Goal: Information Seeking & Learning: Learn about a topic

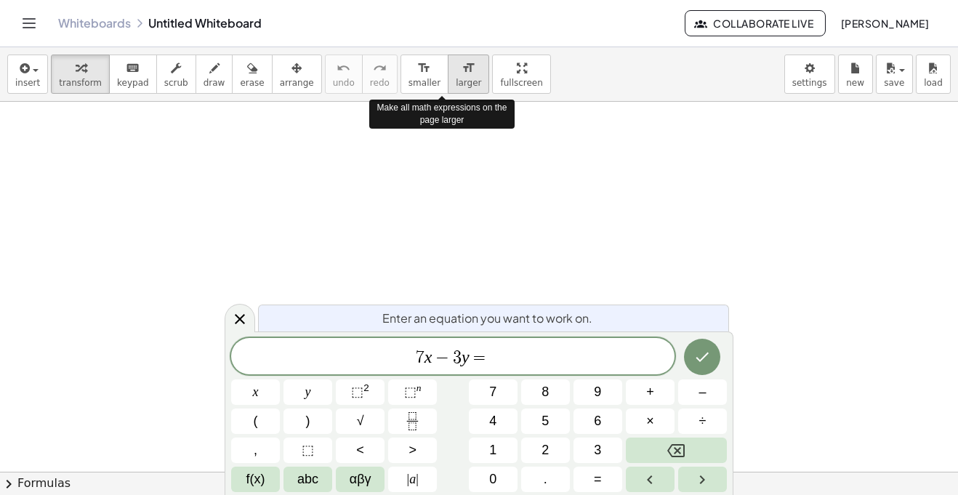
scroll to position [6, 0]
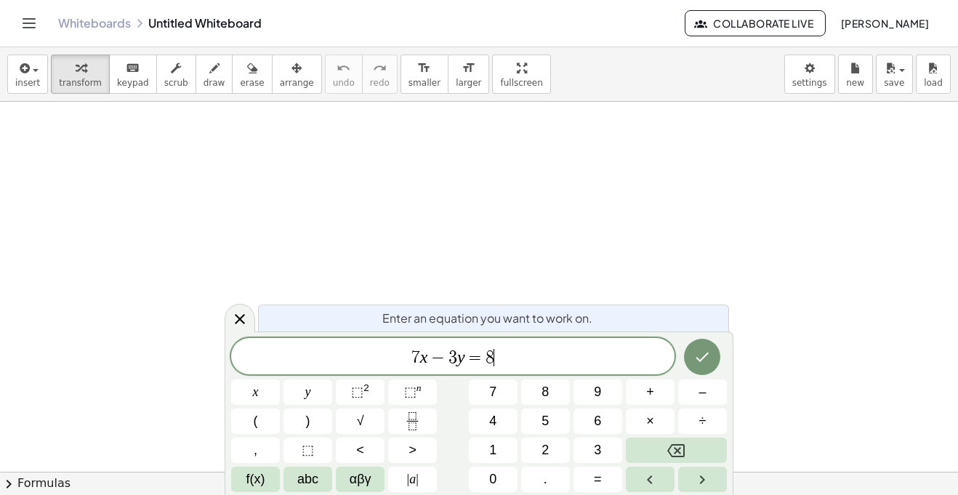
click at [459, 356] on var "y" at bounding box center [461, 356] width 8 height 19
click at [461, 356] on var "y" at bounding box center [461, 356] width 8 height 19
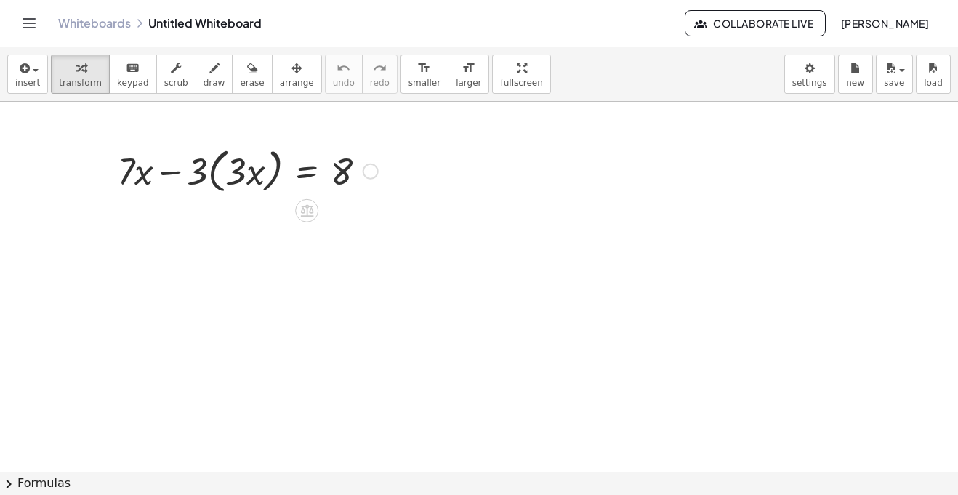
click at [230, 180] on div at bounding box center [247, 169] width 275 height 55
click at [211, 177] on div at bounding box center [247, 169] width 275 height 55
click at [195, 173] on div at bounding box center [260, 169] width 247 height 49
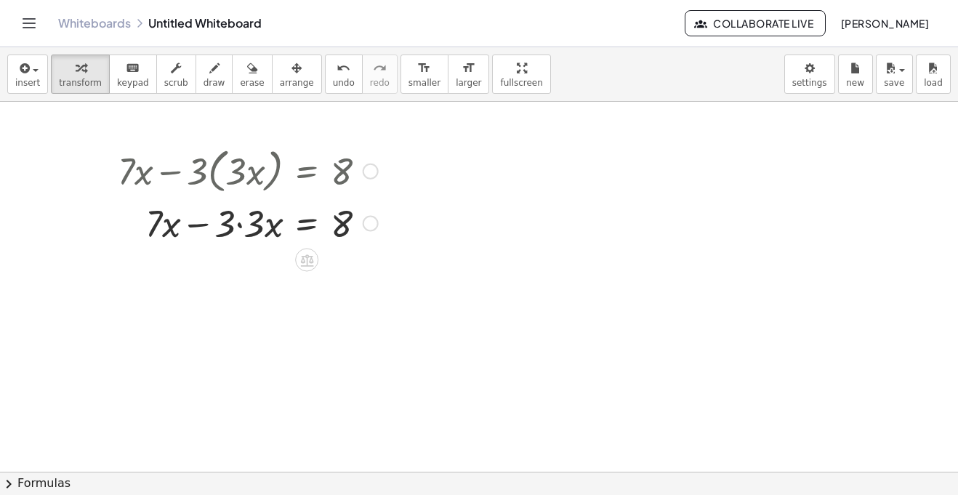
click at [241, 225] on div at bounding box center [247, 222] width 275 height 49
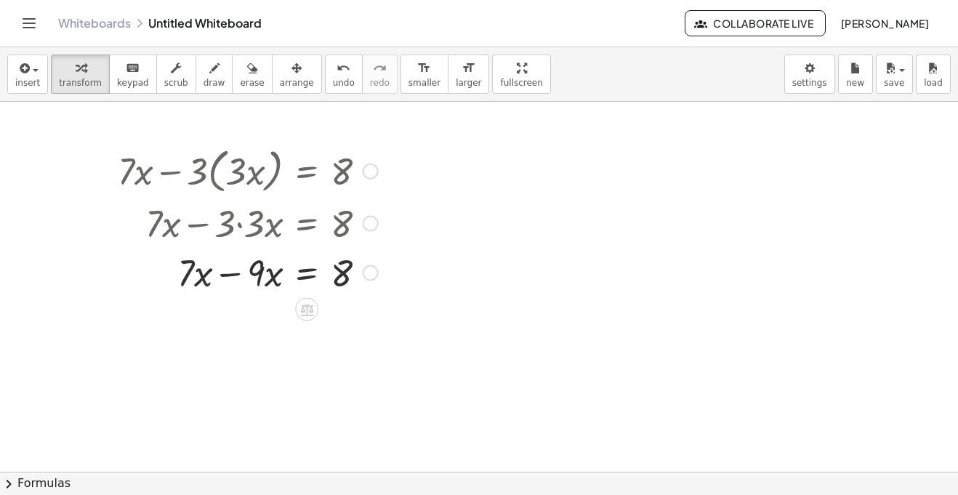
click at [230, 280] on div at bounding box center [247, 271] width 275 height 49
click at [367, 322] on div at bounding box center [371, 323] width 16 height 16
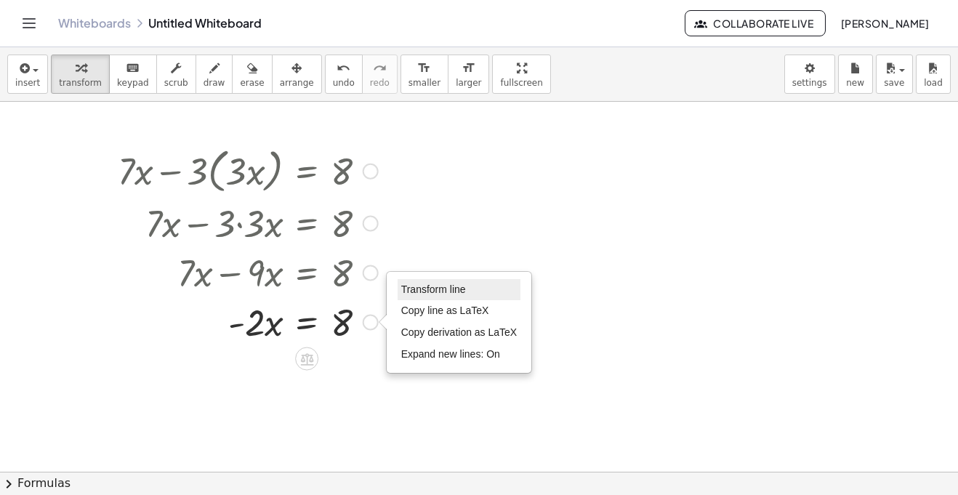
click at [448, 296] on li "Transform line" at bounding box center [459, 290] width 124 height 22
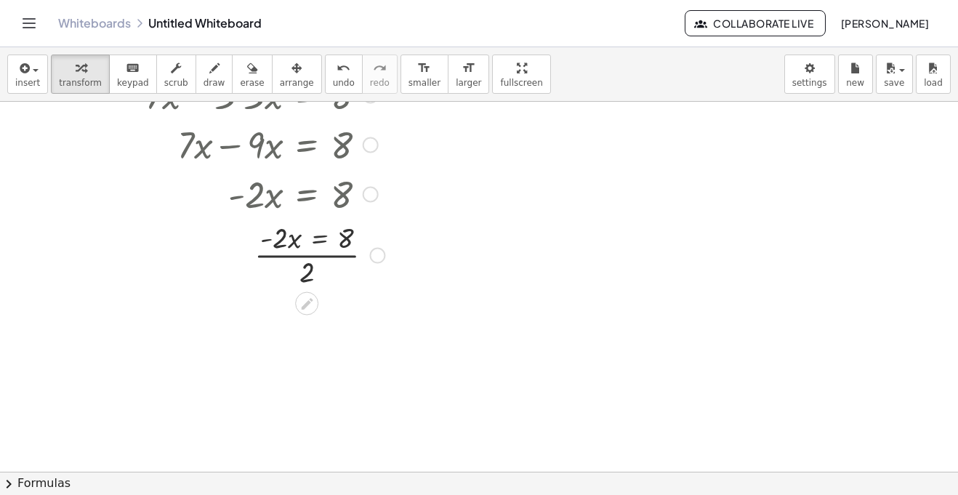
scroll to position [153, 0]
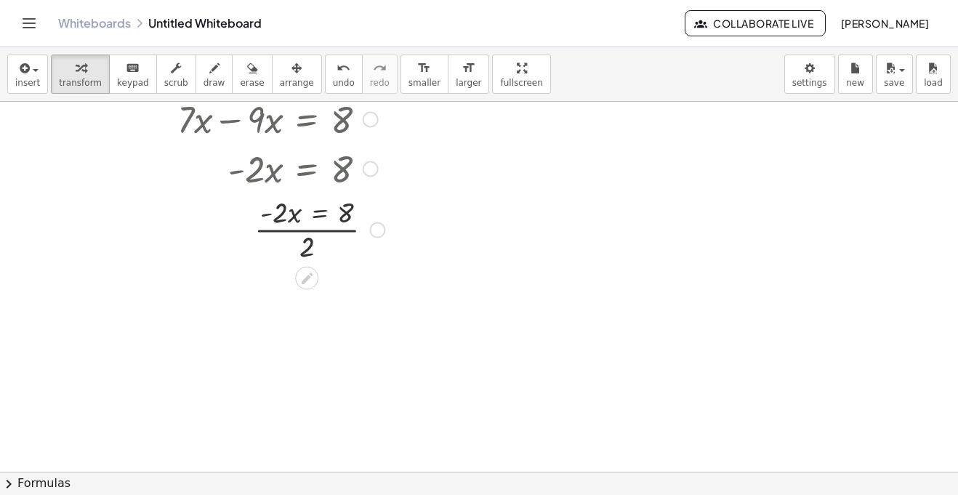
click at [302, 230] on div at bounding box center [250, 228] width 281 height 73
click at [294, 222] on div at bounding box center [250, 228] width 281 height 73
click at [289, 217] on div at bounding box center [250, 228] width 281 height 73
drag, startPoint x: 308, startPoint y: 250, endPoint x: 285, endPoint y: 213, distance: 43.7
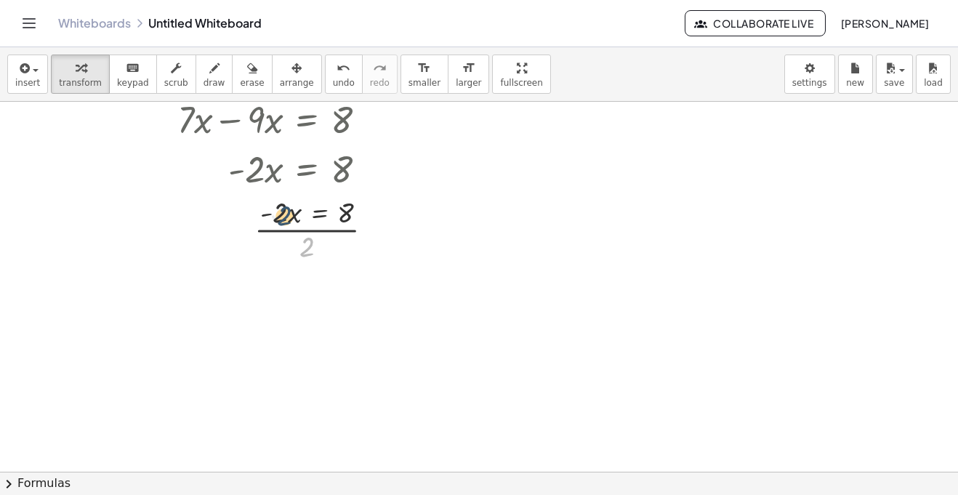
click at [285, 213] on div at bounding box center [250, 228] width 281 height 73
click at [333, 79] on span "undo" at bounding box center [344, 83] width 22 height 10
click at [369, 171] on div at bounding box center [371, 169] width 16 height 16
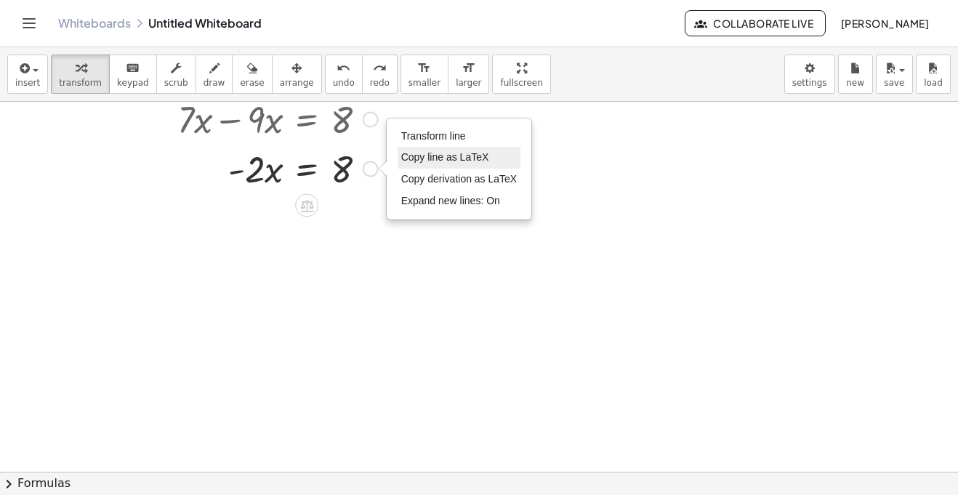
click at [447, 148] on li "Copy line as LaTeX" at bounding box center [459, 158] width 124 height 22
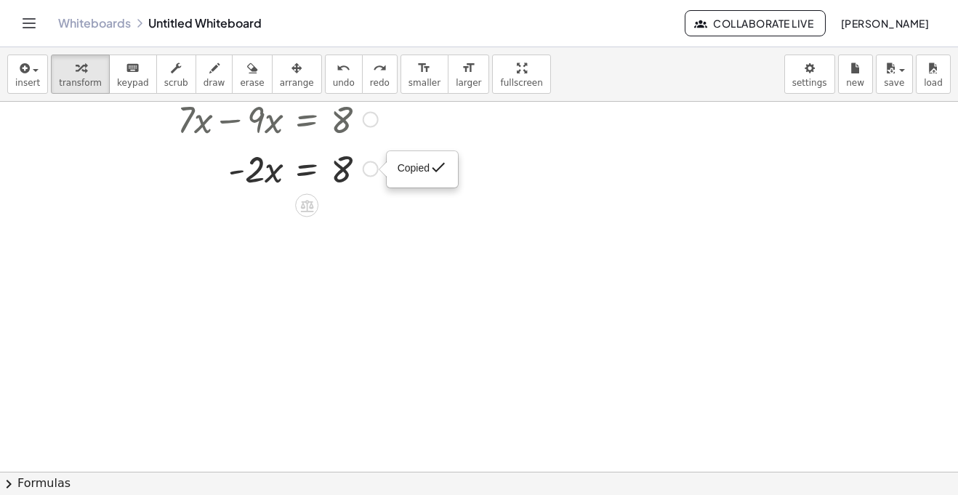
click at [400, 227] on div at bounding box center [479, 365] width 958 height 834
drag, startPoint x: 256, startPoint y: 169, endPoint x: 371, endPoint y: 188, distance: 116.5
click at [371, 188] on div at bounding box center [247, 167] width 275 height 49
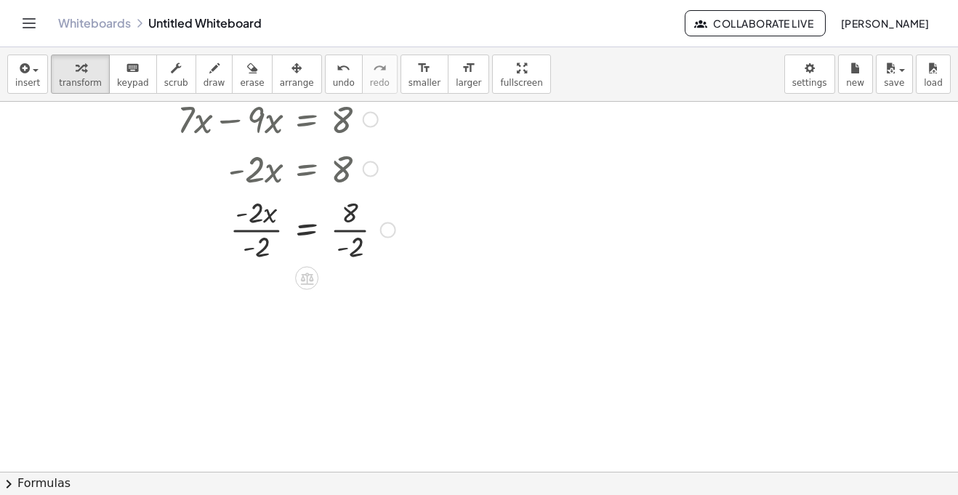
click at [262, 233] on div at bounding box center [256, 228] width 292 height 73
click at [364, 239] on div at bounding box center [256, 240] width 292 height 73
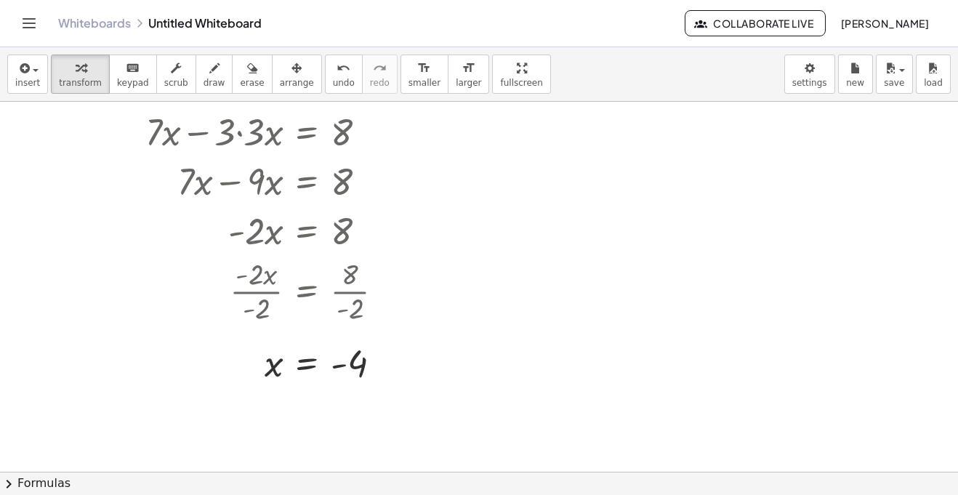
click at [444, 131] on div at bounding box center [479, 380] width 958 height 740
click at [554, 152] on div at bounding box center [544, 158] width 170 height 49
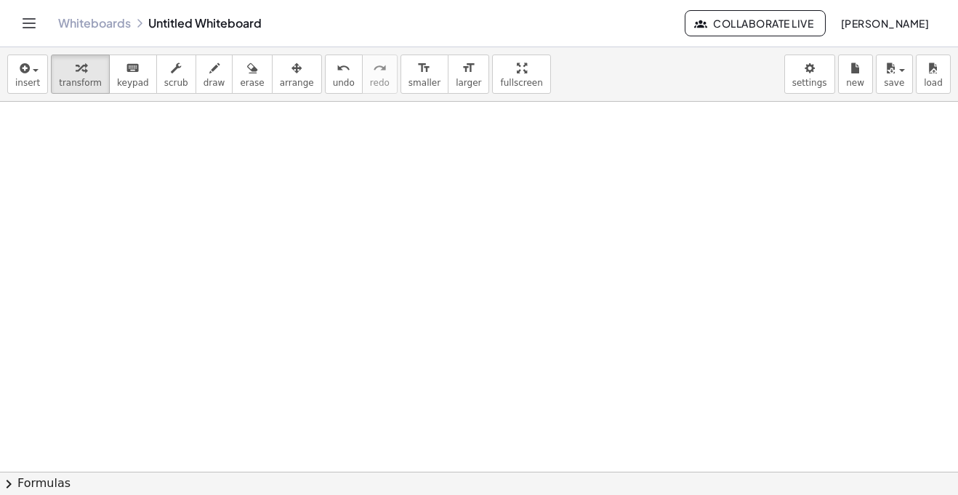
scroll to position [386, 0]
click at [166, 124] on div at bounding box center [479, 271] width 958 height 1110
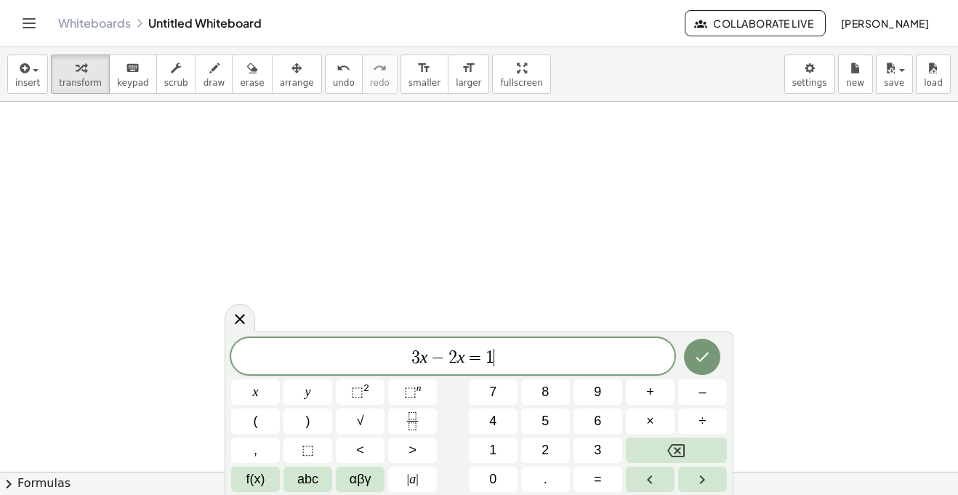
scroll to position [17, 0]
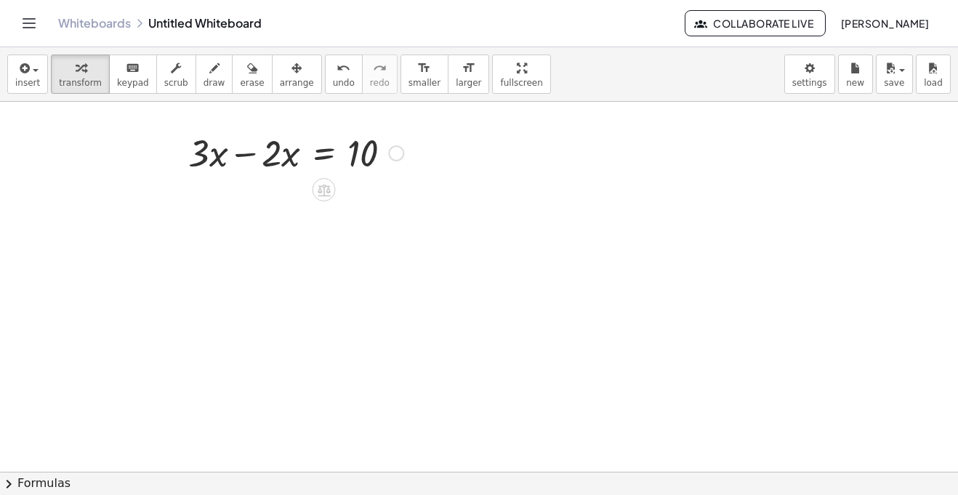
click at [247, 160] on div at bounding box center [296, 151] width 230 height 49
click at [474, 138] on div at bounding box center [479, 271] width 958 height 1110
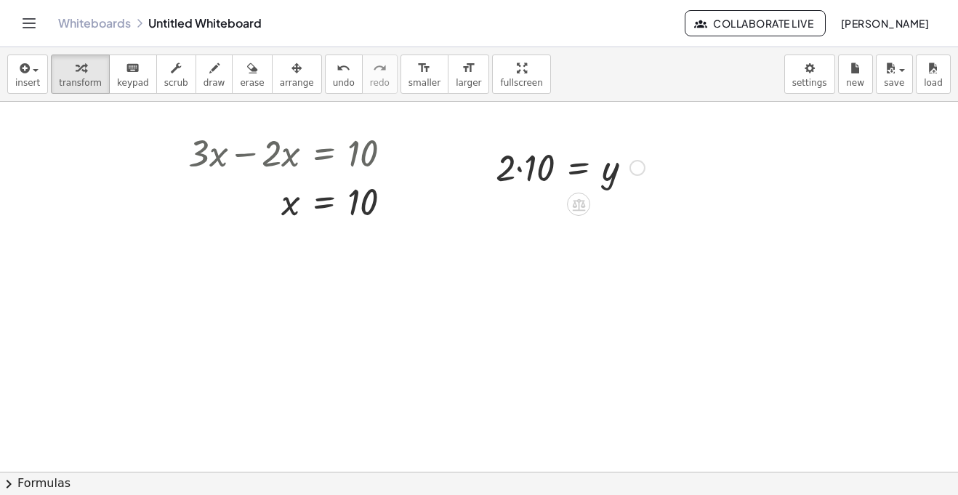
click at [520, 161] on div at bounding box center [569, 166] width 163 height 49
click at [179, 283] on div at bounding box center [479, 271] width 958 height 1110
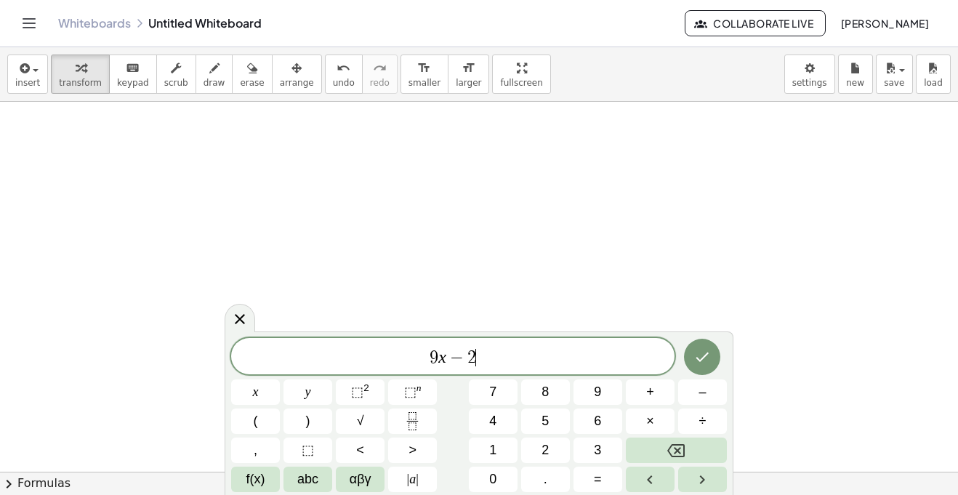
scroll to position [528, 0]
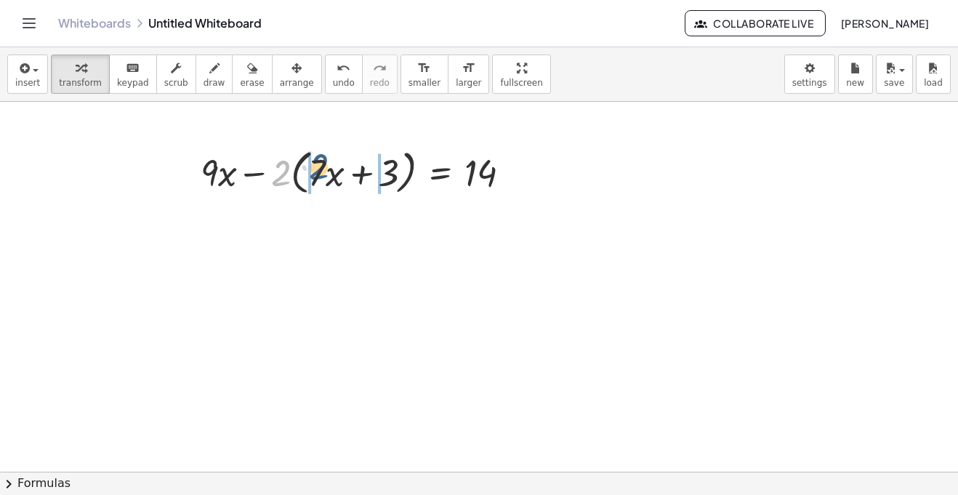
drag, startPoint x: 283, startPoint y: 177, endPoint x: 322, endPoint y: 171, distance: 39.8
click at [322, 171] on div at bounding box center [361, 171] width 336 height 55
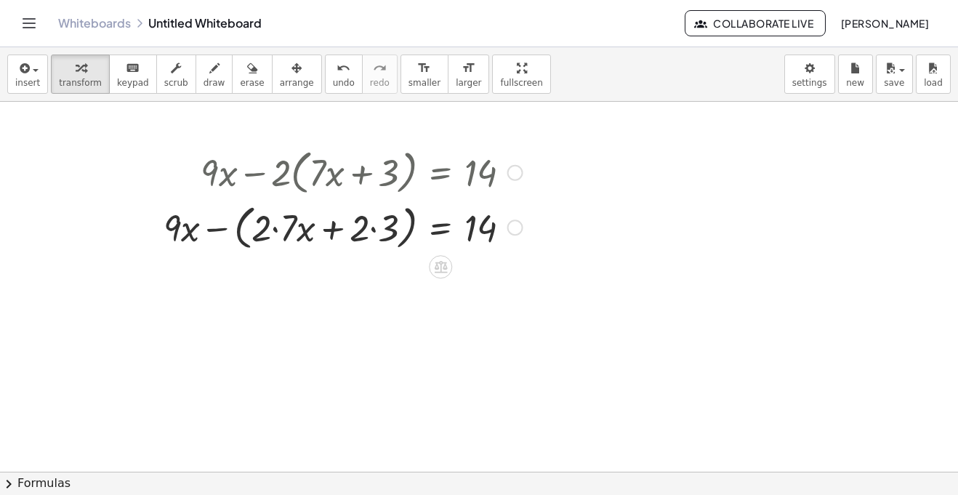
click at [276, 230] on div at bounding box center [342, 226] width 373 height 55
click at [364, 237] on div at bounding box center [349, 226] width 360 height 55
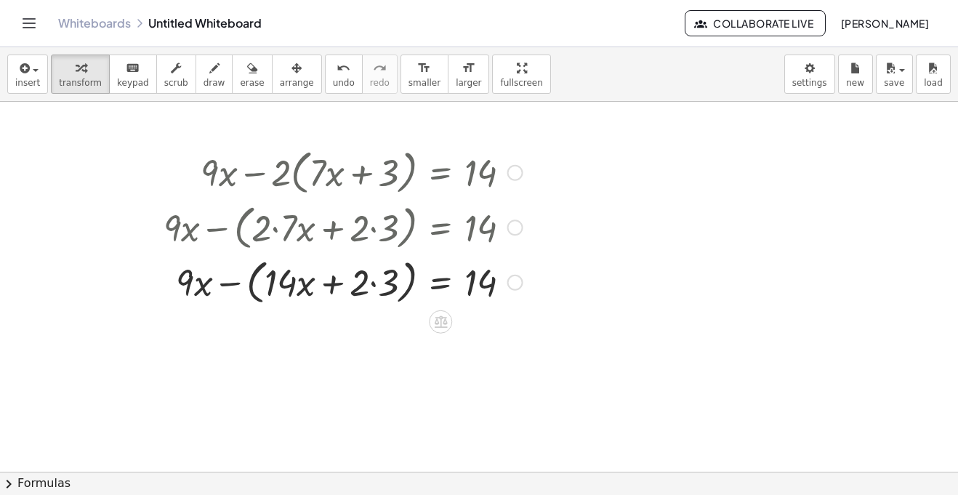
click at [384, 294] on div at bounding box center [342, 281] width 373 height 55
click at [373, 283] on div at bounding box center [342, 281] width 373 height 55
click at [220, 286] on div at bounding box center [342, 281] width 373 height 55
click at [278, 287] on div at bounding box center [342, 281] width 373 height 55
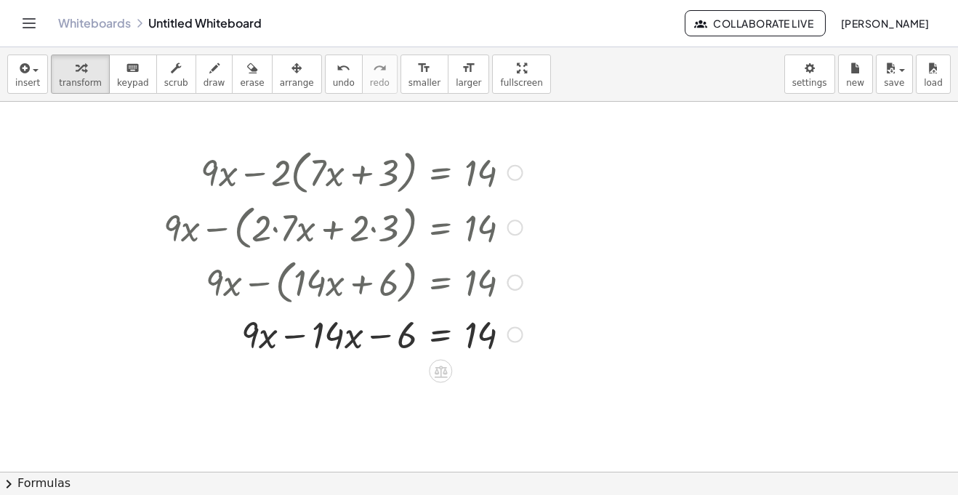
click at [296, 336] on div at bounding box center [342, 333] width 373 height 49
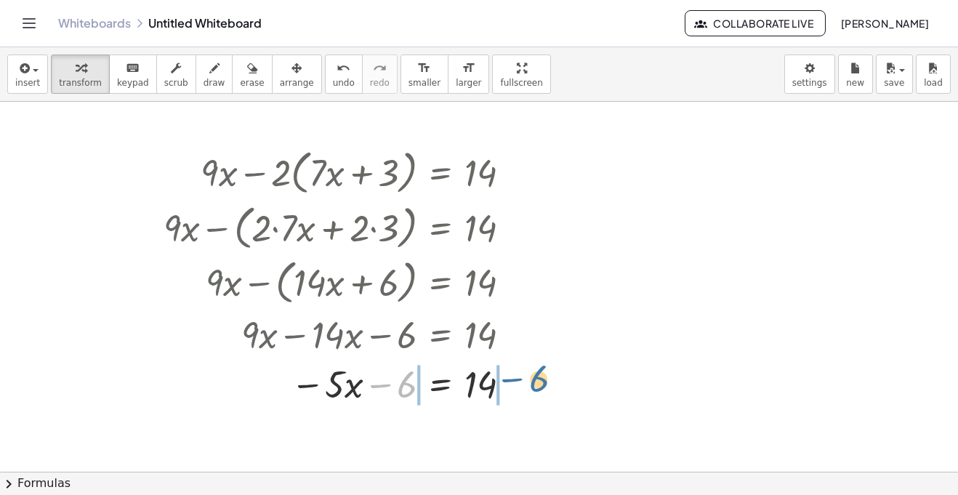
drag, startPoint x: 403, startPoint y: 387, endPoint x: 533, endPoint y: 384, distance: 130.8
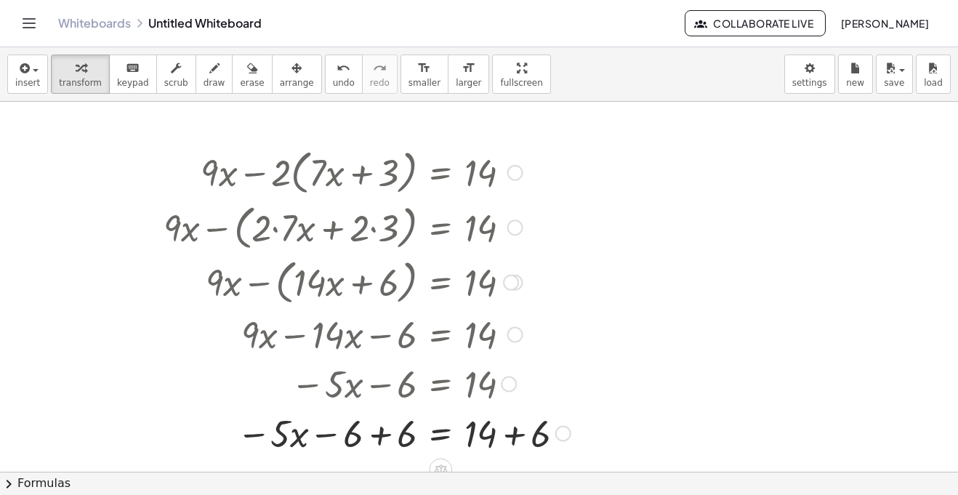
click at [515, 431] on div at bounding box center [366, 432] width 421 height 49
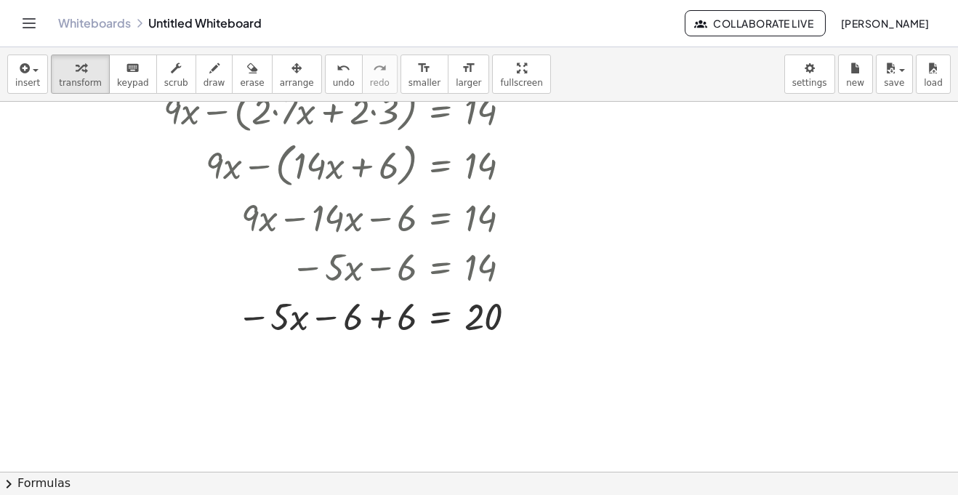
scroll to position [651, 0]
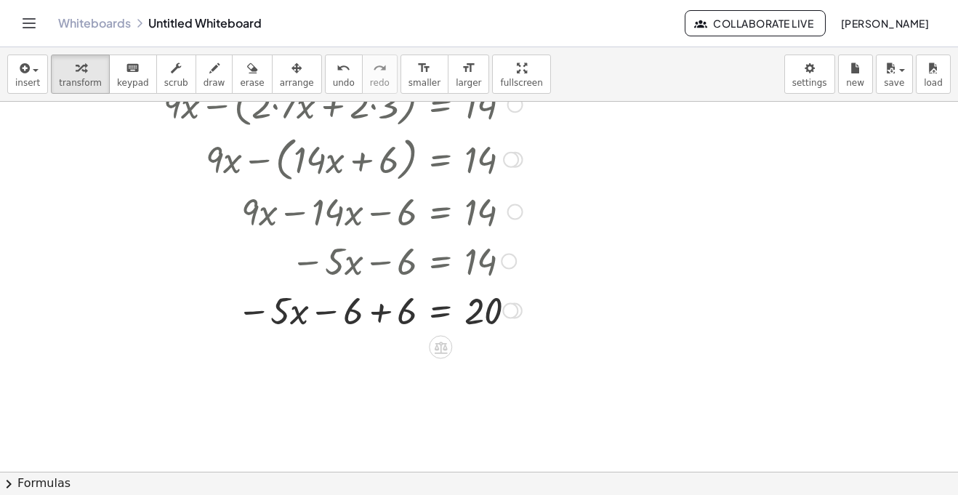
click at [374, 312] on div at bounding box center [342, 309] width 373 height 49
drag, startPoint x: 392, startPoint y: 310, endPoint x: 489, endPoint y: 355, distance: 107.0
click at [489, 355] on div "+ · 7 · x − · 3 · ( · 3 · x ) = 8 + · 7 · x − · 3 · 3 · x = 8 + · 7 · x − · 9 ·…" at bounding box center [479, 6] width 958 height 1110
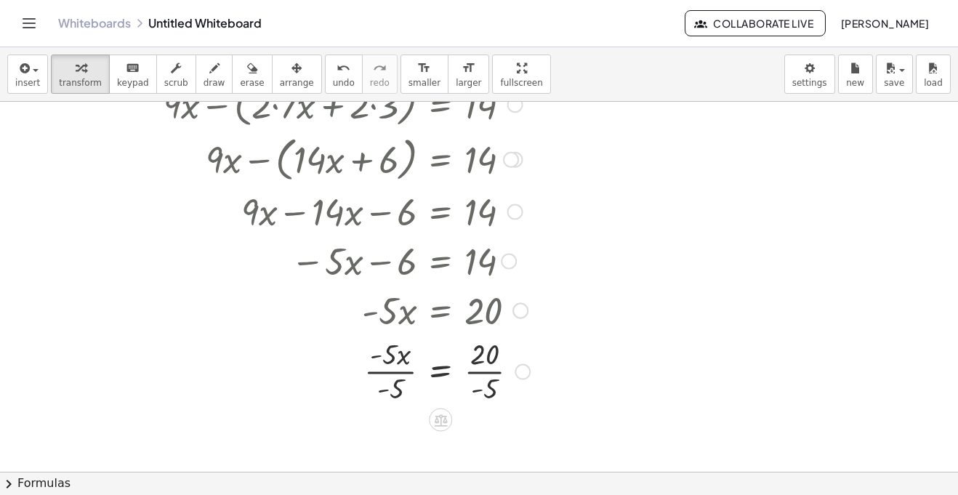
click at [403, 387] on div at bounding box center [346, 370] width 381 height 73
click at [485, 381] on div at bounding box center [346, 370] width 381 height 73
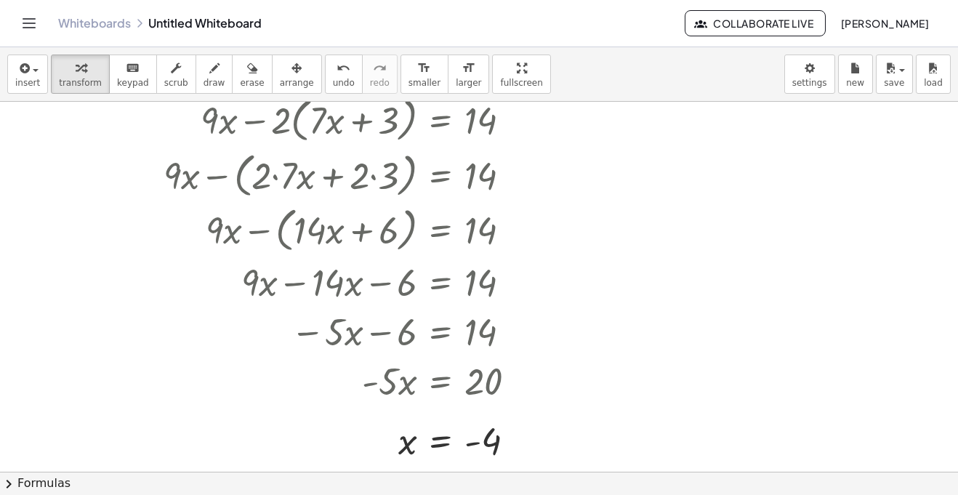
scroll to position [584, 0]
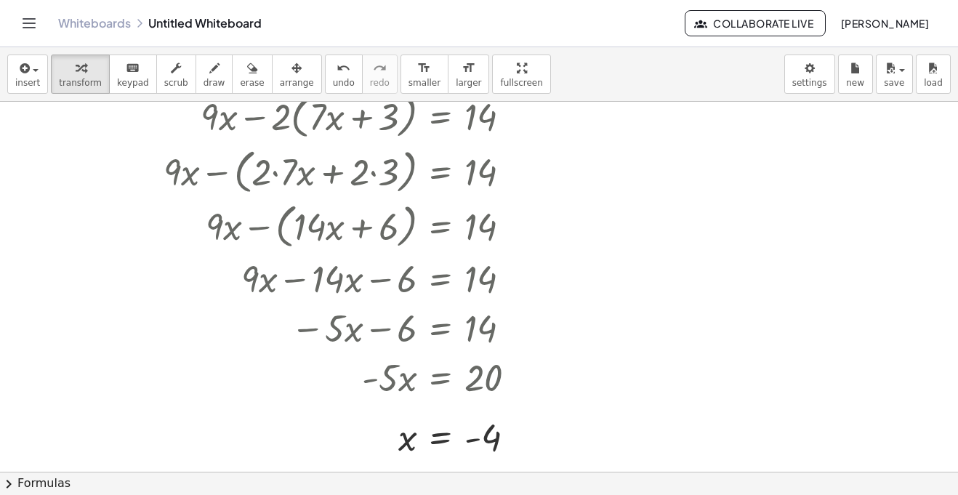
click at [538, 122] on div at bounding box center [479, 73] width 958 height 1110
click at [671, 156] on div at bounding box center [677, 152] width 249 height 53
drag, startPoint x: 634, startPoint y: 153, endPoint x: 668, endPoint y: 153, distance: 33.4
click at [668, 153] on div at bounding box center [677, 152] width 249 height 53
click at [647, 148] on div at bounding box center [663, 152] width 221 height 49
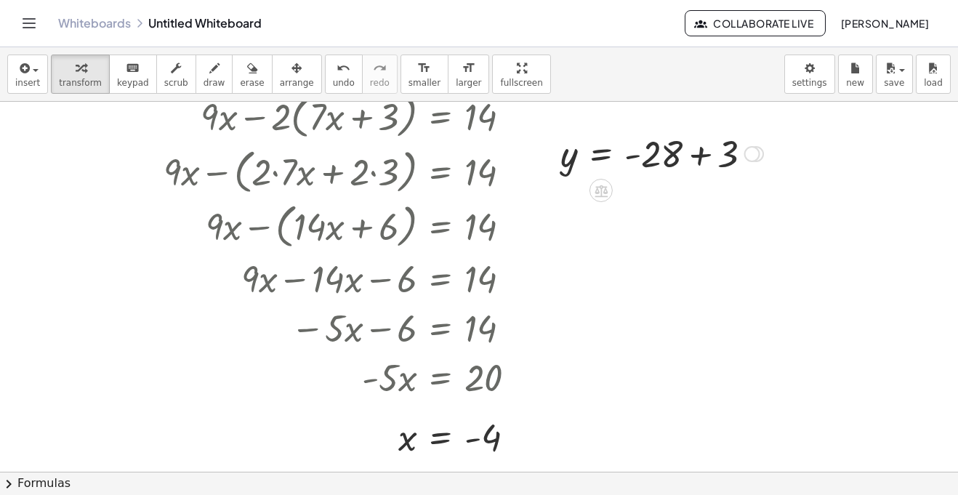
click at [694, 163] on div at bounding box center [661, 152] width 217 height 49
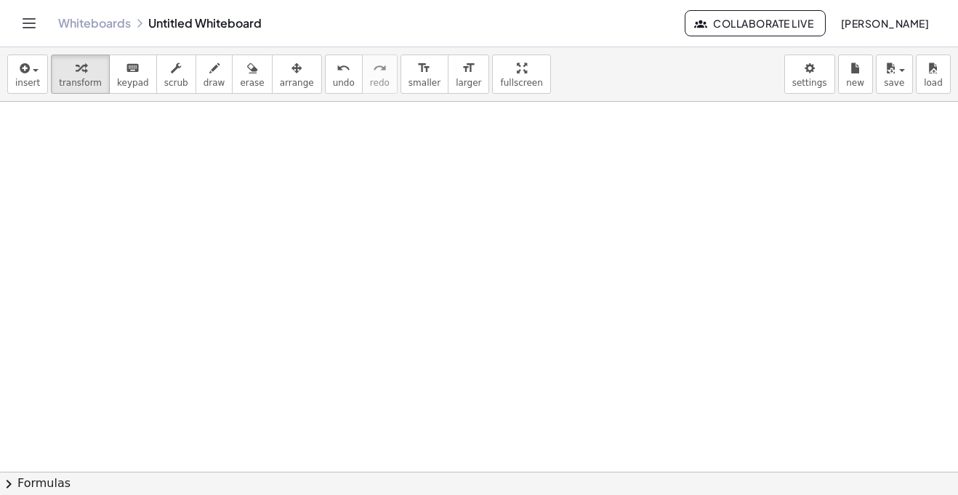
scroll to position [960, 0]
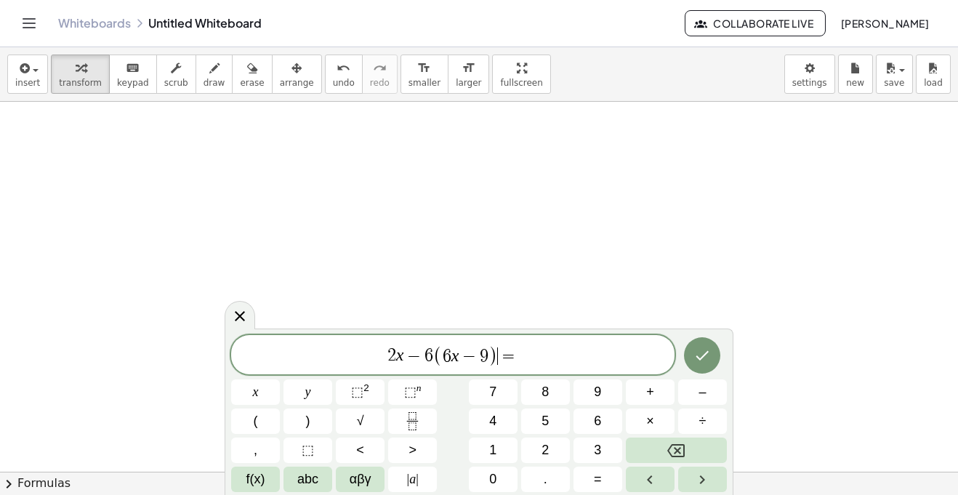
click at [557, 352] on span "2 x − 6 ( 6 x − 9 ) ​ =" at bounding box center [452, 356] width 443 height 24
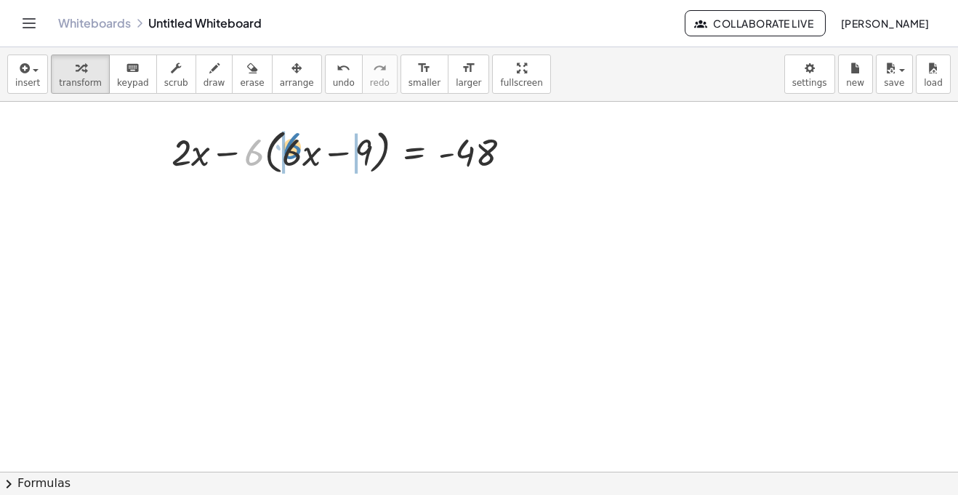
drag, startPoint x: 249, startPoint y: 161, endPoint x: 286, endPoint y: 155, distance: 37.6
click at [286, 155] on div at bounding box center [346, 151] width 365 height 55
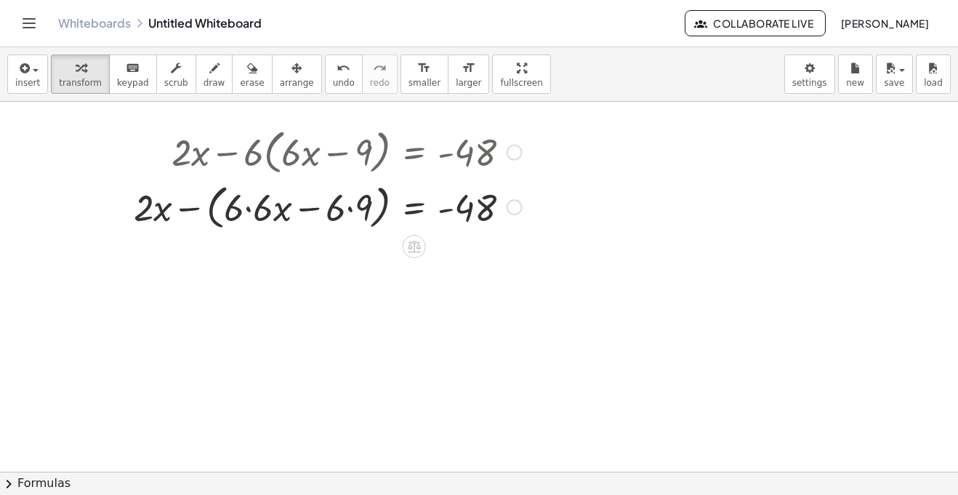
click at [250, 205] on div at bounding box center [327, 206] width 403 height 55
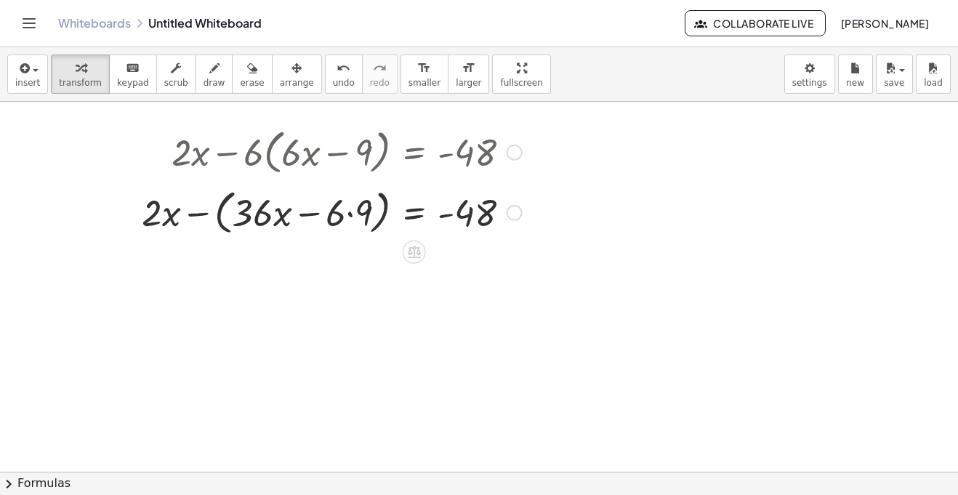
click at [366, 218] on div at bounding box center [327, 206] width 403 height 55
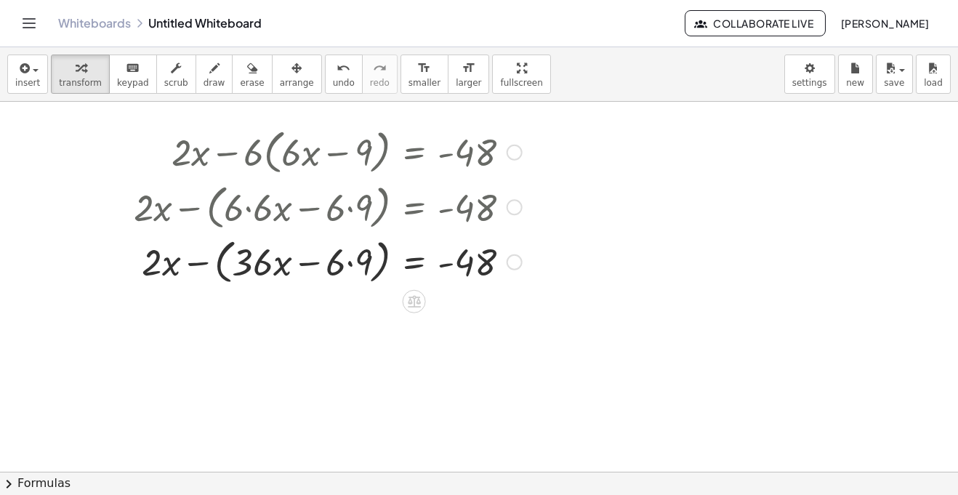
click at [358, 250] on div at bounding box center [327, 260] width 403 height 55
click at [231, 267] on div at bounding box center [327, 260] width 403 height 55
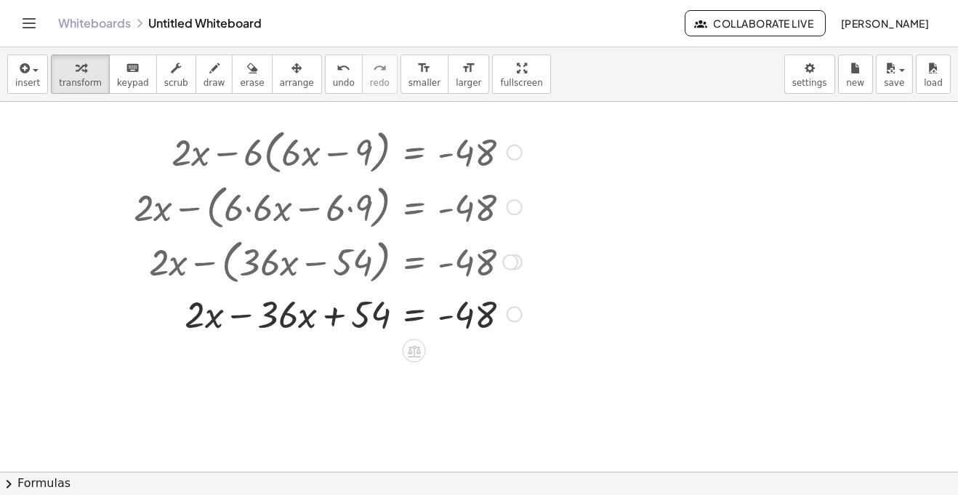
click at [243, 315] on div at bounding box center [327, 312] width 403 height 49
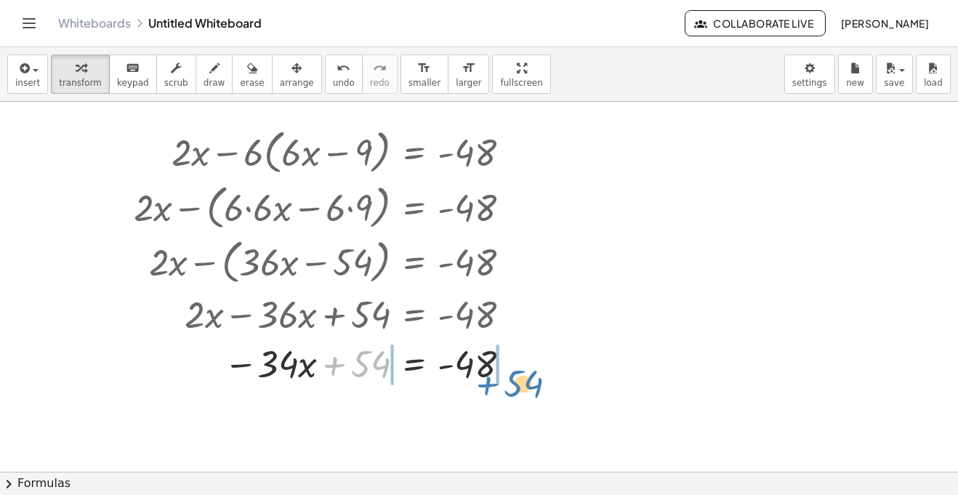
drag, startPoint x: 353, startPoint y: 364, endPoint x: 506, endPoint y: 384, distance: 153.9
click at [506, 384] on div at bounding box center [327, 362] width 403 height 49
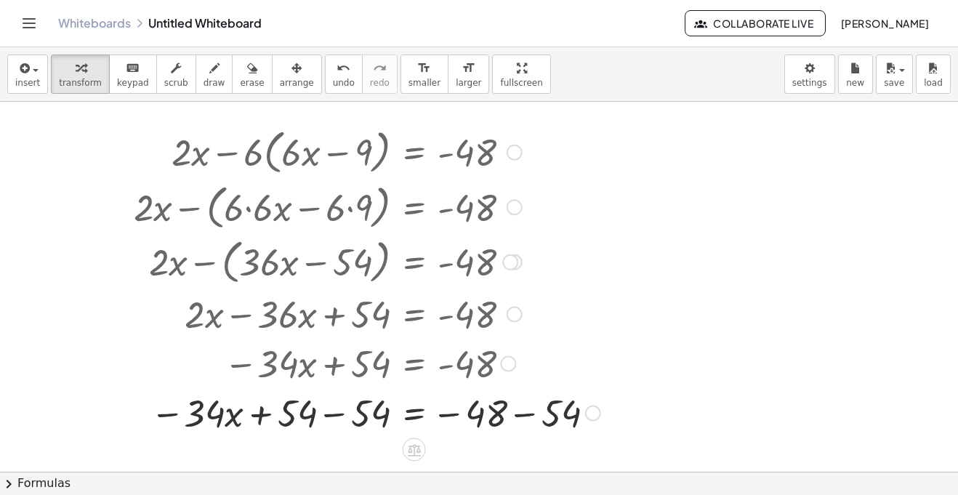
click at [332, 412] on div at bounding box center [366, 411] width 481 height 49
click at [525, 416] on div at bounding box center [369, 411] width 487 height 49
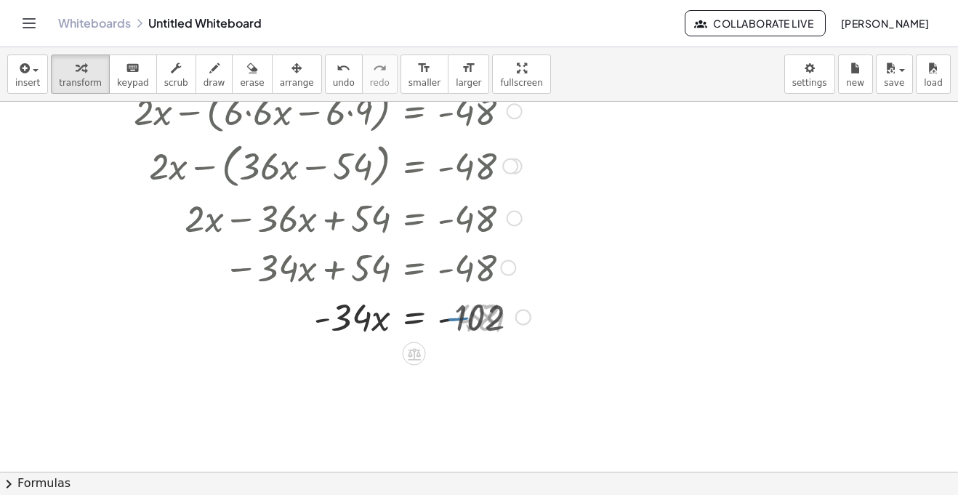
scroll to position [1137, 0]
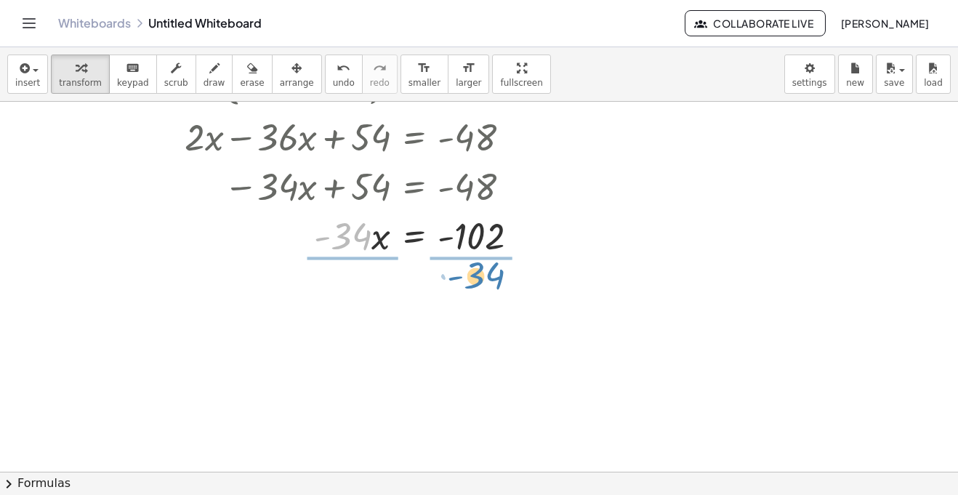
drag, startPoint x: 518, startPoint y: 278, endPoint x: 498, endPoint y: 283, distance: 21.2
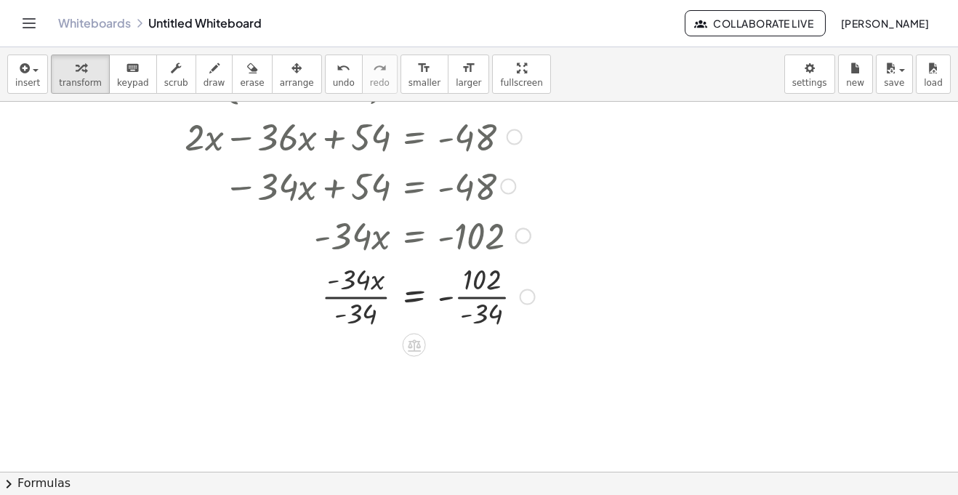
click at [366, 319] on div at bounding box center [334, 295] width 416 height 73
click at [485, 326] on div at bounding box center [309, 295] width 466 height 73
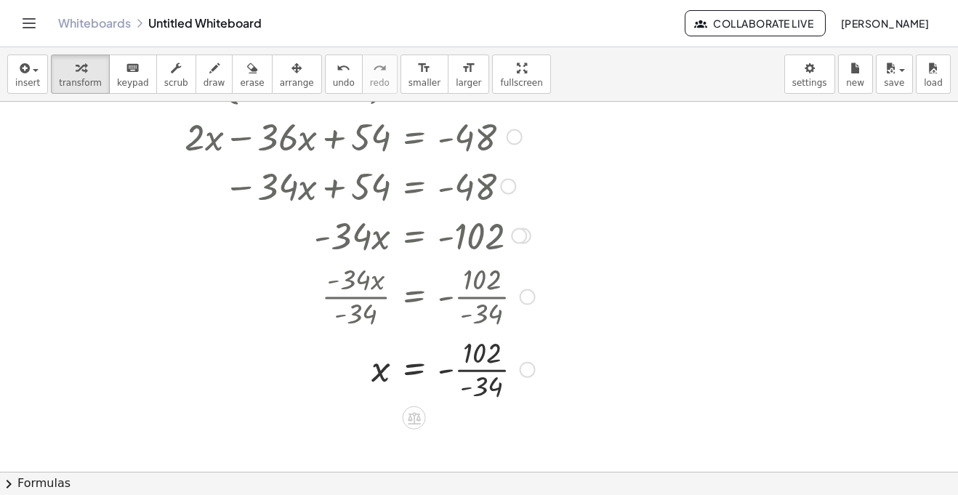
click at [485, 400] on div at bounding box center [334, 368] width 416 height 73
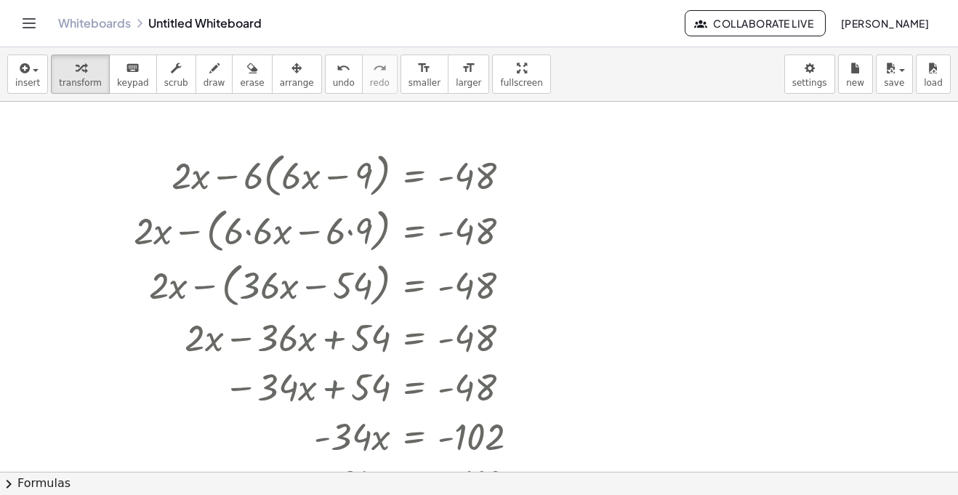
scroll to position [936, 0]
click at [711, 193] on div at bounding box center [707, 201] width 249 height 53
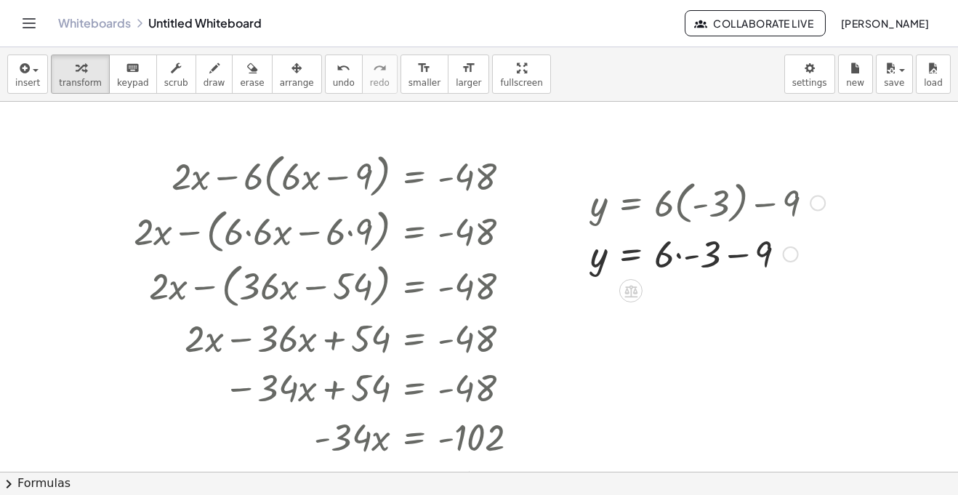
click at [682, 209] on div at bounding box center [707, 201] width 249 height 53
click at [683, 254] on div at bounding box center [707, 252] width 249 height 49
click at [704, 259] on div at bounding box center [707, 252] width 249 height 49
click at [725, 302] on div at bounding box center [707, 302] width 249 height 48
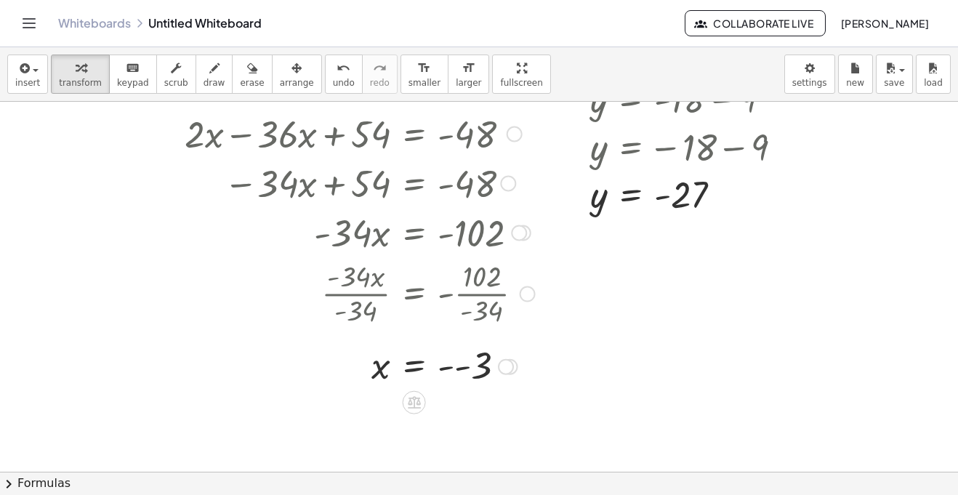
scroll to position [1150, 0]
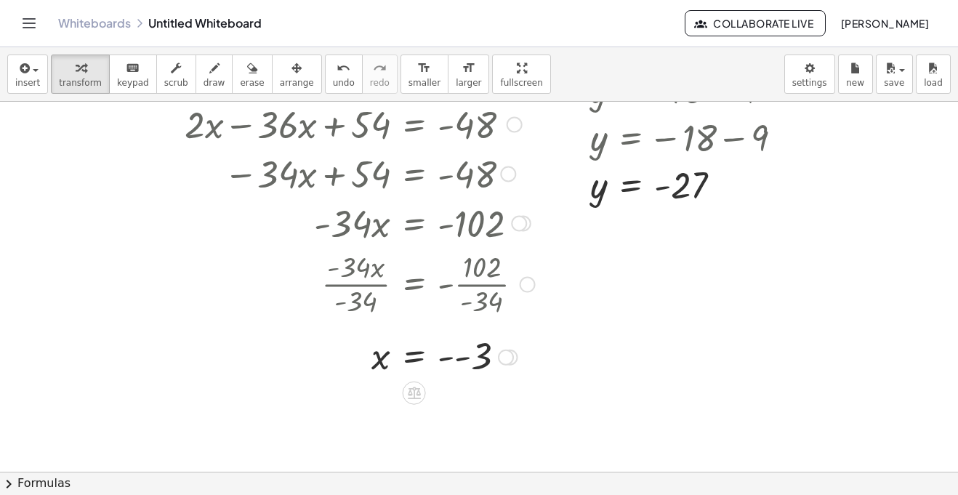
drag, startPoint x: 447, startPoint y: 287, endPoint x: 453, endPoint y: 279, distance: 10.3
click at [453, 279] on div at bounding box center [309, 282] width 466 height 73
click at [473, 281] on div at bounding box center [309, 282] width 466 height 73
click at [424, 327] on div "+ · 2 · x − · 6 · ( + · 6 · x − 9 ) = - 48 + · 2 · x − ( + · 6 · 6 · x − · 6 · …" at bounding box center [329, 156] width 434 height 453
click at [527, 290] on div at bounding box center [528, 285] width 16 height 16
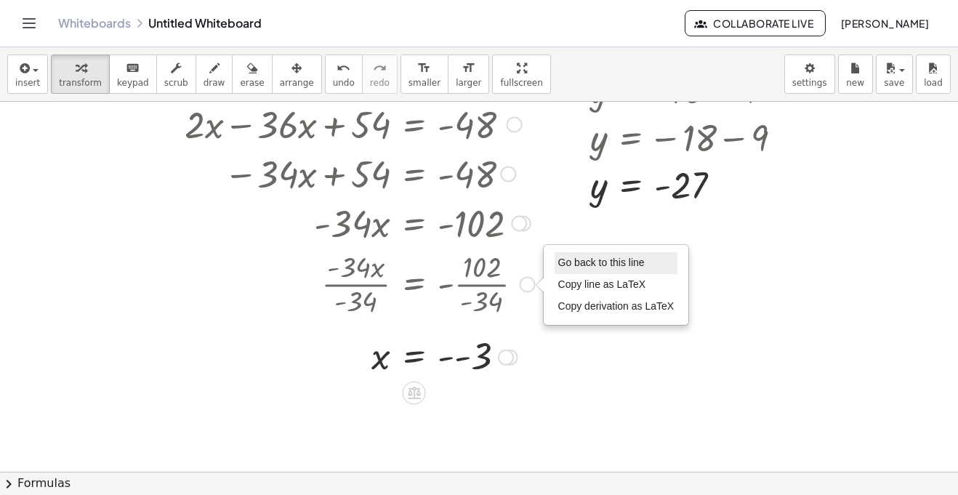
click at [578, 264] on span "Go back to this line" at bounding box center [601, 263] width 86 height 12
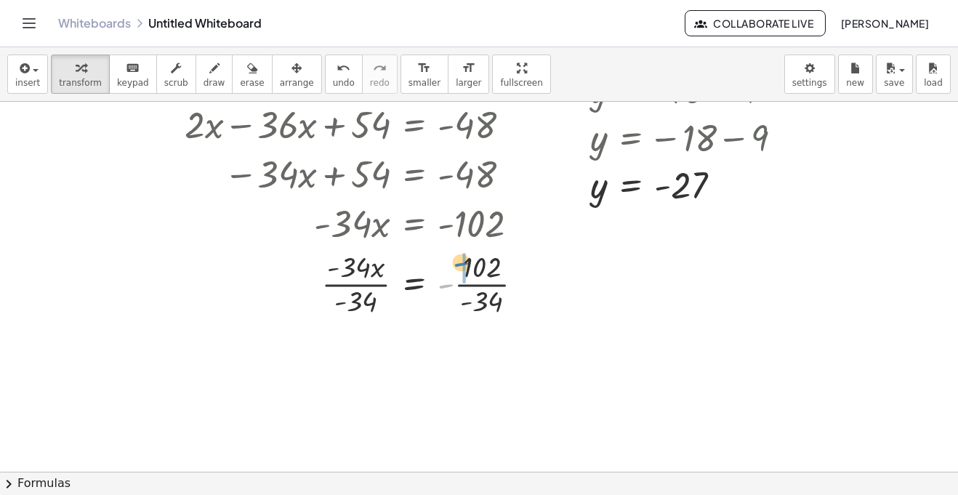
drag, startPoint x: 448, startPoint y: 288, endPoint x: 464, endPoint y: 269, distance: 24.9
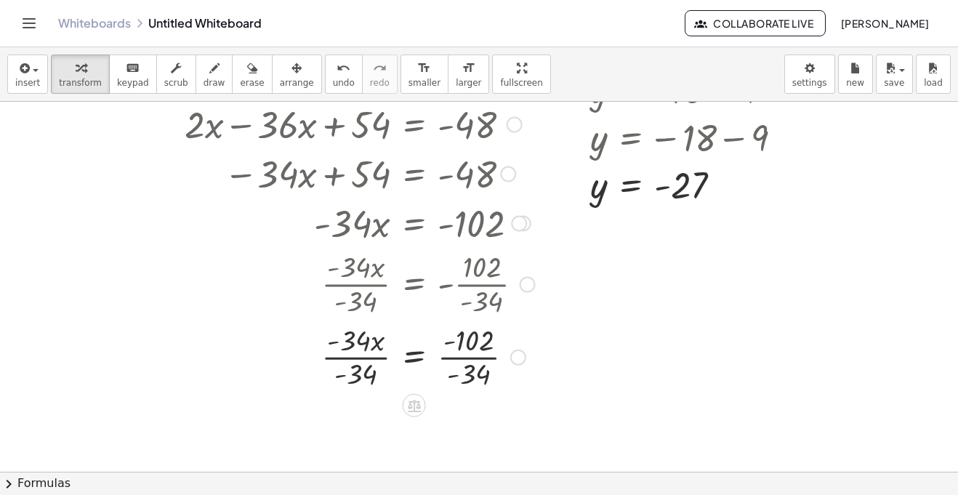
click at [477, 358] on div at bounding box center [334, 356] width 416 height 73
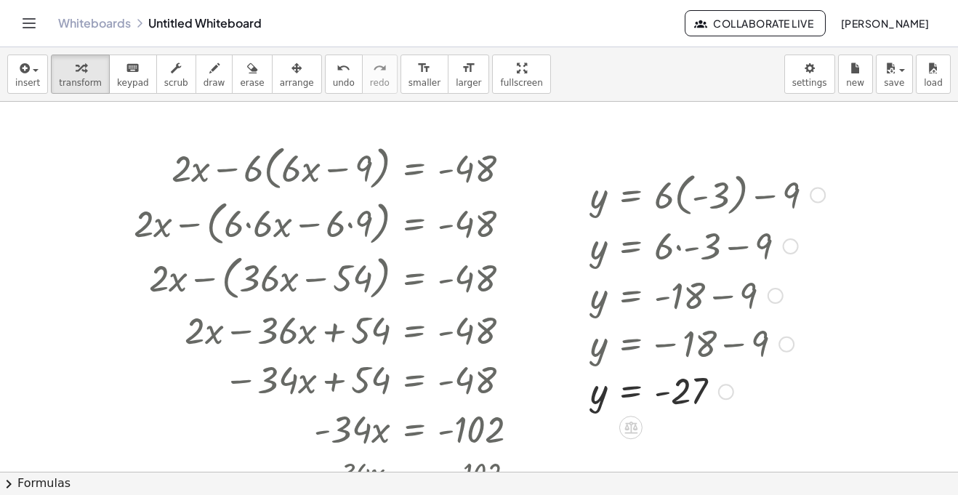
scroll to position [943, 0]
click at [817, 195] on div at bounding box center [817, 196] width 16 height 16
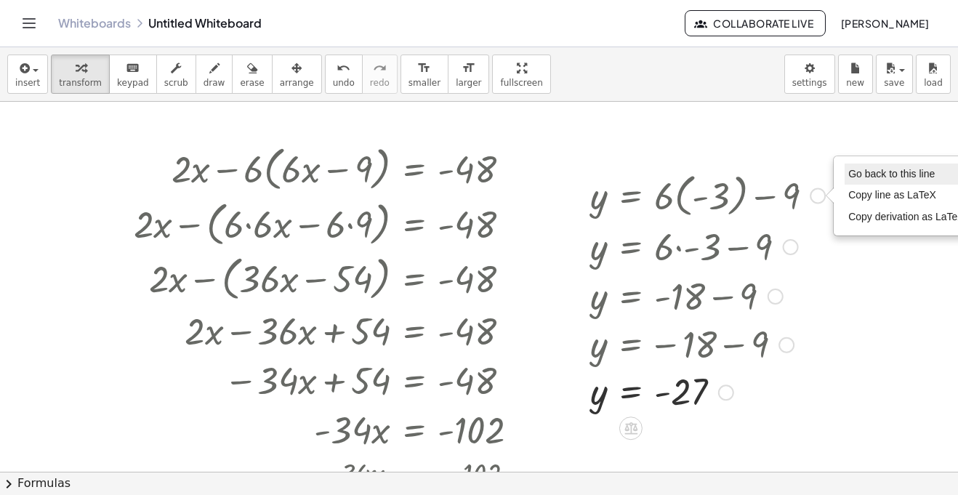
click at [875, 176] on span "Go back to this line" at bounding box center [891, 174] width 86 height 12
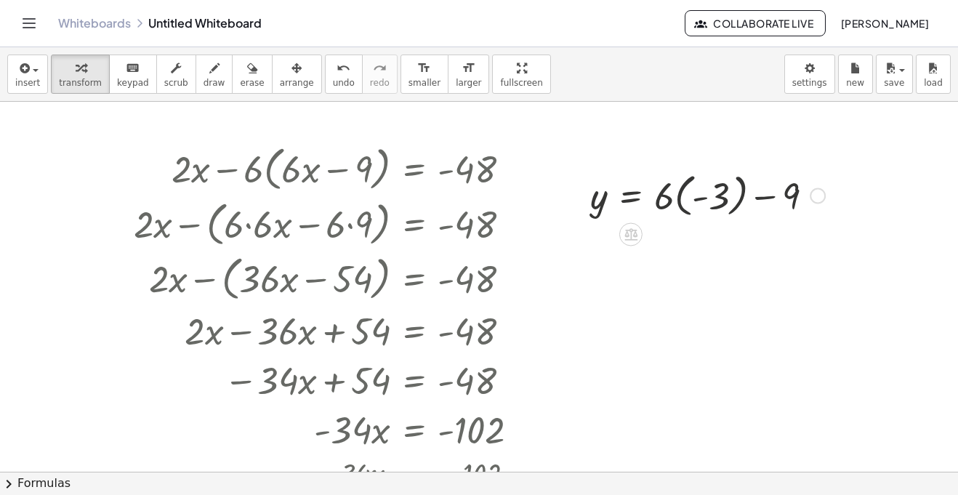
click at [700, 192] on div at bounding box center [707, 194] width 249 height 53
click at [819, 195] on div "Go back to this line Copy line as LaTeX Copy derivation as LaTeX" at bounding box center [817, 196] width 16 height 16
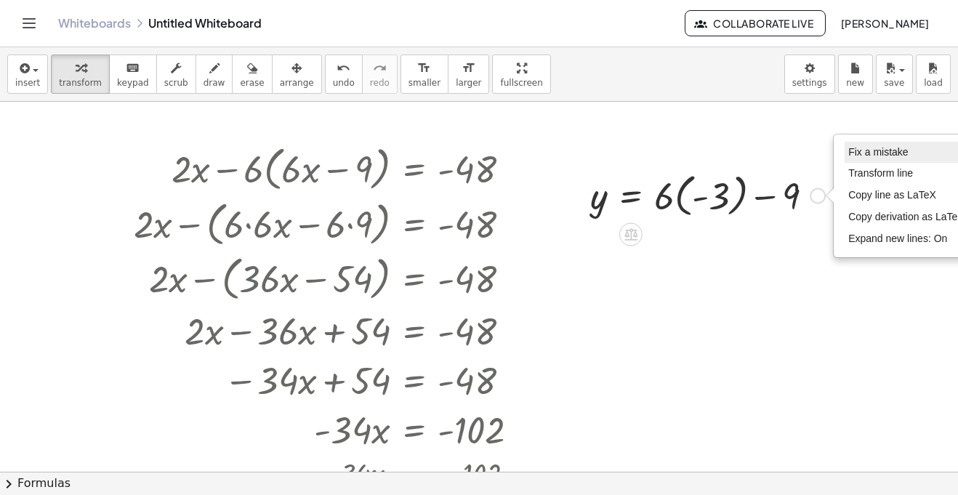
click at [863, 157] on span "Fix a mistake" at bounding box center [878, 152] width 60 height 12
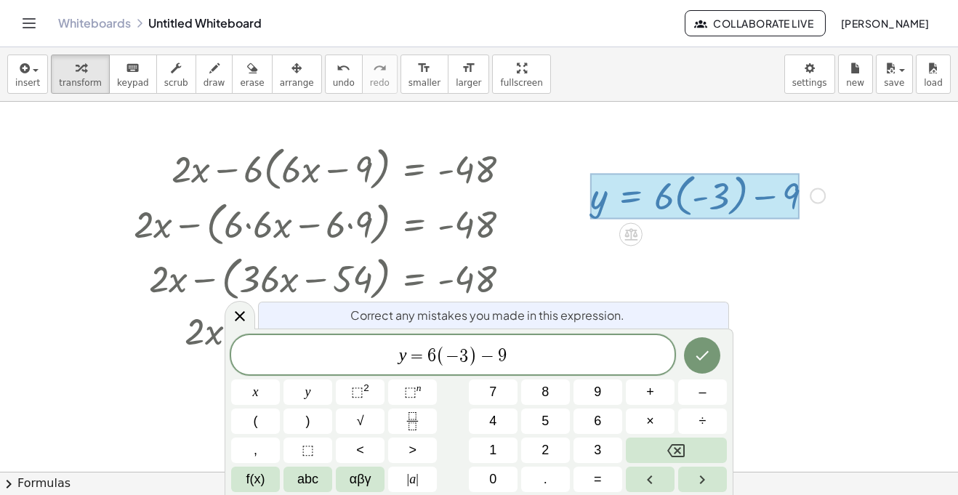
click at [456, 348] on span "−" at bounding box center [452, 355] width 14 height 17
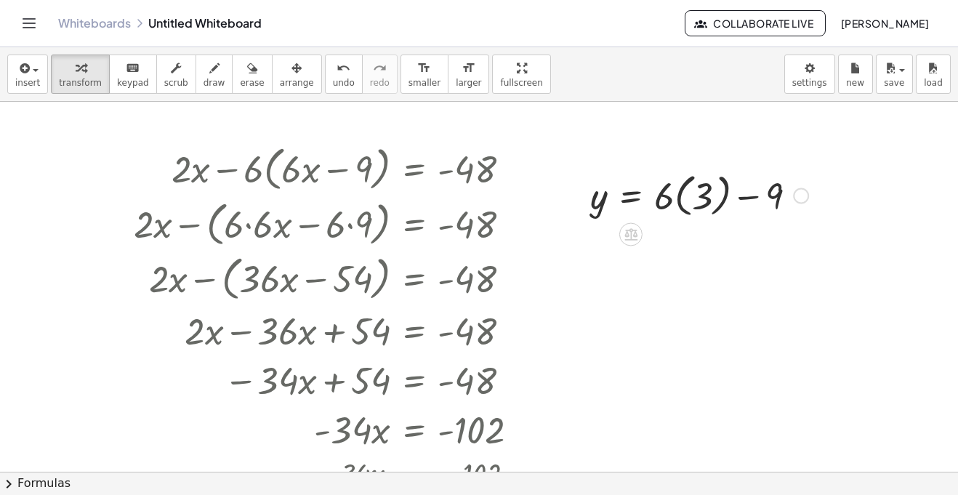
click at [690, 203] on div at bounding box center [699, 194] width 233 height 53
click at [683, 203] on div at bounding box center [686, 194] width 206 height 49
click at [682, 203] on div at bounding box center [699, 194] width 233 height 49
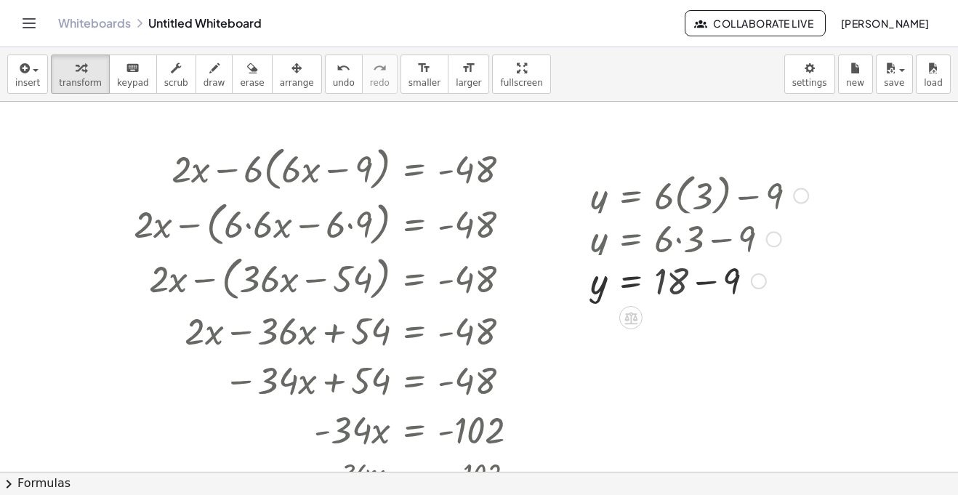
click at [694, 202] on div at bounding box center [699, 194] width 233 height 53
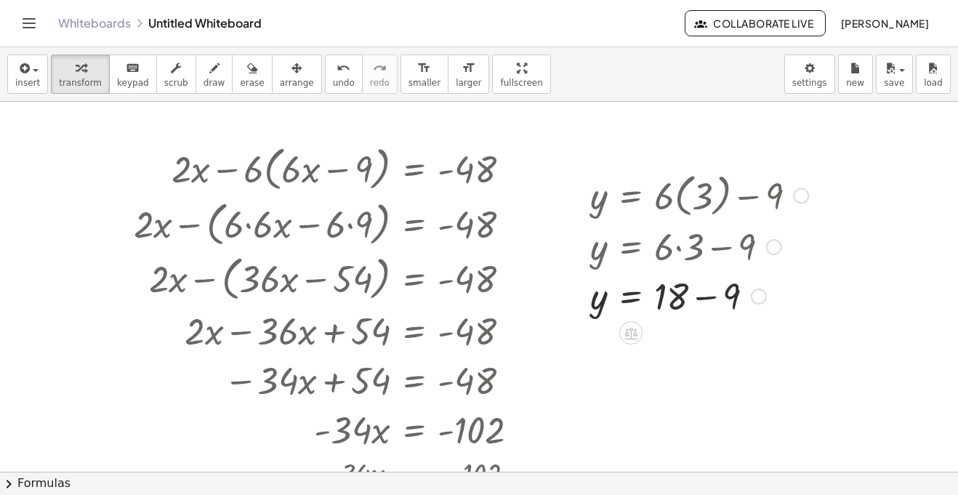
click at [706, 285] on div at bounding box center [699, 294] width 233 height 49
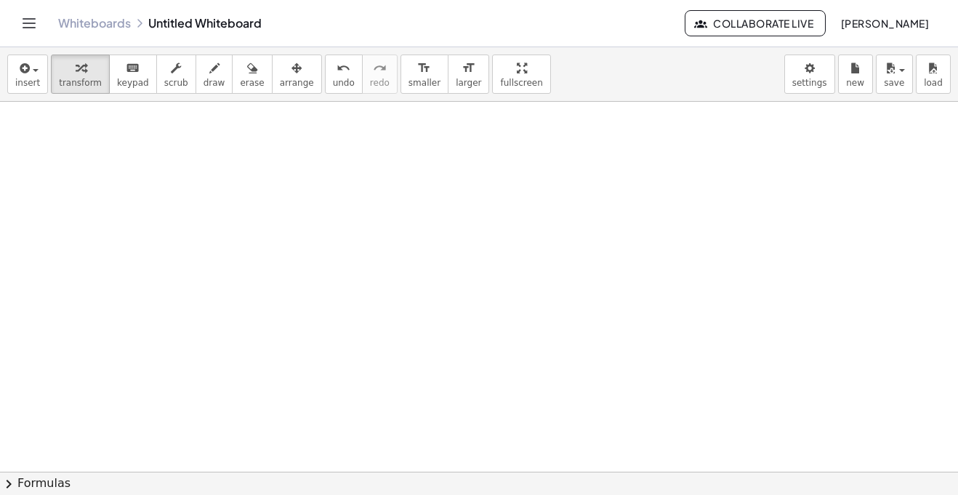
scroll to position [1437, 0]
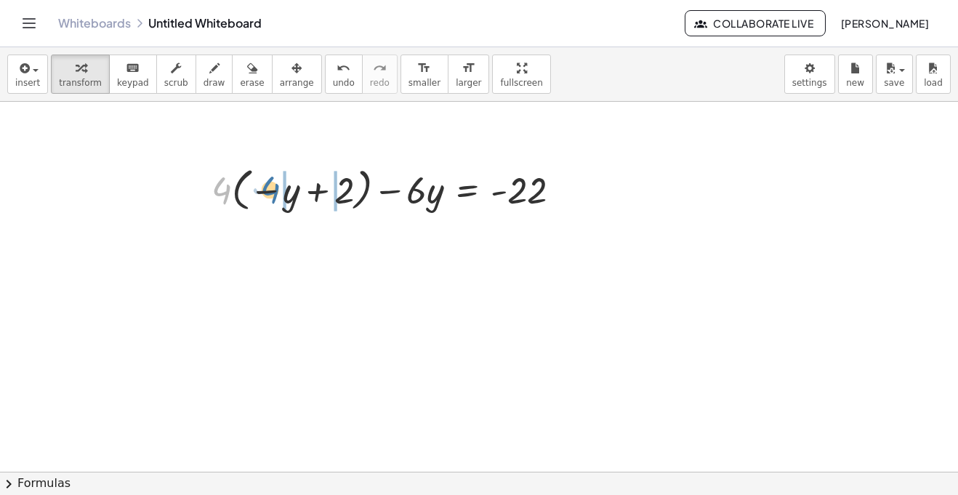
drag, startPoint x: 221, startPoint y: 190, endPoint x: 270, endPoint y: 190, distance: 48.7
click at [270, 190] on div at bounding box center [392, 188] width 376 height 53
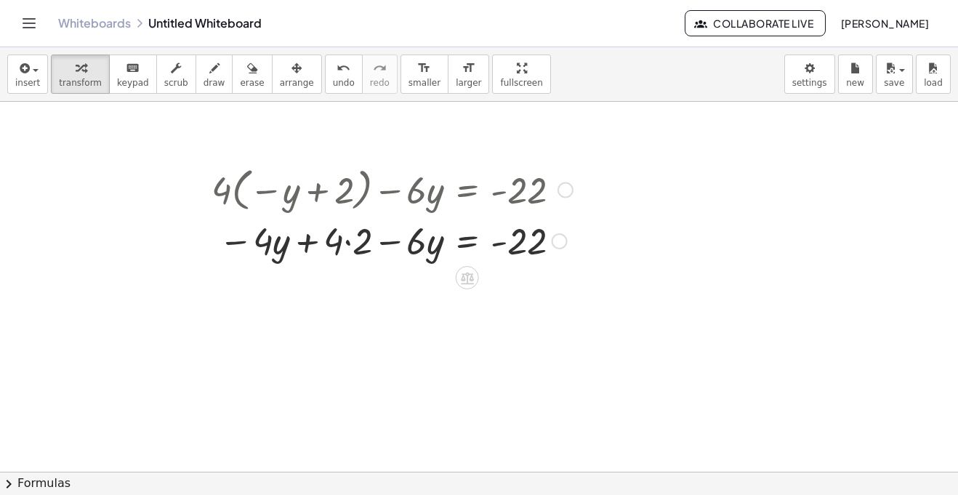
click at [345, 241] on div at bounding box center [392, 239] width 376 height 49
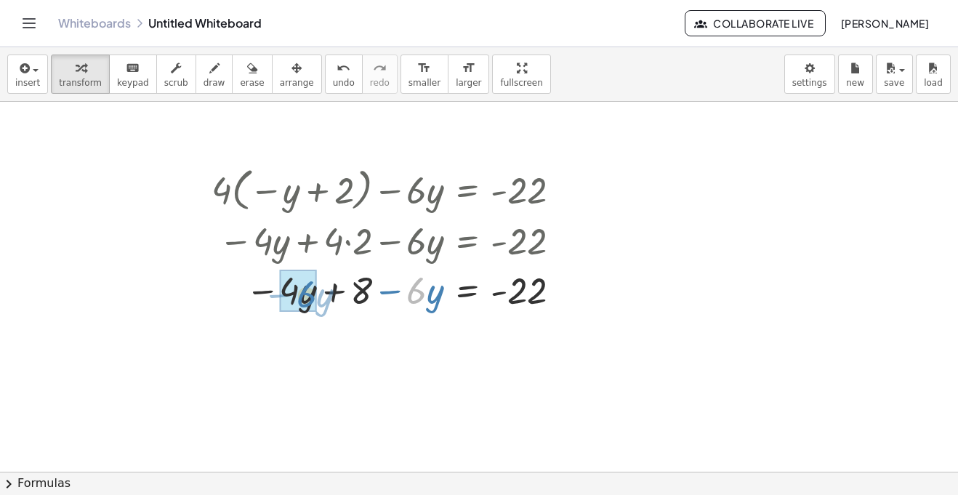
drag, startPoint x: 413, startPoint y: 294, endPoint x: 299, endPoint y: 297, distance: 114.1
click at [299, 297] on div at bounding box center [392, 288] width 376 height 49
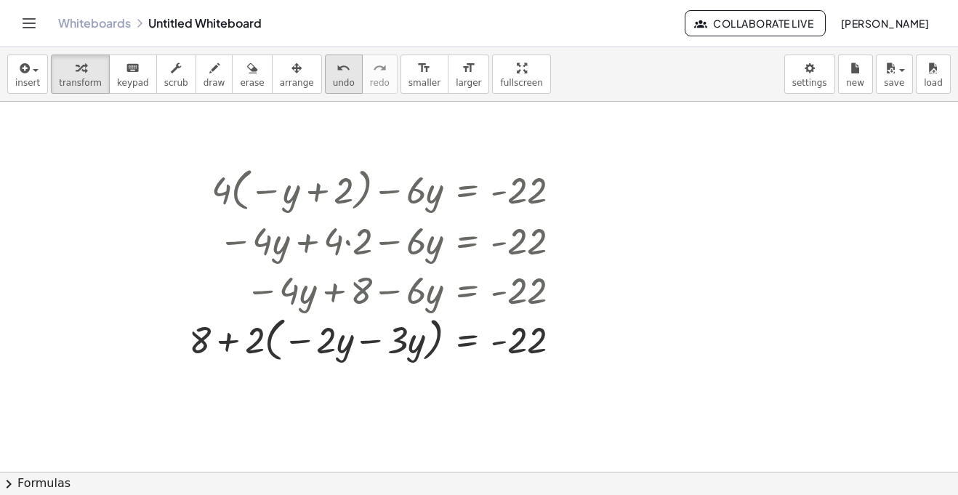
click at [333, 78] on span "undo" at bounding box center [344, 83] width 22 height 10
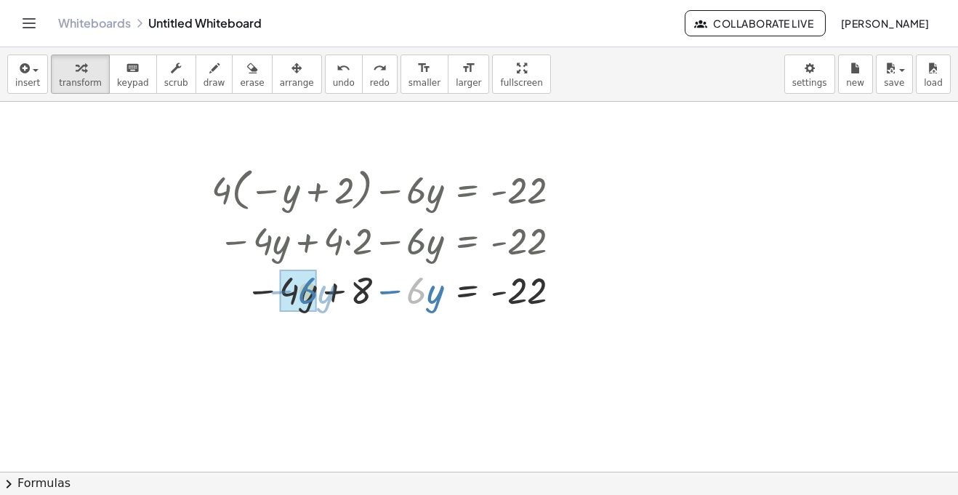
drag, startPoint x: 424, startPoint y: 295, endPoint x: 318, endPoint y: 295, distance: 106.1
click at [318, 295] on div at bounding box center [392, 288] width 376 height 49
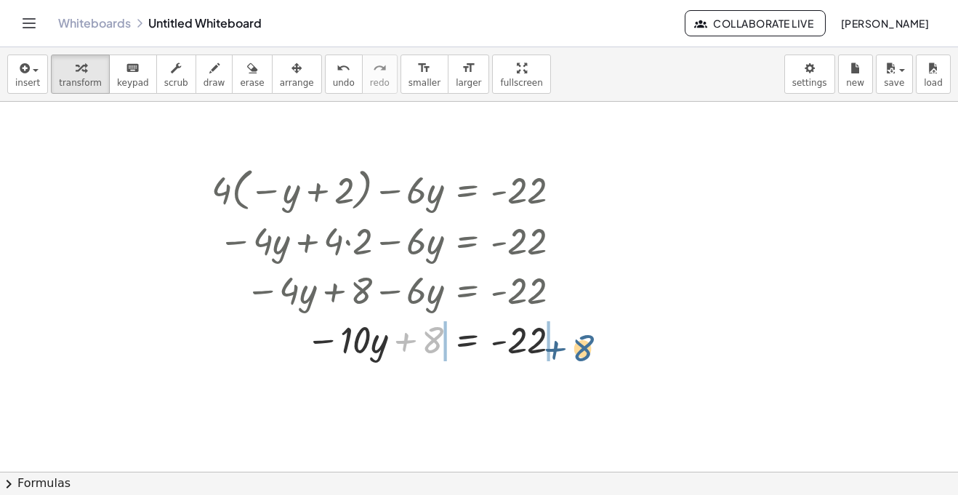
drag, startPoint x: 431, startPoint y: 344, endPoint x: 586, endPoint y: 350, distance: 155.6
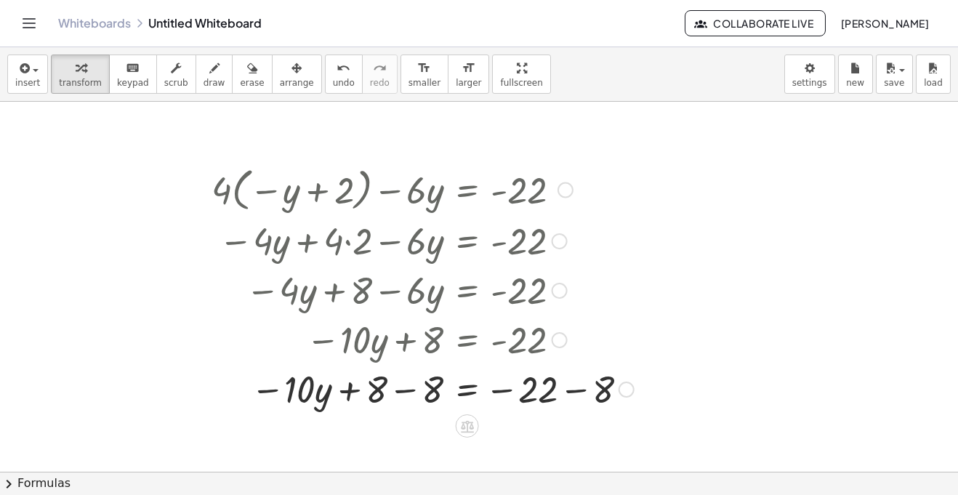
click at [570, 386] on div at bounding box center [422, 387] width 437 height 49
click at [362, 393] on div at bounding box center [422, 389] width 437 height 49
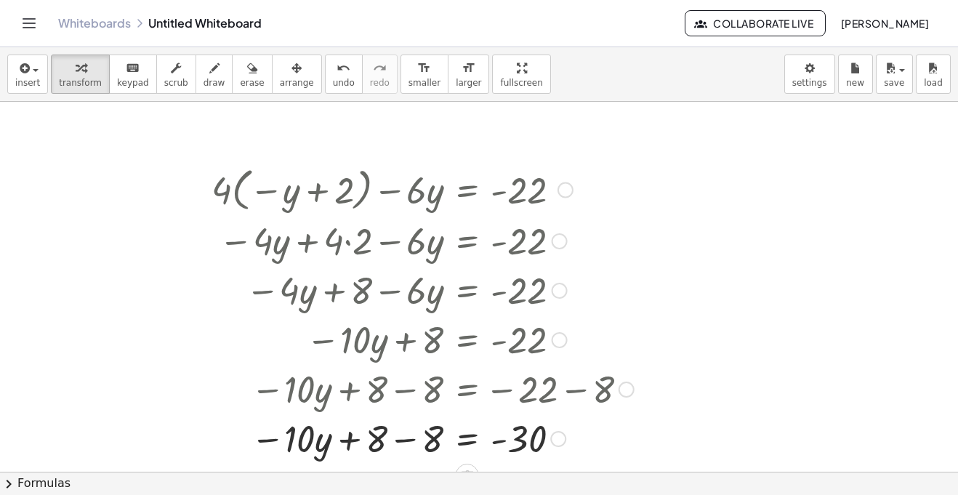
click at [407, 440] on div at bounding box center [422, 437] width 437 height 49
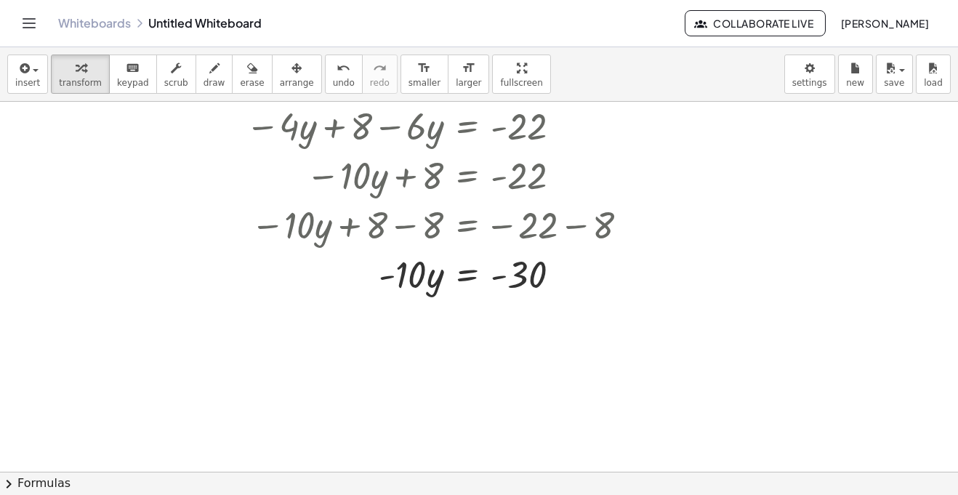
scroll to position [1603, 0]
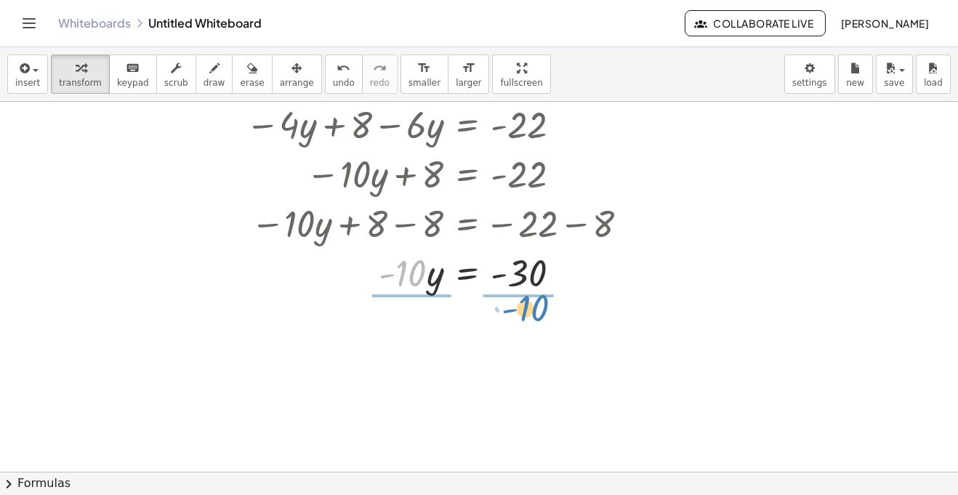
drag, startPoint x: 405, startPoint y: 275, endPoint x: 533, endPoint y: 310, distance: 133.1
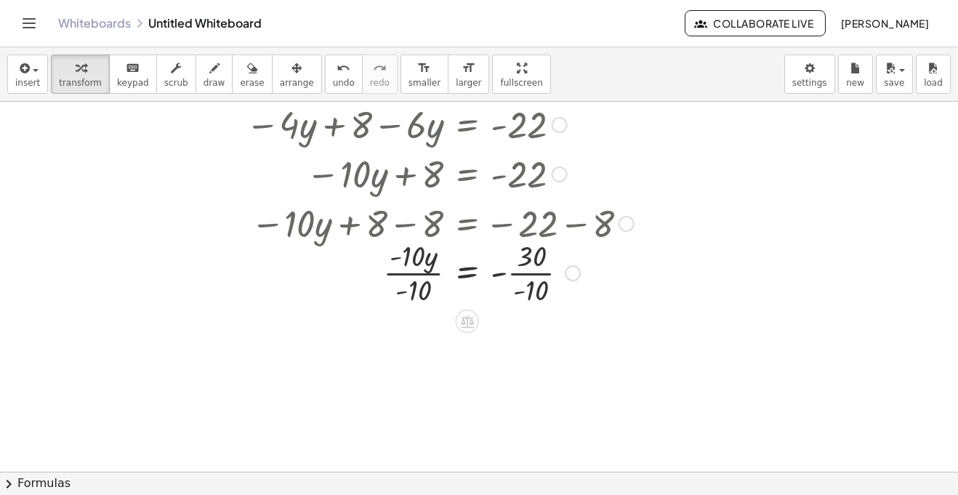
click at [467, 25] on div "+ · 4 · ( − y + 2 ) − · 6 · y = - 22 − · 4 · y + · 4 · 2 − · 6 · y = - 22 − · 4…" at bounding box center [467, 25] width 0 height 0
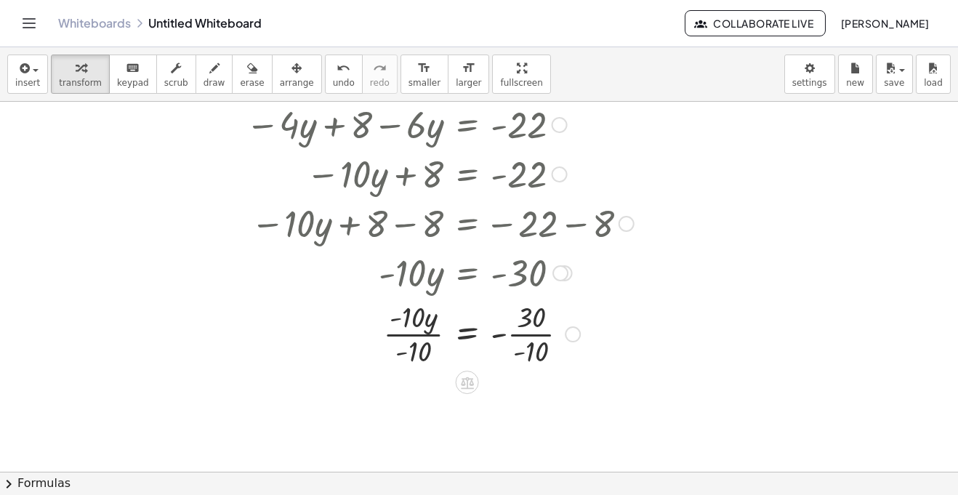
click at [432, 371] on div "+ · 4 · ( − y + 2 ) − · 6 · y = - 22 − · 4 · y + · 4 · 2 − · 6 · y = - 22 − · 4…" at bounding box center [417, 183] width 455 height 380
click at [427, 358] on div at bounding box center [422, 332] width 437 height 73
click at [510, 358] on div at bounding box center [422, 332] width 437 height 73
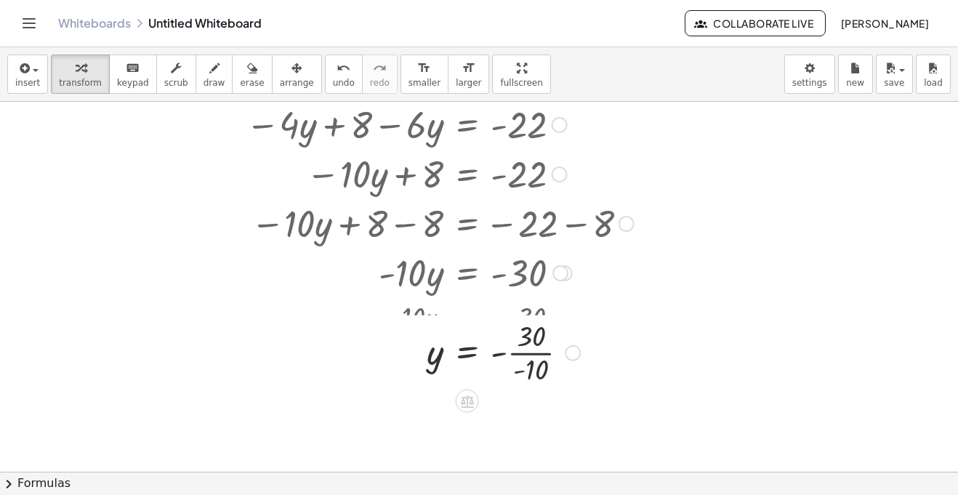
click at [533, 360] on div at bounding box center [401, 332] width 480 height 73
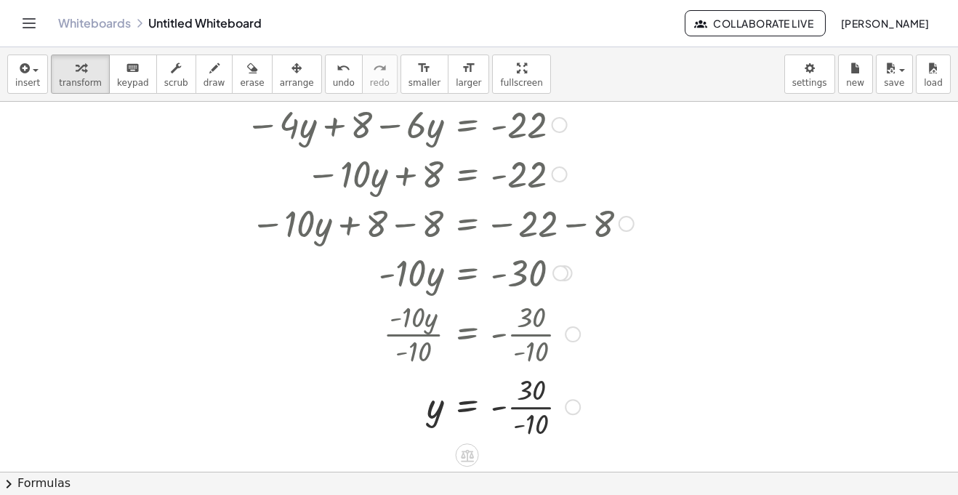
click at [540, 435] on div at bounding box center [422, 405] width 437 height 73
click at [537, 408] on div at bounding box center [422, 405] width 437 height 48
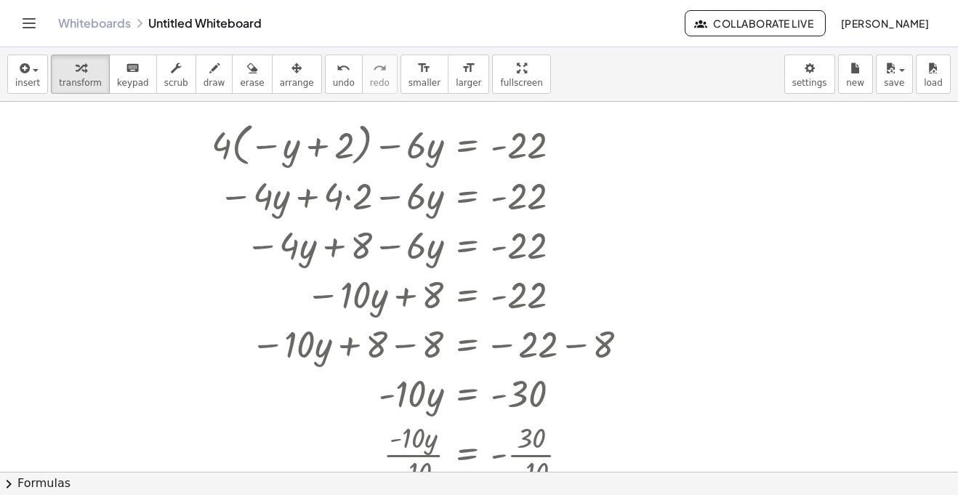
scroll to position [1483, 0]
click at [826, 262] on div at bounding box center [788, 259] width 209 height 48
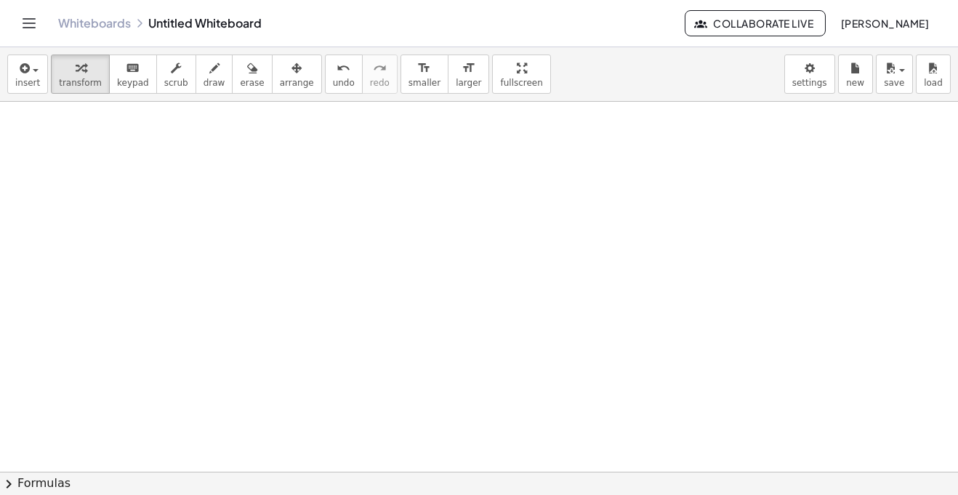
scroll to position [1960, 0]
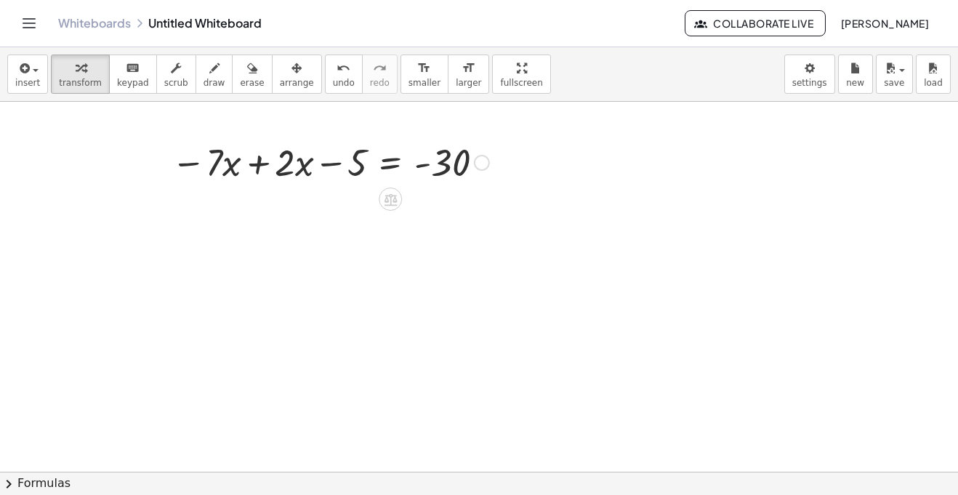
click at [262, 163] on div at bounding box center [330, 161] width 332 height 49
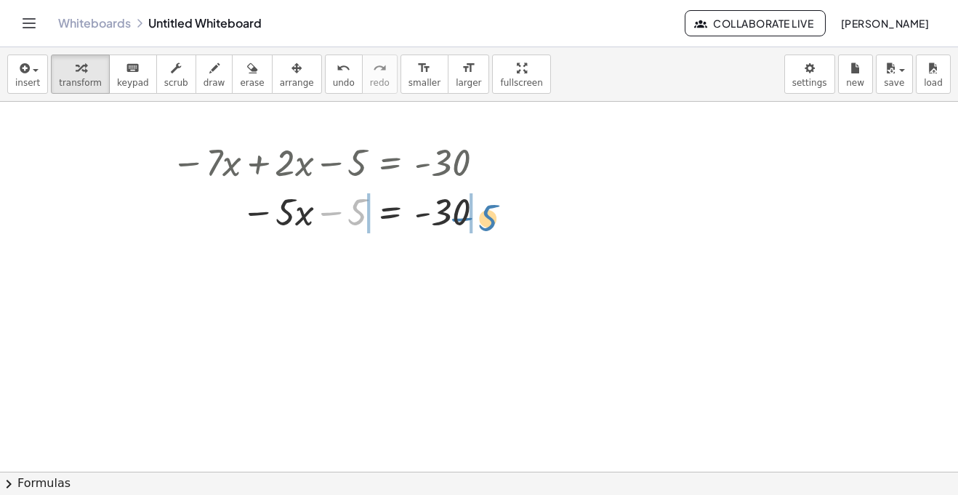
drag, startPoint x: 352, startPoint y: 211, endPoint x: 482, endPoint y: 217, distance: 130.9
click at [482, 217] on div at bounding box center [330, 210] width 332 height 49
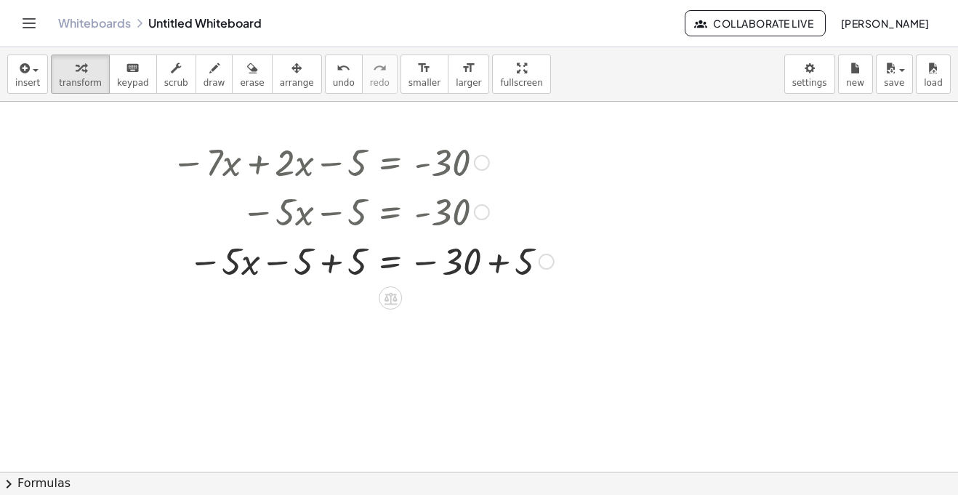
click at [328, 259] on div at bounding box center [362, 259] width 397 height 49
click at [501, 271] on div at bounding box center [365, 259] width 403 height 49
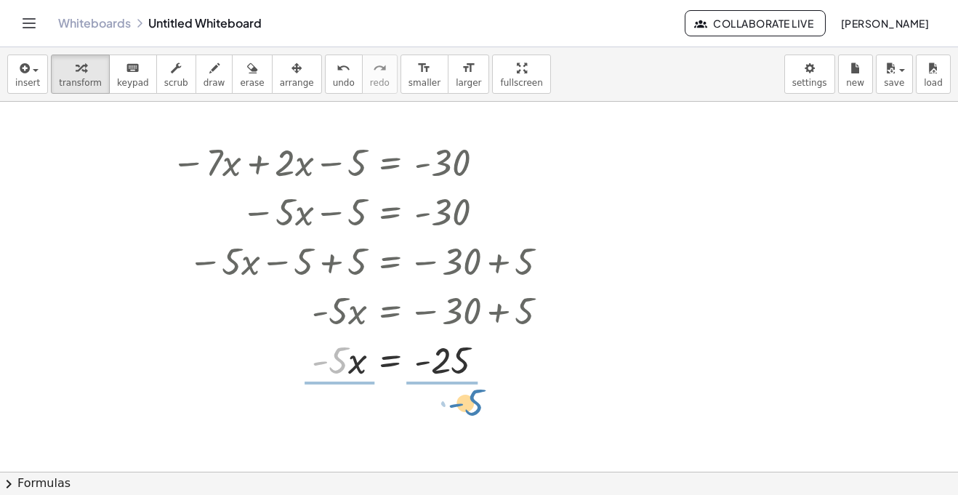
drag, startPoint x: 339, startPoint y: 362, endPoint x: 472, endPoint y: 408, distance: 141.6
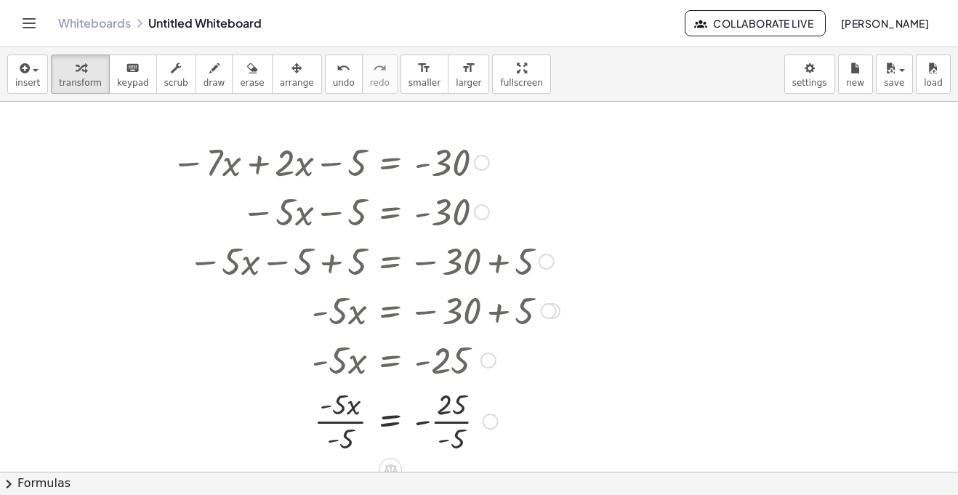
click at [352, 432] on div at bounding box center [365, 420] width 403 height 73
click at [464, 433] on div at bounding box center [365, 420] width 403 height 73
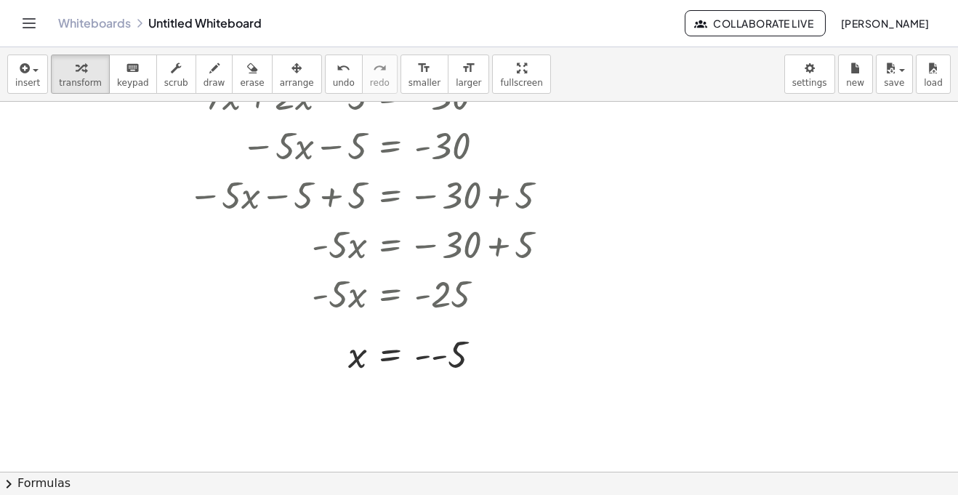
scroll to position [2028, 0]
click at [440, 353] on div at bounding box center [365, 352] width 403 height 48
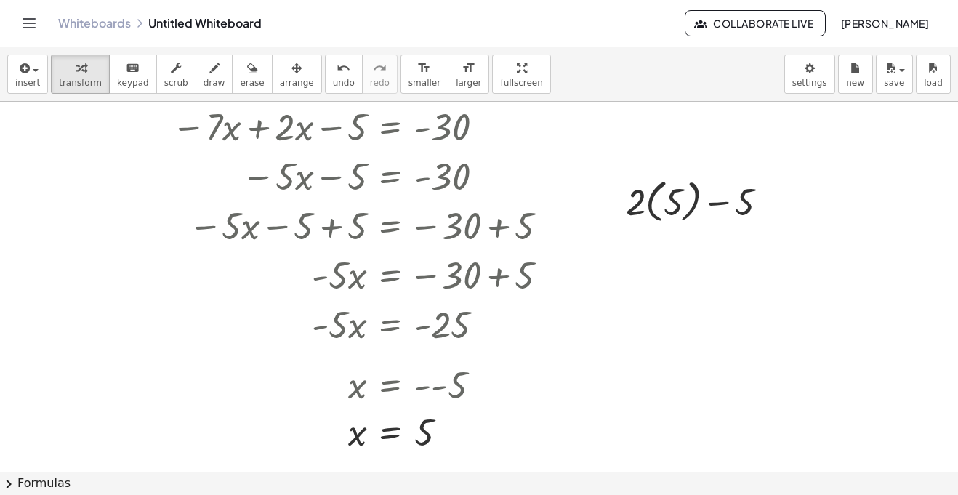
scroll to position [1990, 0]
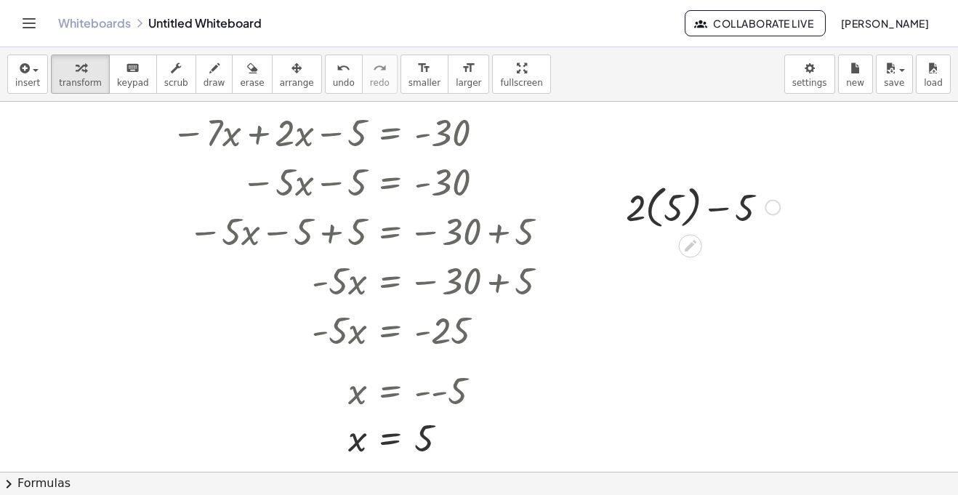
click at [658, 206] on div at bounding box center [702, 205] width 169 height 53
click at [666, 260] on div at bounding box center [702, 257] width 169 height 49
click at [689, 262] on div at bounding box center [702, 257] width 169 height 49
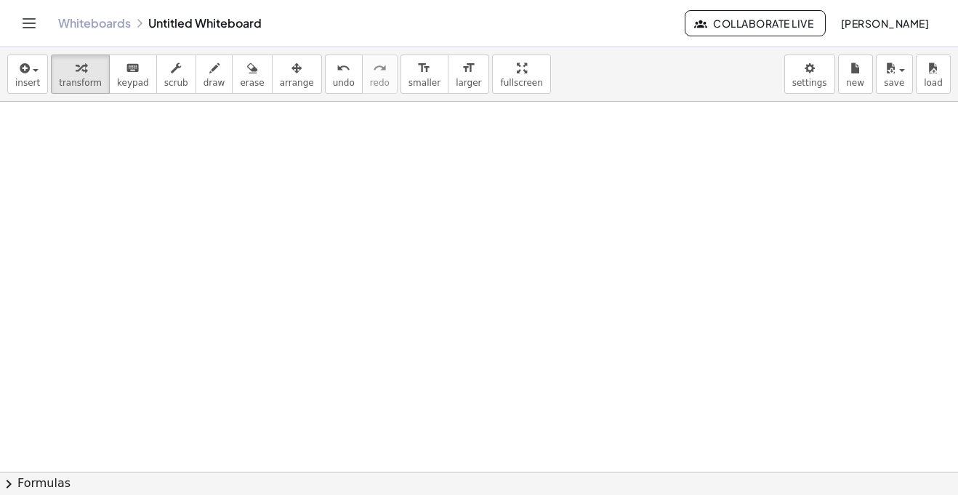
scroll to position [2367, 0]
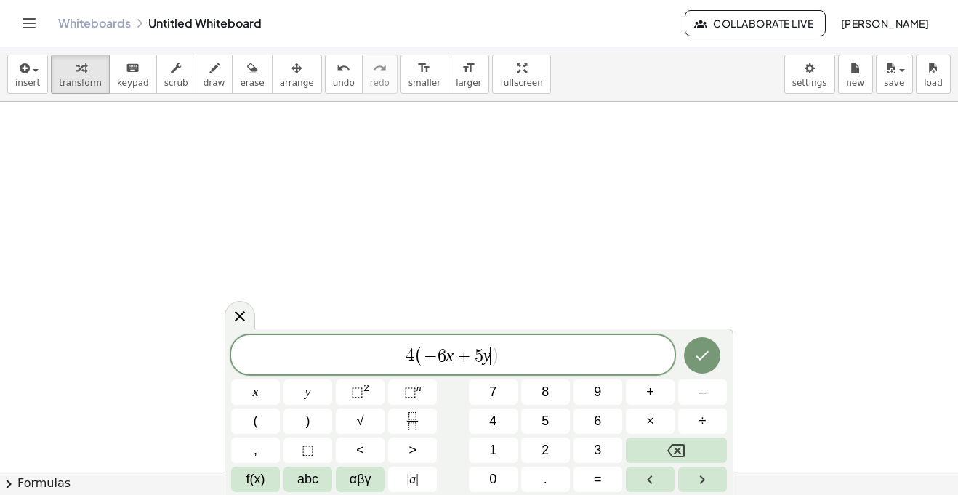
click at [413, 360] on span "4 ( − 6 x + 5 y ​ )" at bounding box center [452, 356] width 443 height 24
click at [541, 353] on span "2 ​ ( − 6 x + 5 y )" at bounding box center [452, 356] width 443 height 24
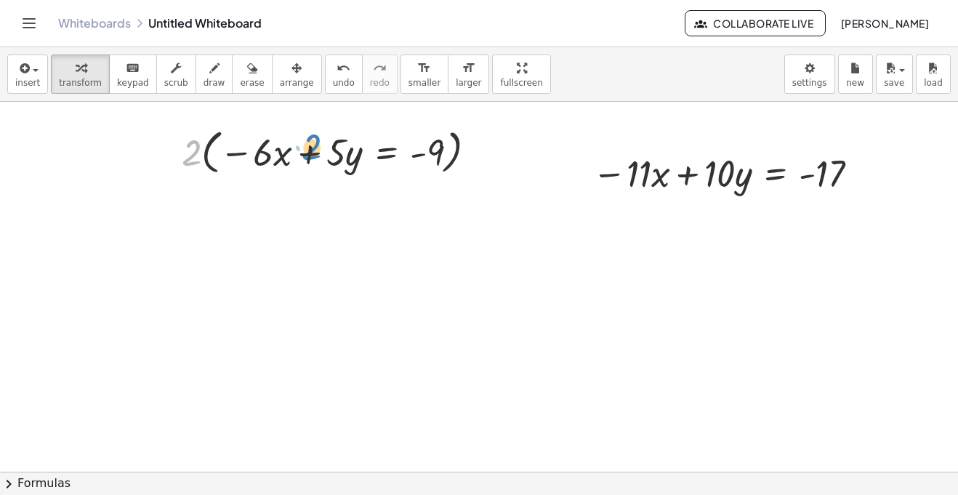
drag, startPoint x: 194, startPoint y: 145, endPoint x: 336, endPoint y: 139, distance: 142.6
click at [336, 139] on div at bounding box center [334, 151] width 320 height 55
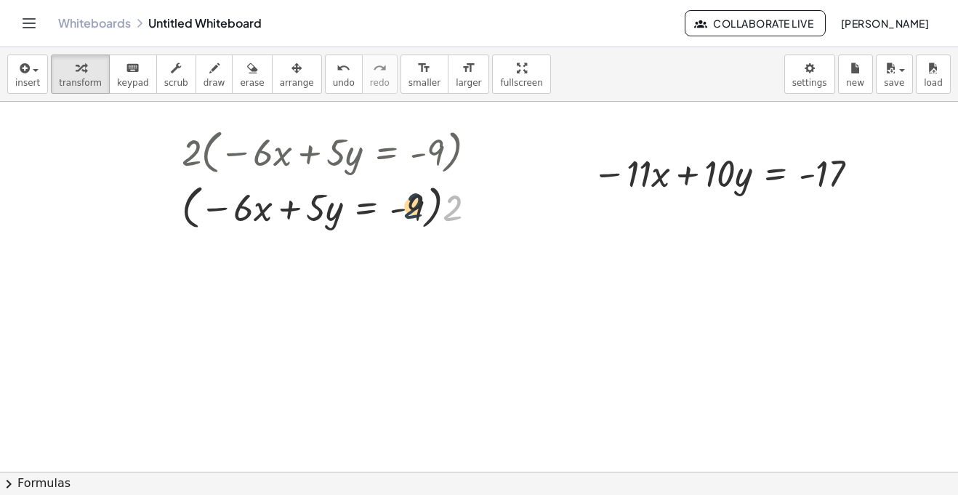
drag, startPoint x: 458, startPoint y: 207, endPoint x: 346, endPoint y: 210, distance: 111.9
click at [346, 210] on div at bounding box center [334, 206] width 320 height 55
click at [336, 75] on icon "undo" at bounding box center [343, 68] width 14 height 17
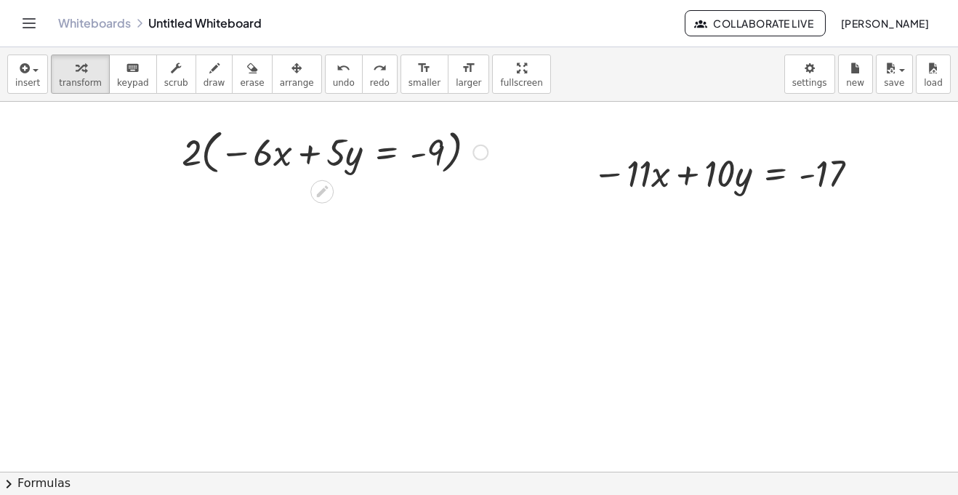
click at [202, 148] on div at bounding box center [334, 151] width 320 height 55
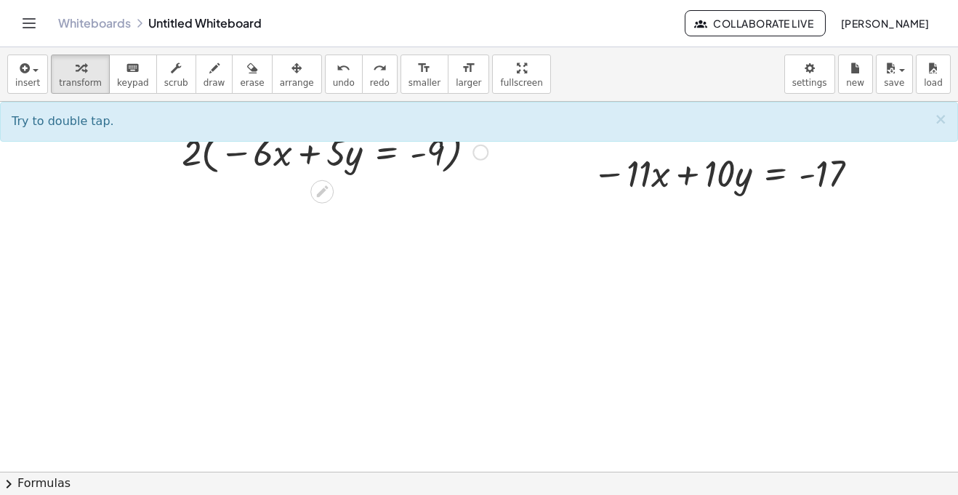
click at [207, 161] on div at bounding box center [334, 151] width 320 height 55
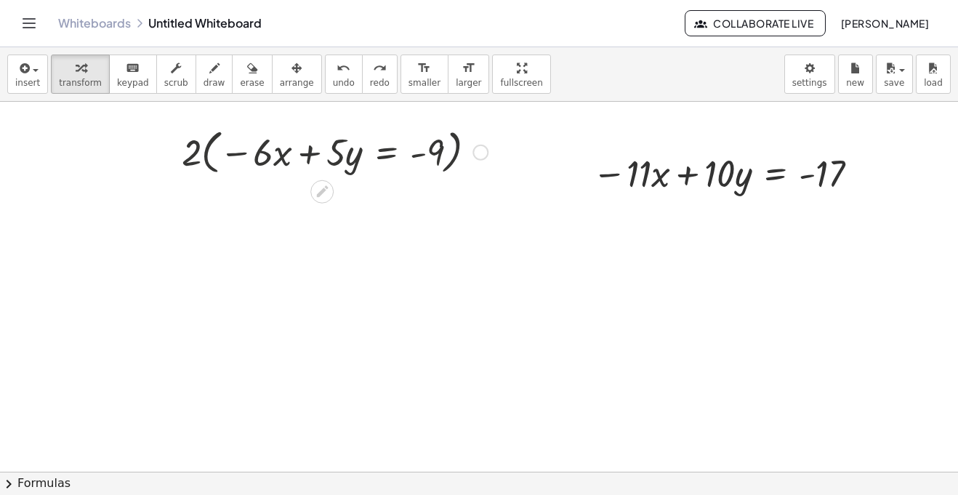
click at [207, 161] on div at bounding box center [334, 151] width 320 height 55
drag, startPoint x: 190, startPoint y: 153, endPoint x: 94, endPoint y: 148, distance: 96.8
click at [333, 78] on span "undo" at bounding box center [344, 83] width 22 height 10
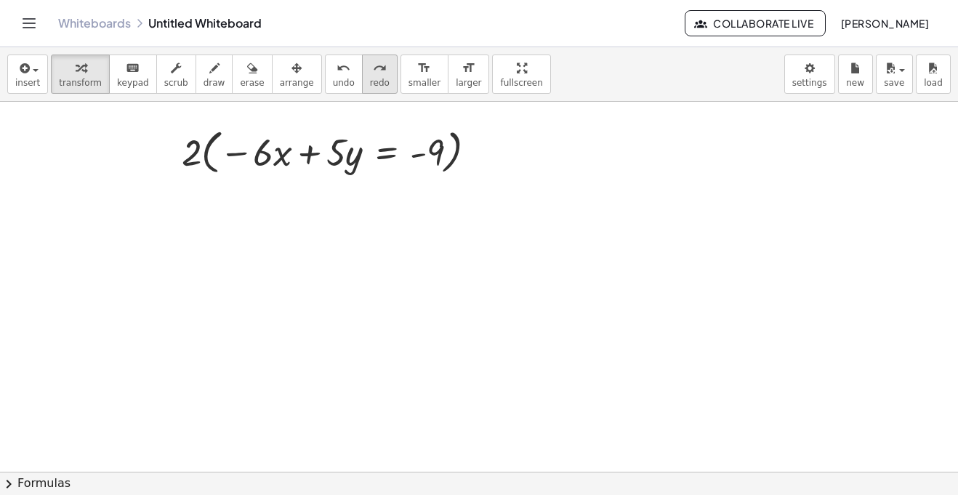
click at [368, 76] on button "redo redo" at bounding box center [380, 73] width 36 height 39
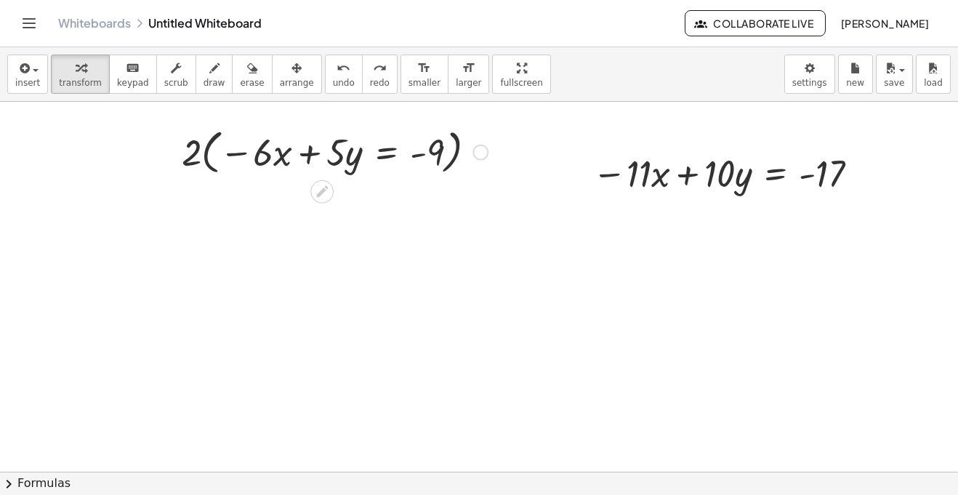
click at [483, 156] on div at bounding box center [480, 153] width 16 height 16
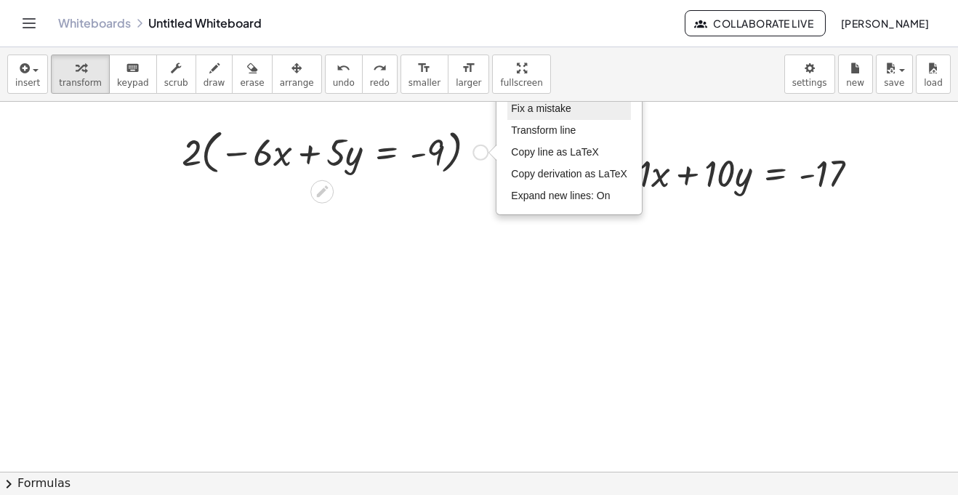
click at [538, 113] on span "Fix a mistake" at bounding box center [541, 108] width 60 height 12
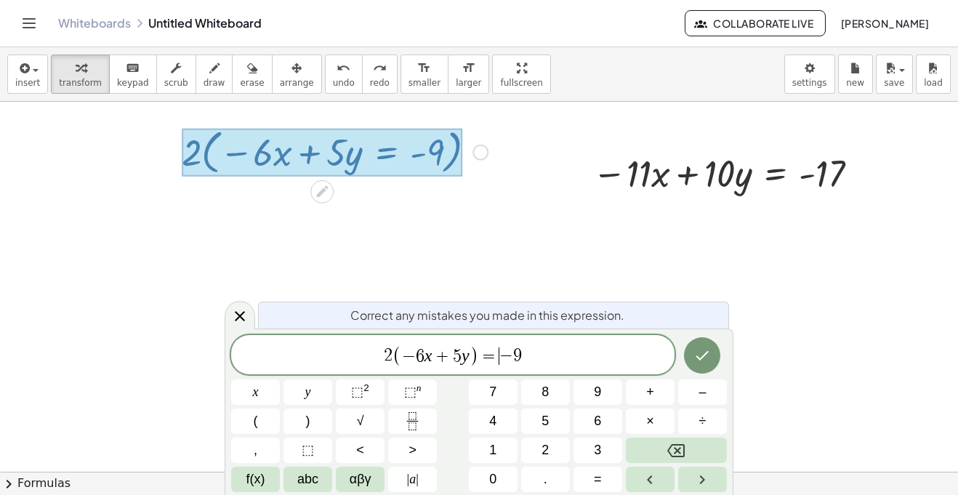
click at [500, 357] on span "−" at bounding box center [506, 355] width 14 height 17
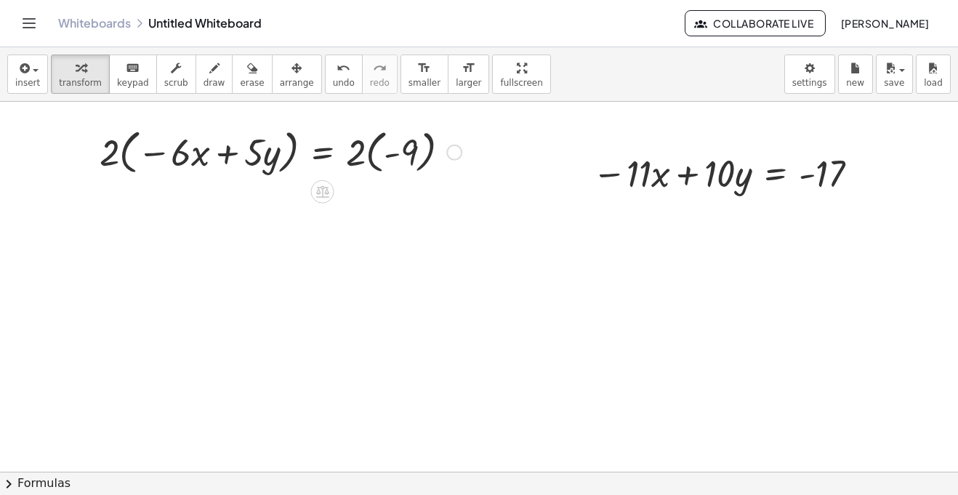
click at [110, 147] on div at bounding box center [280, 151] width 376 height 55
click at [120, 149] on div at bounding box center [280, 151] width 376 height 55
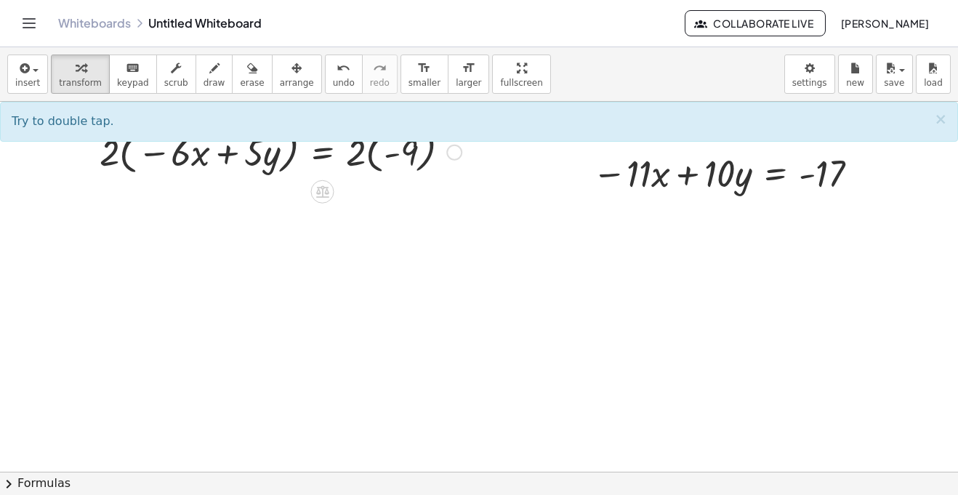
click at [132, 160] on div at bounding box center [280, 151] width 376 height 55
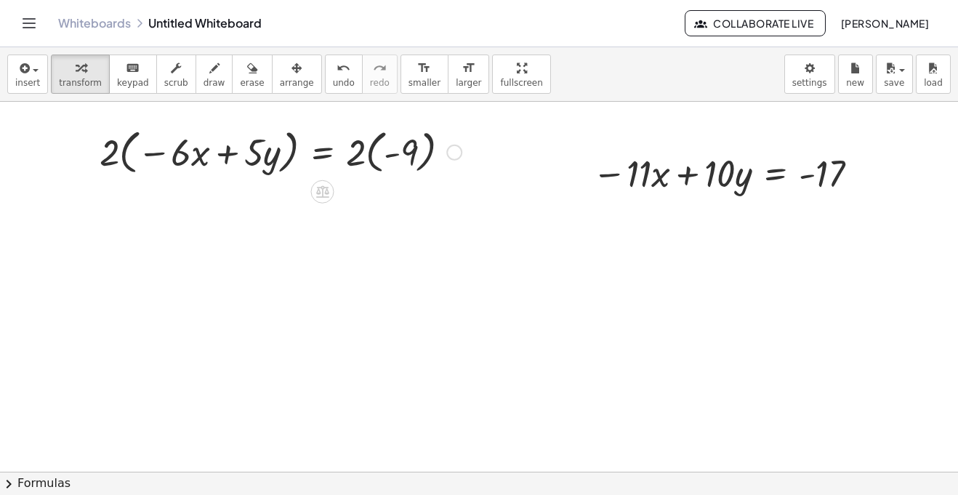
click at [132, 160] on div at bounding box center [280, 151] width 376 height 55
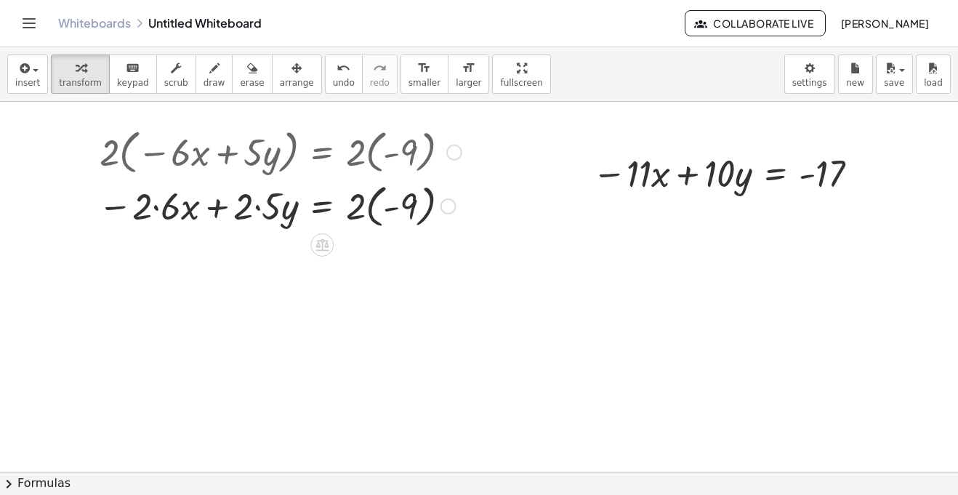
click at [153, 209] on div at bounding box center [280, 205] width 378 height 53
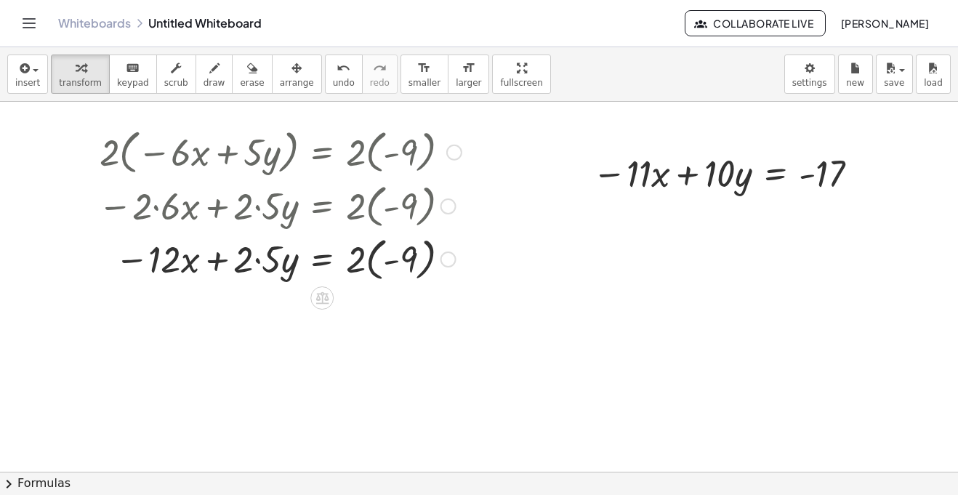
click at [259, 260] on div at bounding box center [280, 258] width 378 height 53
drag, startPoint x: 355, startPoint y: 262, endPoint x: 396, endPoint y: 262, distance: 41.4
click at [396, 262] on div at bounding box center [280, 258] width 378 height 53
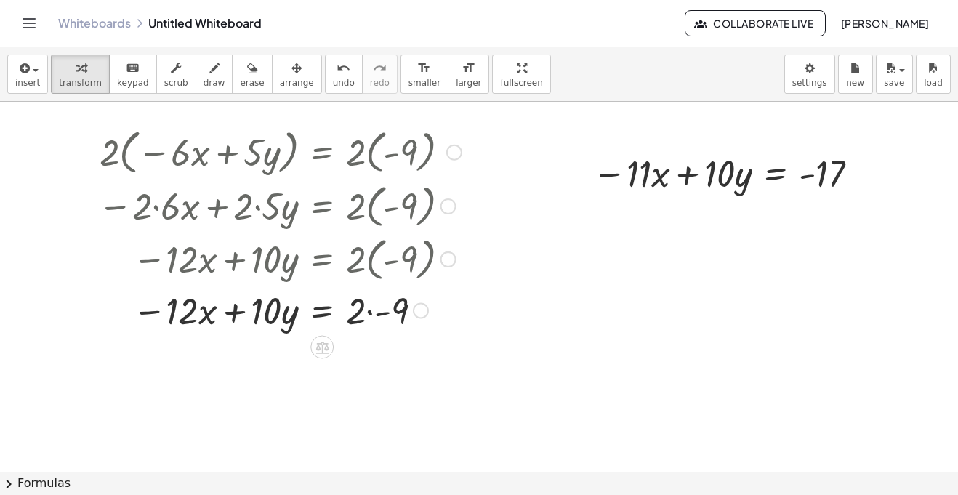
click at [371, 314] on div at bounding box center [280, 309] width 378 height 49
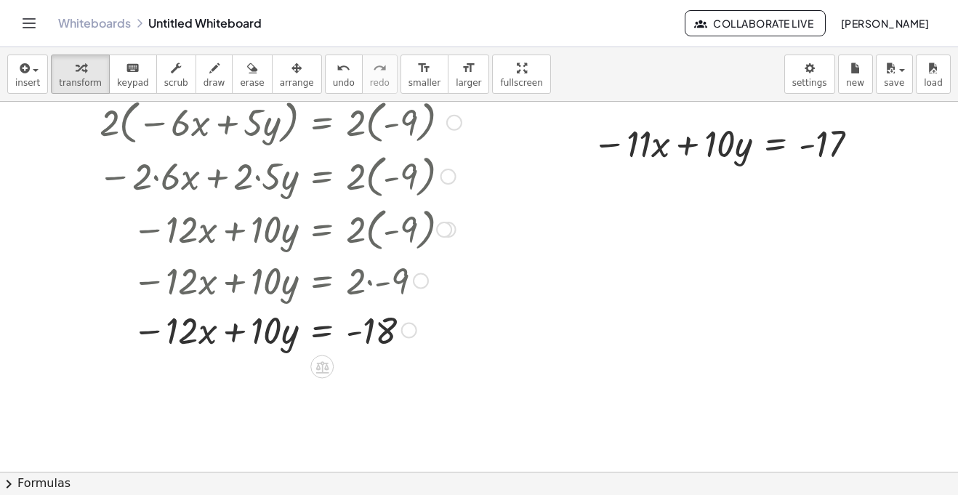
scroll to position [2394, 0]
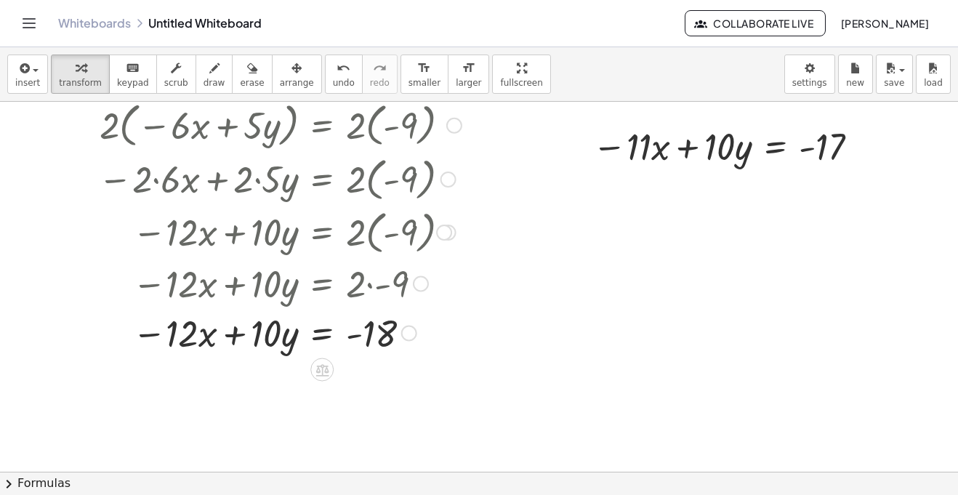
click at [458, 124] on div at bounding box center [454, 126] width 16 height 16
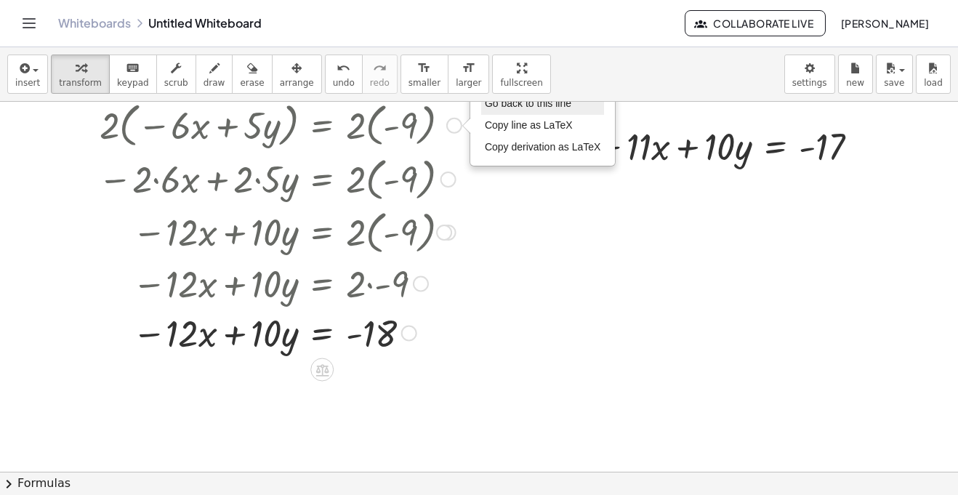
click at [504, 108] on span "Go back to this line" at bounding box center [528, 103] width 86 height 12
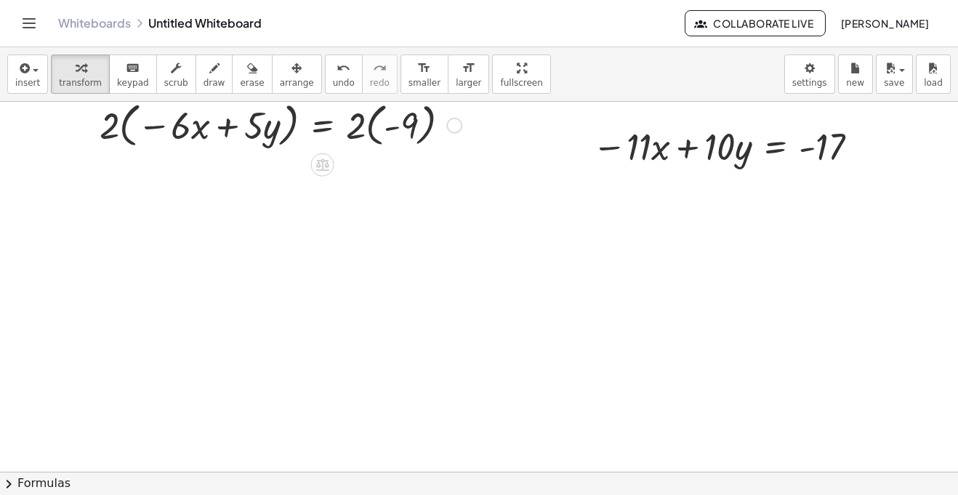
click at [430, 129] on div at bounding box center [280, 124] width 376 height 55
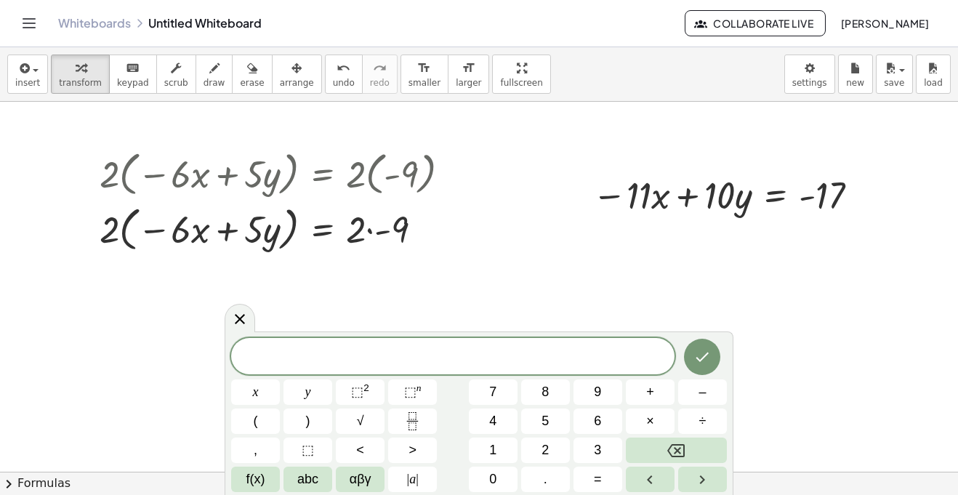
scroll to position [2341, 0]
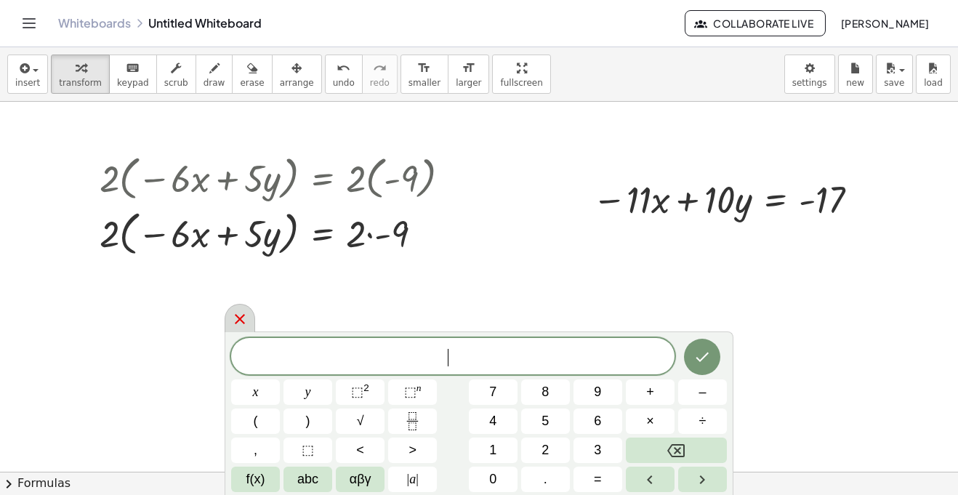
click at [235, 324] on icon at bounding box center [239, 318] width 17 height 17
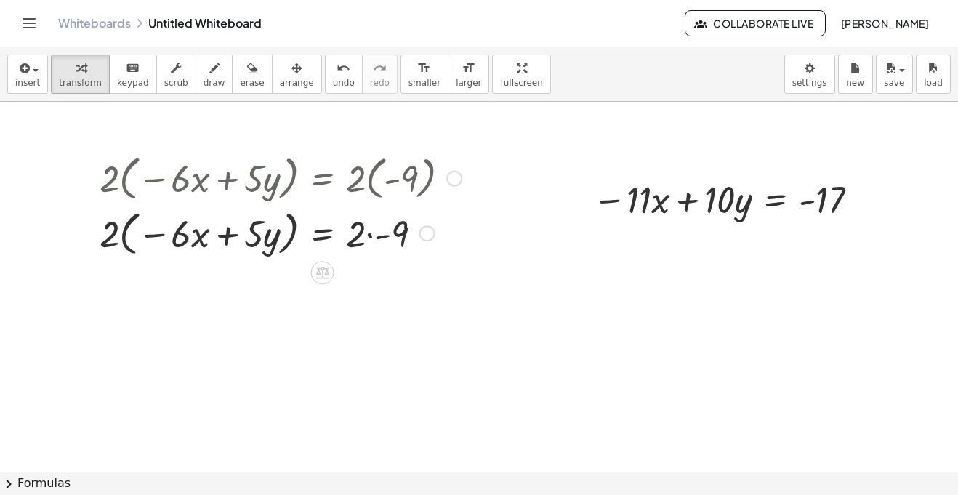
click at [452, 184] on div at bounding box center [454, 179] width 16 height 16
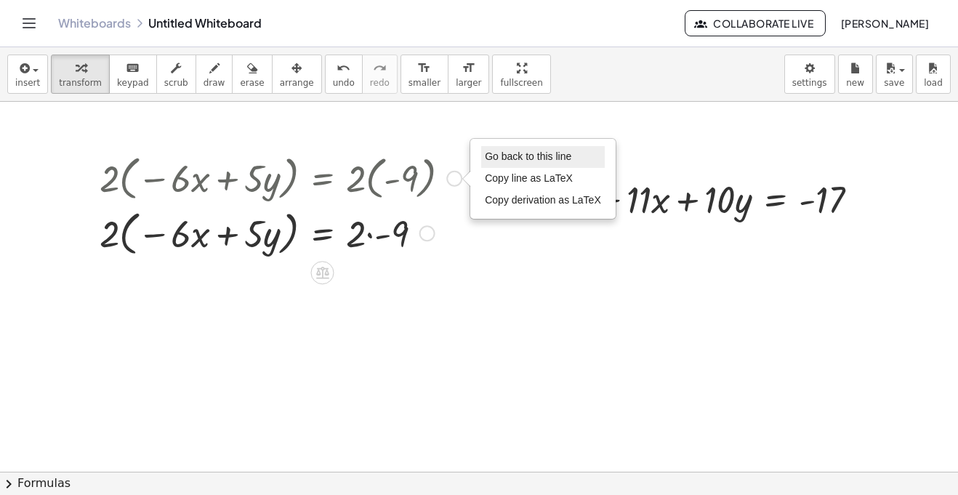
click at [504, 156] on span "Go back to this line" at bounding box center [528, 156] width 86 height 12
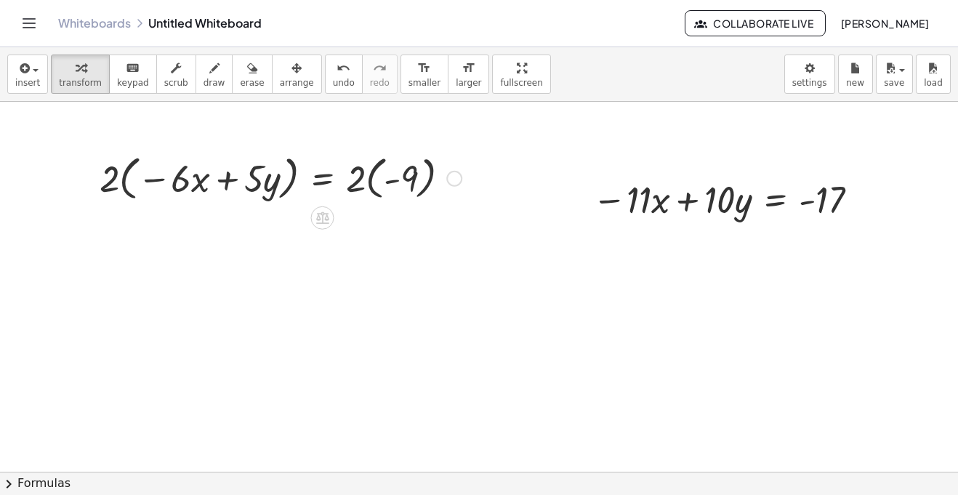
click at [447, 180] on div "Go back to this line Copy line as LaTeX Copy derivation as LaTeX" at bounding box center [454, 179] width 16 height 16
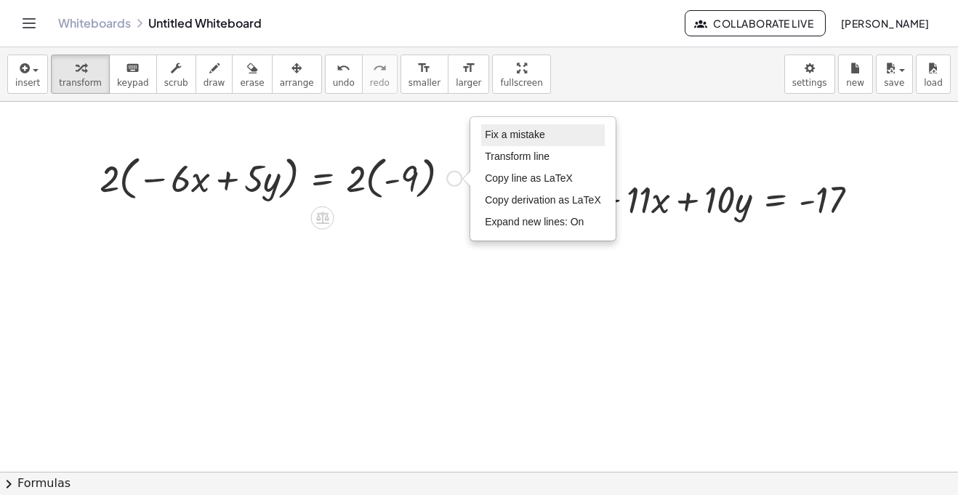
click at [513, 134] on span "Fix a mistake" at bounding box center [515, 135] width 60 height 12
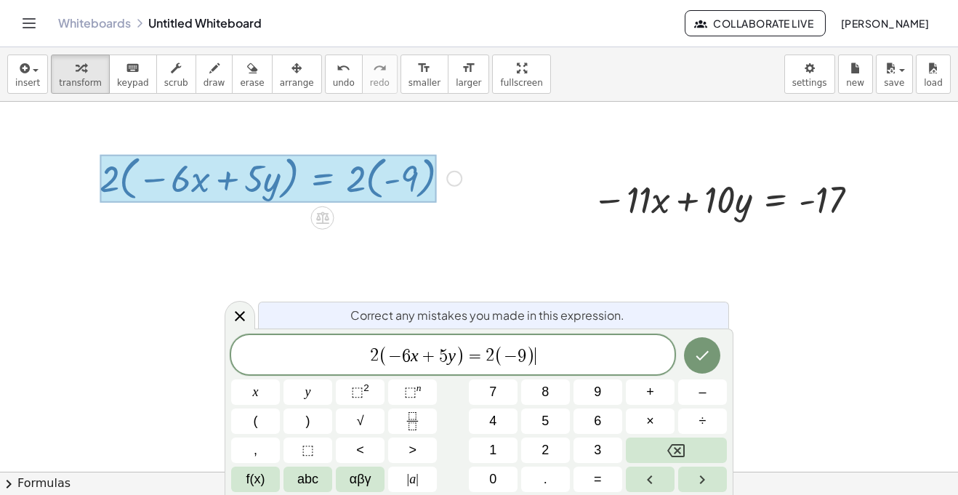
click at [488, 350] on span "2" at bounding box center [489, 355] width 9 height 17
click at [362, 354] on span "2 ( − 6 x + 5 y ) = − ​ 2 ( − 9 )" at bounding box center [452, 356] width 443 height 24
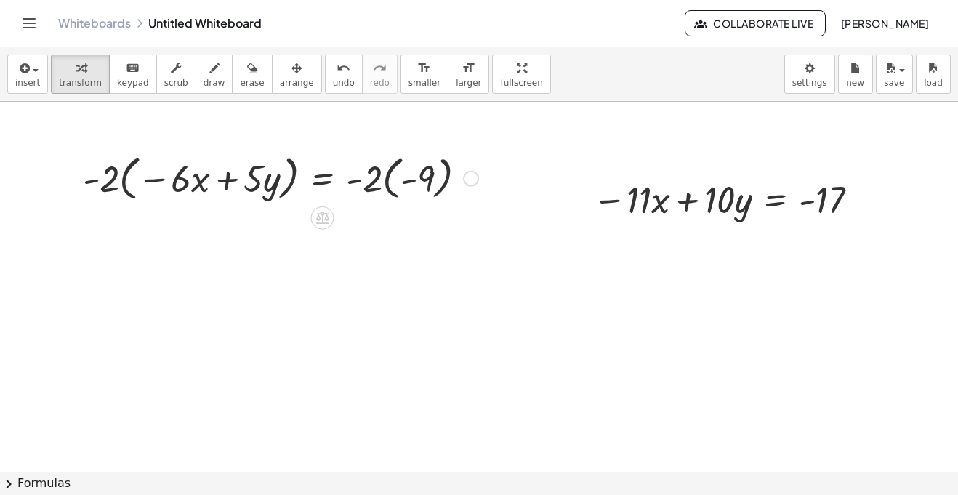
click at [414, 184] on div at bounding box center [281, 177] width 410 height 55
click at [391, 182] on div at bounding box center [281, 177] width 410 height 55
click at [388, 182] on div at bounding box center [267, 177] width 383 height 55
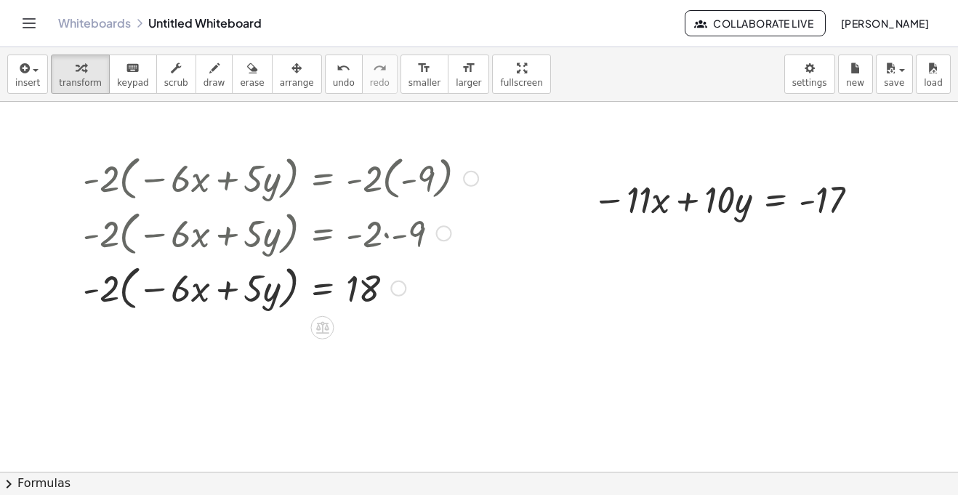
click at [133, 289] on div at bounding box center [281, 286] width 410 height 55
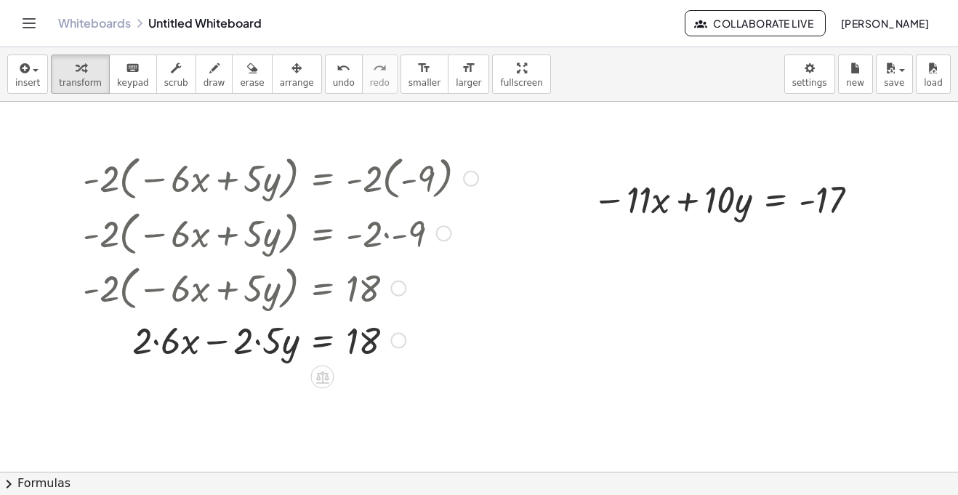
click at [262, 345] on div at bounding box center [281, 339] width 410 height 49
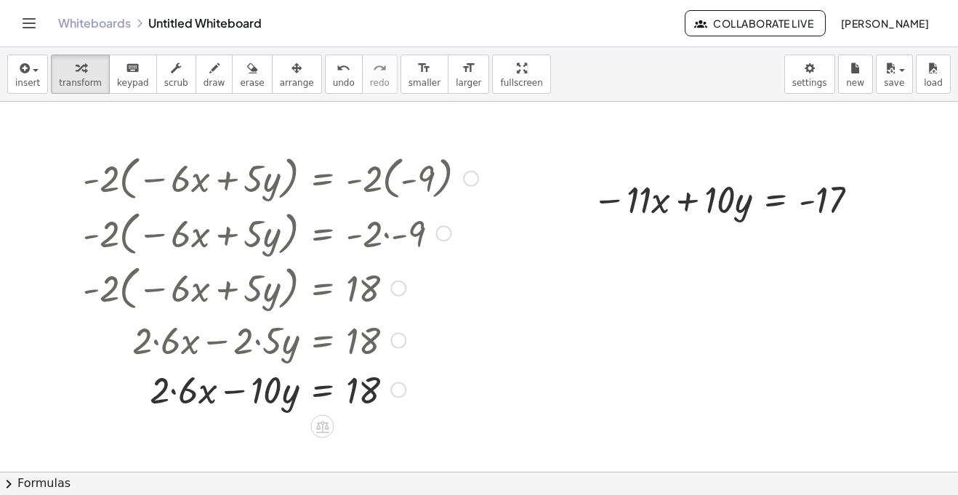
click at [179, 393] on div at bounding box center [281, 388] width 410 height 49
drag, startPoint x: 259, startPoint y: 383, endPoint x: 251, endPoint y: 378, distance: 10.1
click at [251, 378] on div at bounding box center [281, 388] width 410 height 49
click at [288, 80] on span "arrange" at bounding box center [297, 83] width 34 height 10
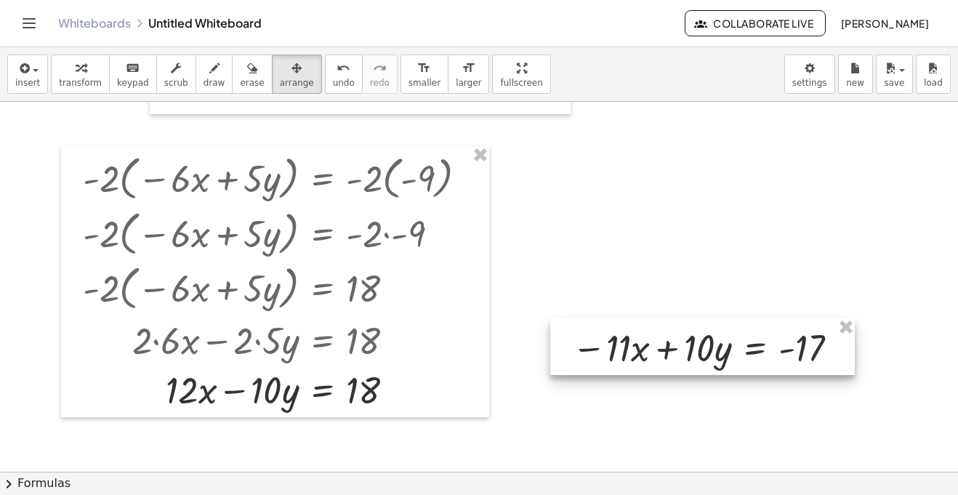
drag, startPoint x: 764, startPoint y: 198, endPoint x: 753, endPoint y: 349, distance: 150.9
click at [753, 349] on div at bounding box center [702, 346] width 304 height 57
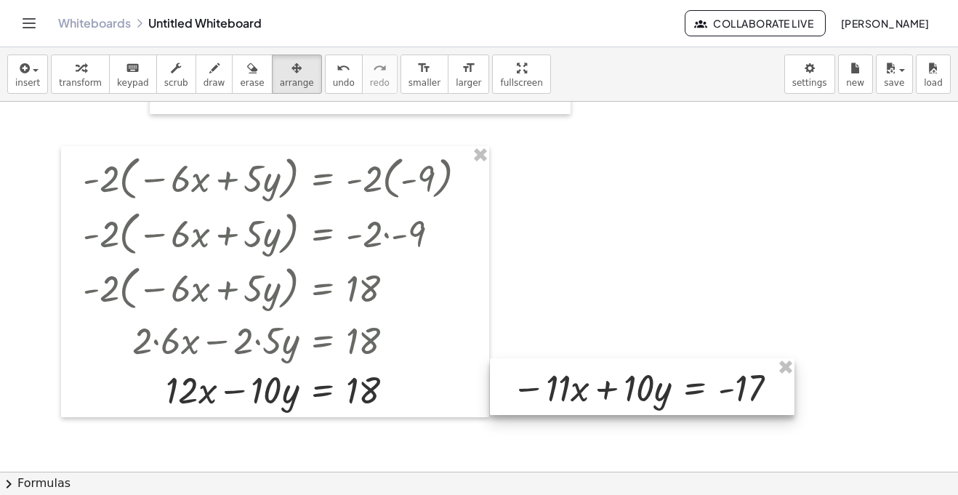
drag, startPoint x: 677, startPoint y: 348, endPoint x: 609, endPoint y: 386, distance: 78.1
click at [609, 386] on div at bounding box center [642, 386] width 304 height 57
click at [78, 78] on span "transform" at bounding box center [80, 83] width 43 height 10
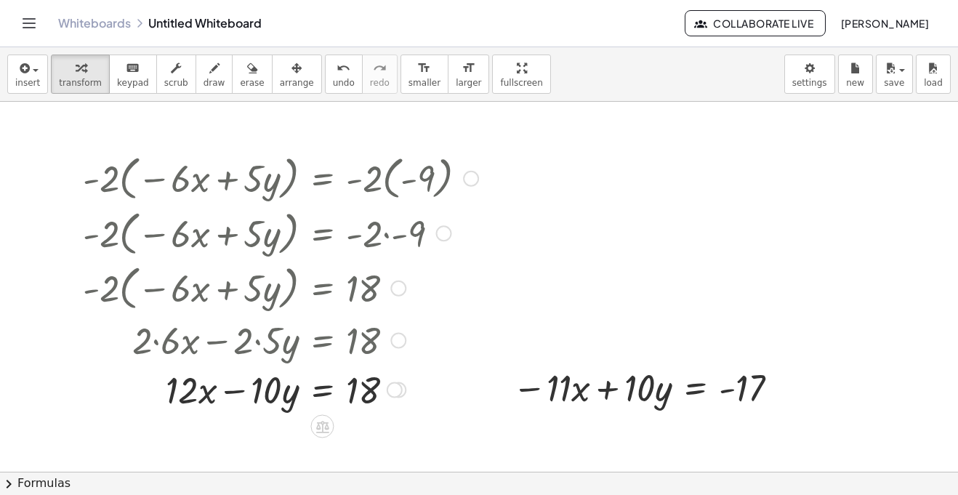
click at [398, 348] on div at bounding box center [398, 341] width 16 height 16
click at [390, 391] on div at bounding box center [395, 390] width 16 height 16
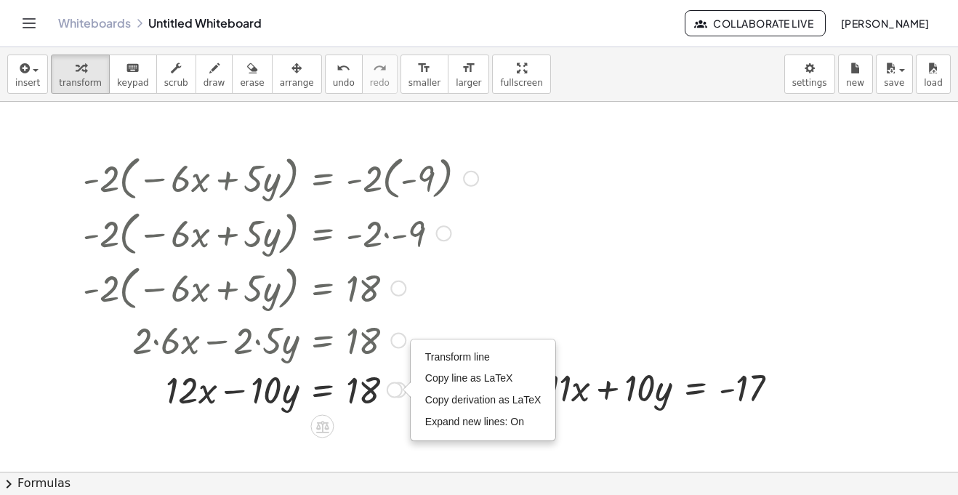
click at [374, 402] on div at bounding box center [281, 388] width 410 height 49
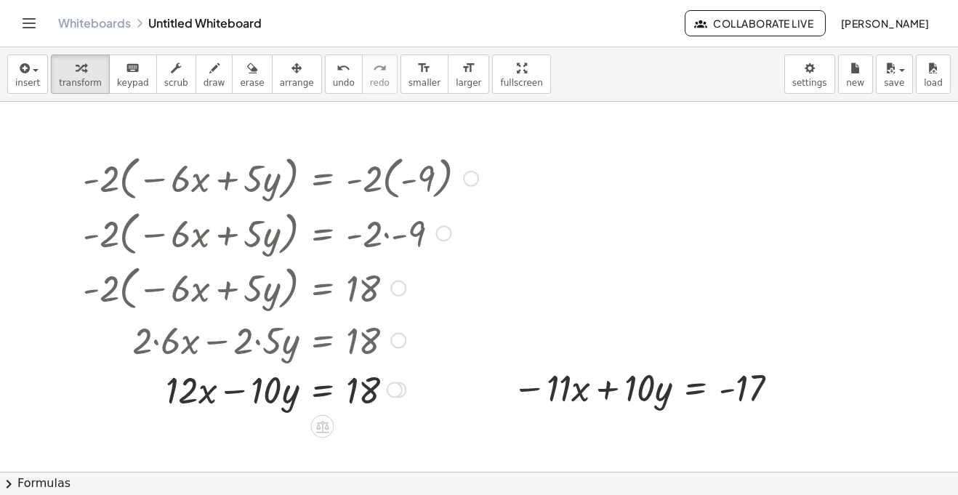
click at [403, 390] on div "Fix a mistake Transform line Copy line as LaTeX Copy derivation as LaTeX Expand…" at bounding box center [398, 390] width 16 height 16
click at [316, 392] on div at bounding box center [281, 388] width 410 height 49
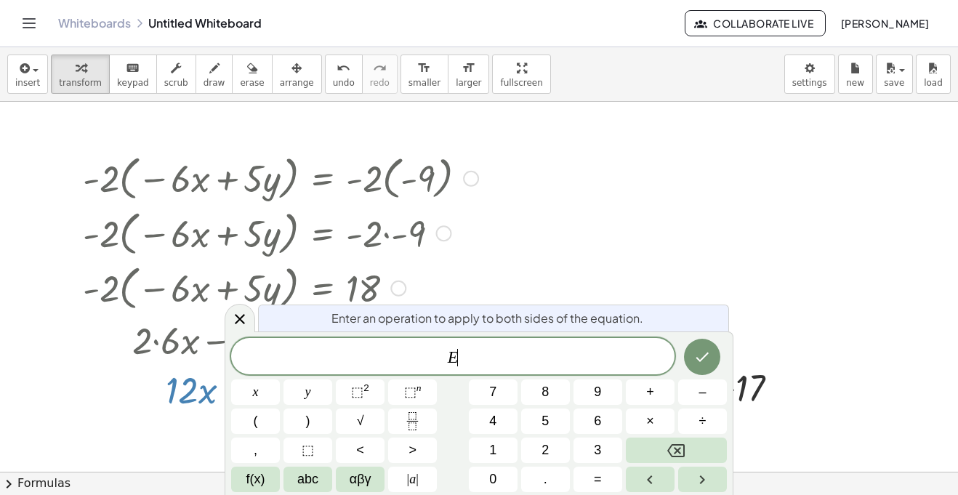
click at [316, 392] on button "y" at bounding box center [307, 391] width 49 height 25
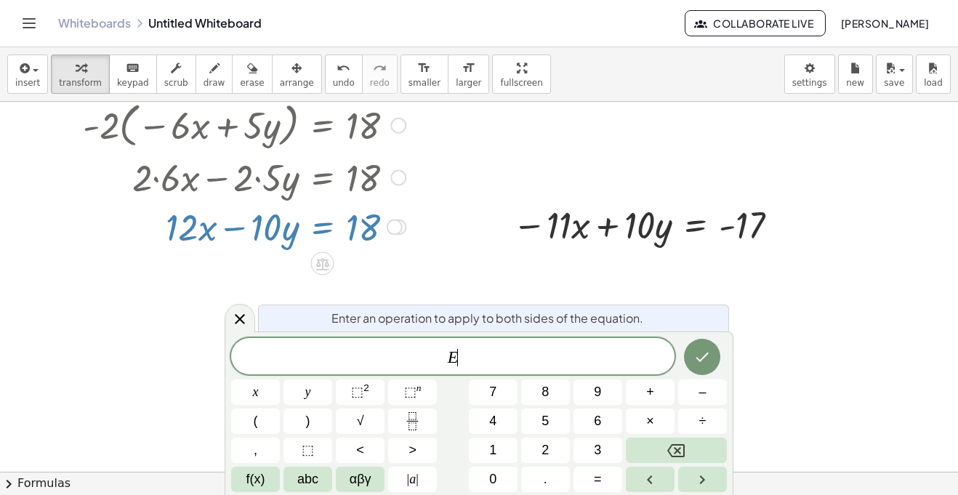
scroll to position [2507, 0]
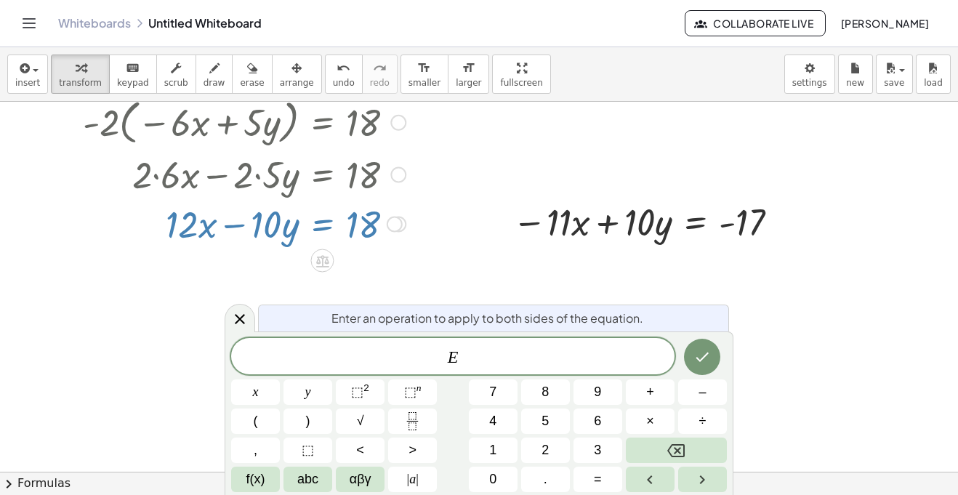
click at [442, 158] on div at bounding box center [281, 173] width 410 height 49
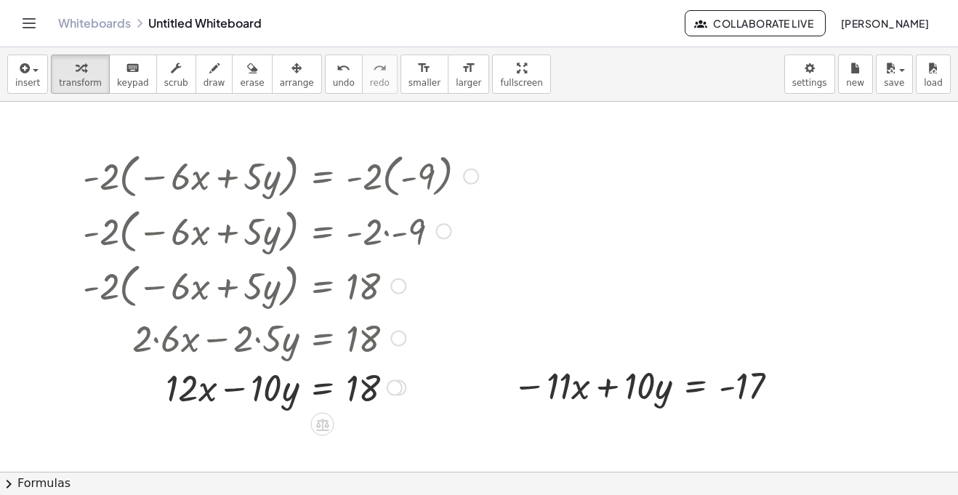
scroll to position [2341, 0]
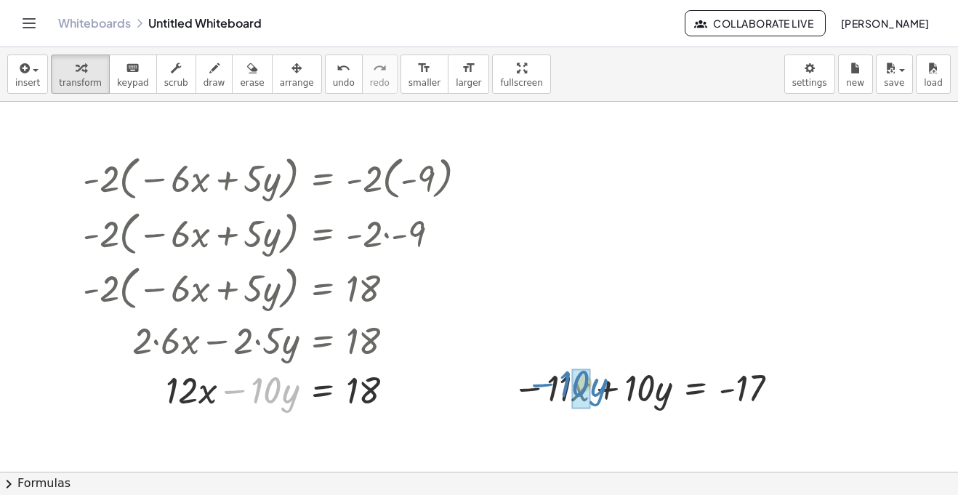
drag, startPoint x: 234, startPoint y: 390, endPoint x: 542, endPoint y: 384, distance: 308.2
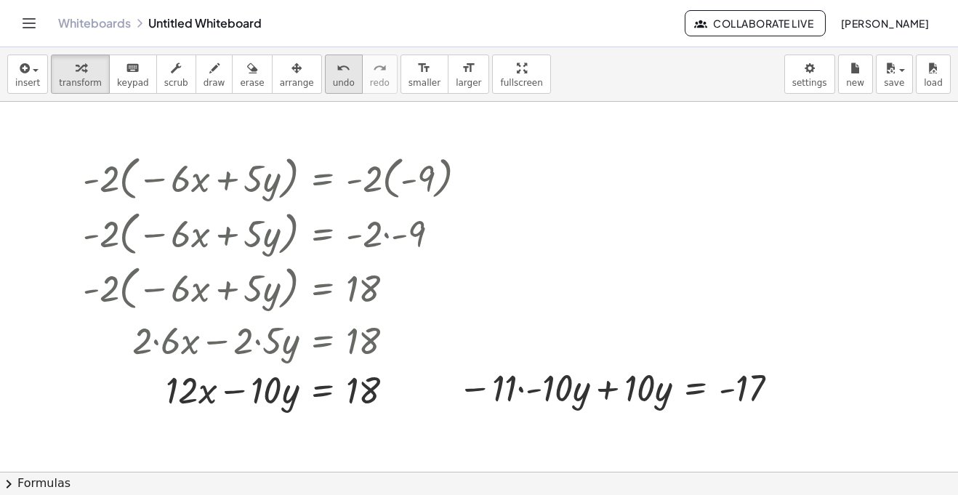
click at [325, 90] on button "undo undo" at bounding box center [344, 73] width 38 height 39
click at [245, 393] on div at bounding box center [281, 388] width 410 height 49
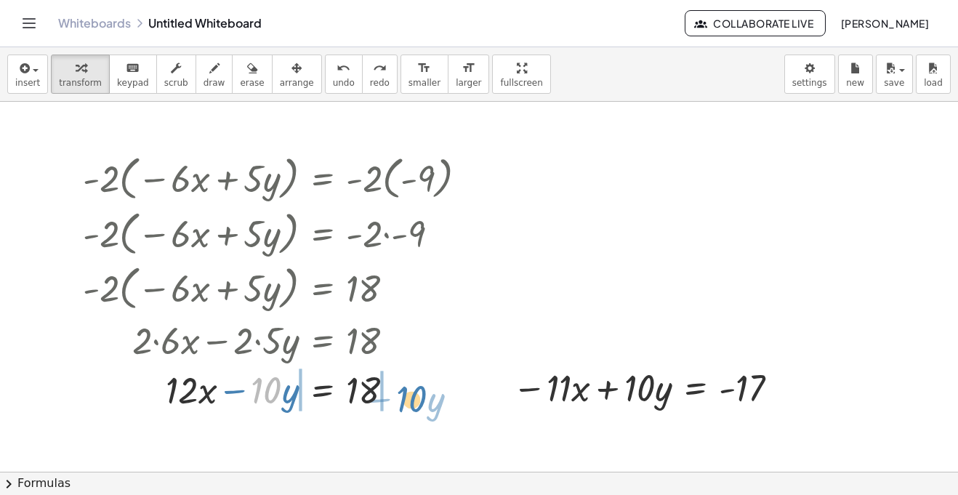
drag, startPoint x: 258, startPoint y: 392, endPoint x: 403, endPoint y: 401, distance: 145.6
click at [403, 401] on div at bounding box center [281, 388] width 410 height 49
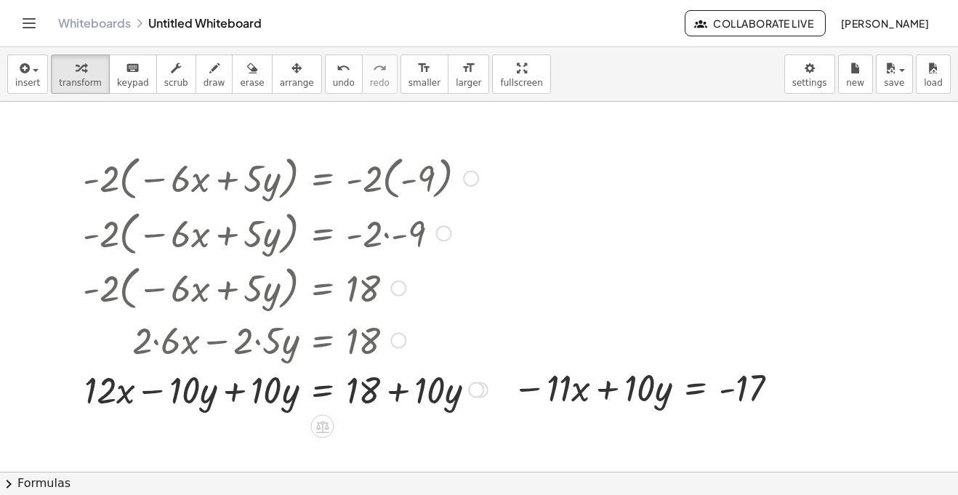
click at [233, 392] on div at bounding box center [285, 388] width 419 height 49
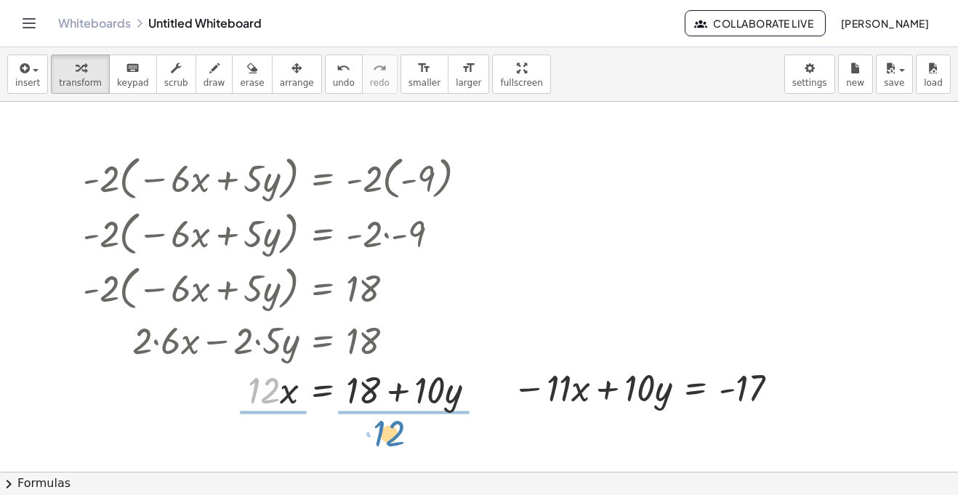
drag, startPoint x: 272, startPoint y: 390, endPoint x: 397, endPoint y: 435, distance: 132.6
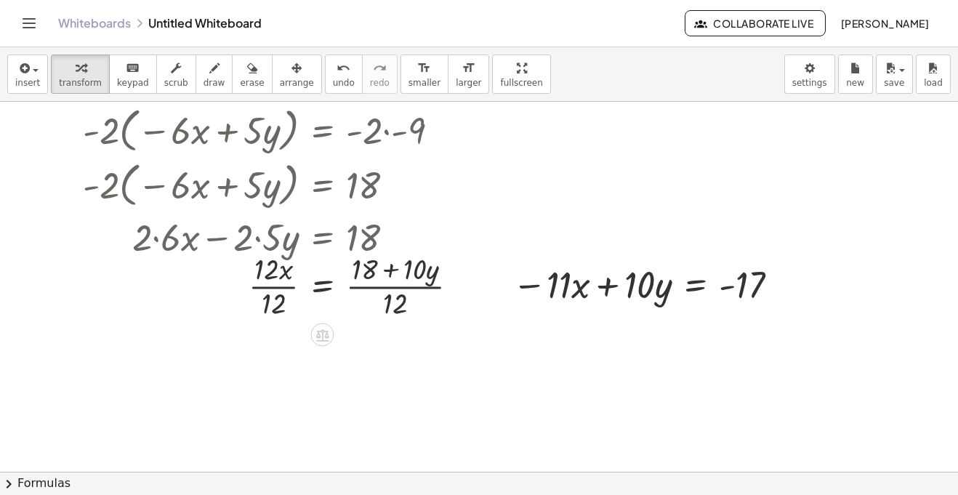
scroll to position [2447, 0]
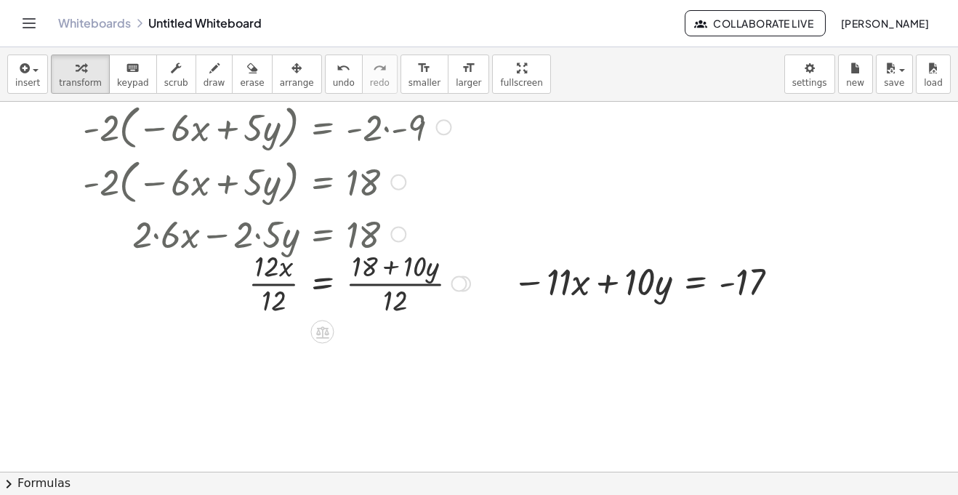
click at [276, 298] on div at bounding box center [281, 282] width 410 height 73
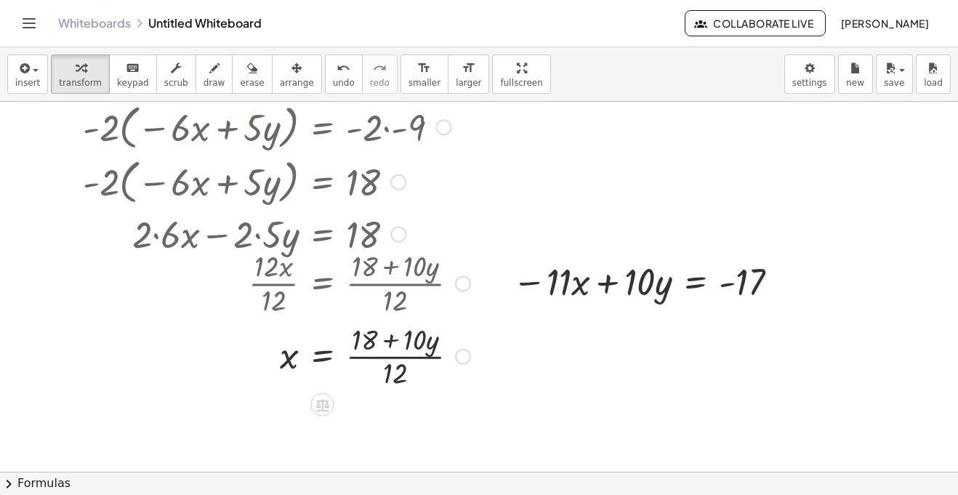
click at [392, 354] on div at bounding box center [281, 355] width 410 height 73
click at [394, 360] on div at bounding box center [281, 355] width 410 height 73
click at [395, 363] on div at bounding box center [281, 355] width 410 height 73
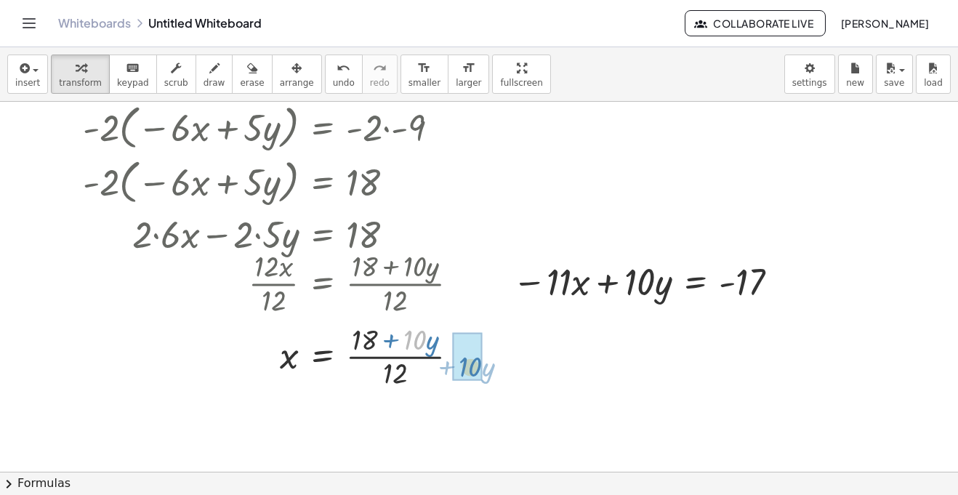
drag, startPoint x: 409, startPoint y: 342, endPoint x: 465, endPoint y: 368, distance: 62.1
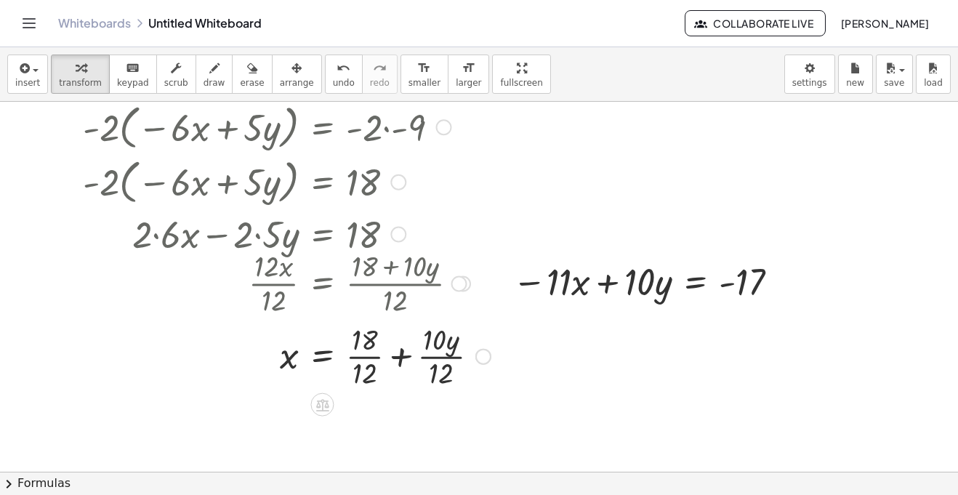
click at [366, 356] on div at bounding box center [287, 355] width 422 height 73
drag, startPoint x: 392, startPoint y: 355, endPoint x: 453, endPoint y: 358, distance: 61.8
click at [453, 358] on div at bounding box center [282, 355] width 412 height 73
click at [426, 357] on div at bounding box center [282, 355] width 412 height 73
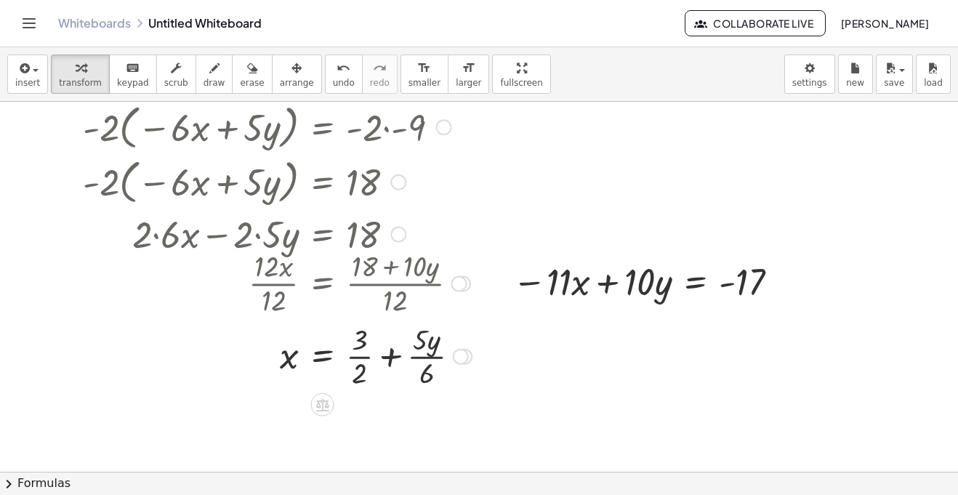
click at [451, 360] on div at bounding box center [281, 355] width 410 height 73
click at [443, 360] on div at bounding box center [281, 355] width 410 height 73
drag, startPoint x: 626, startPoint y: 275, endPoint x: 816, endPoint y: 270, distance: 189.7
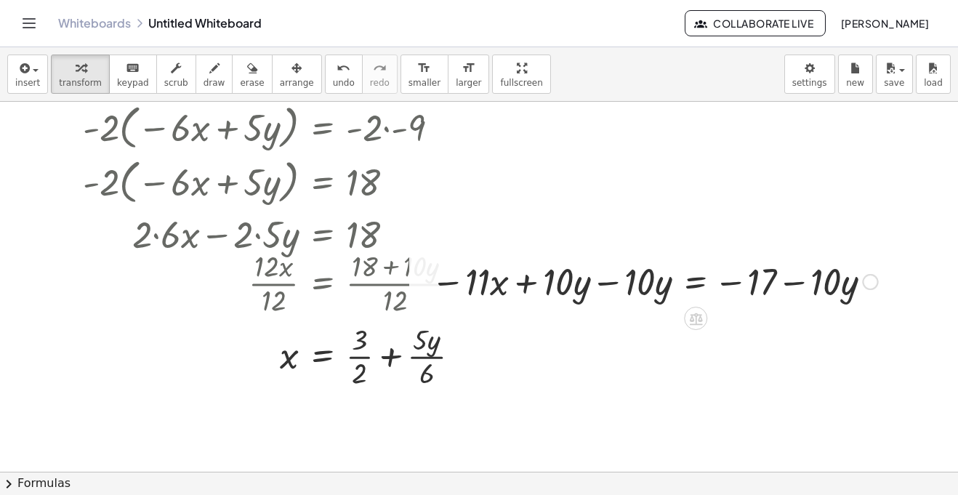
click at [610, 286] on div at bounding box center [654, 280] width 461 height 49
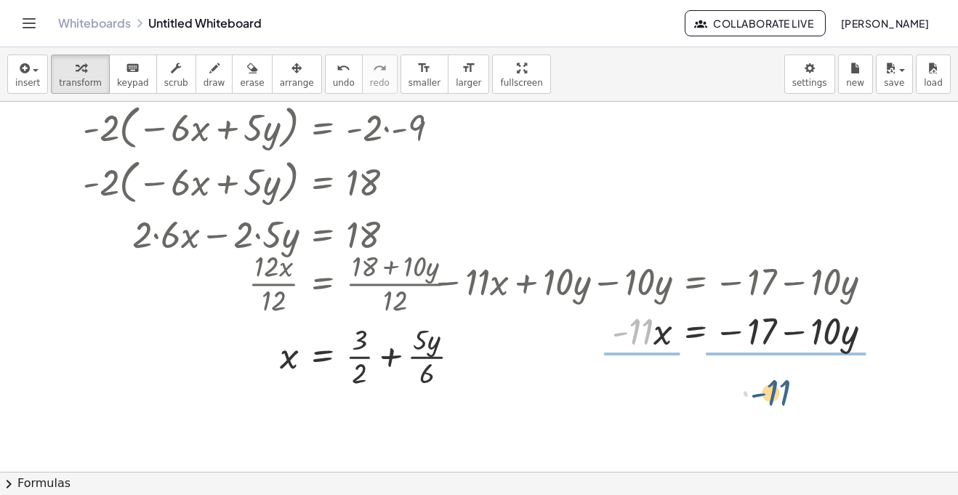
drag, startPoint x: 641, startPoint y: 336, endPoint x: 785, endPoint y: 395, distance: 155.4
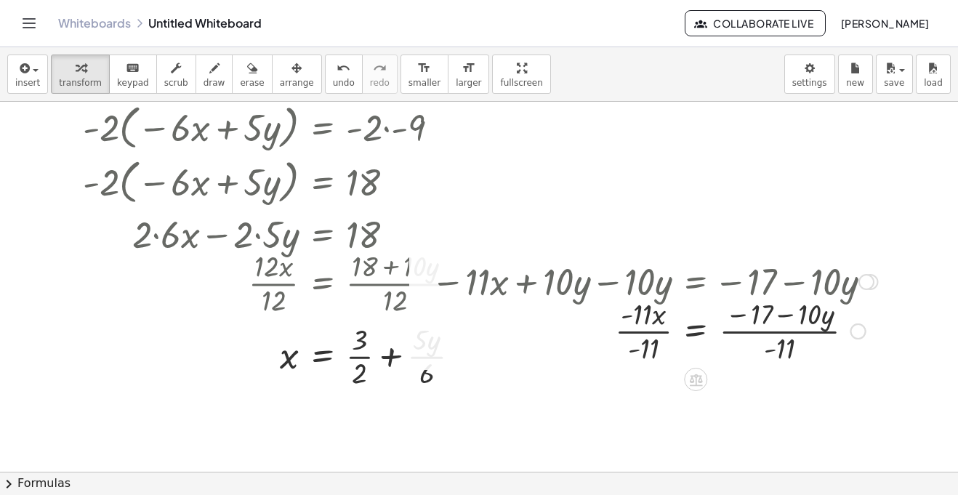
click at [648, 331] on div at bounding box center [654, 330] width 461 height 73
click at [787, 315] on div at bounding box center [654, 330] width 461 height 73
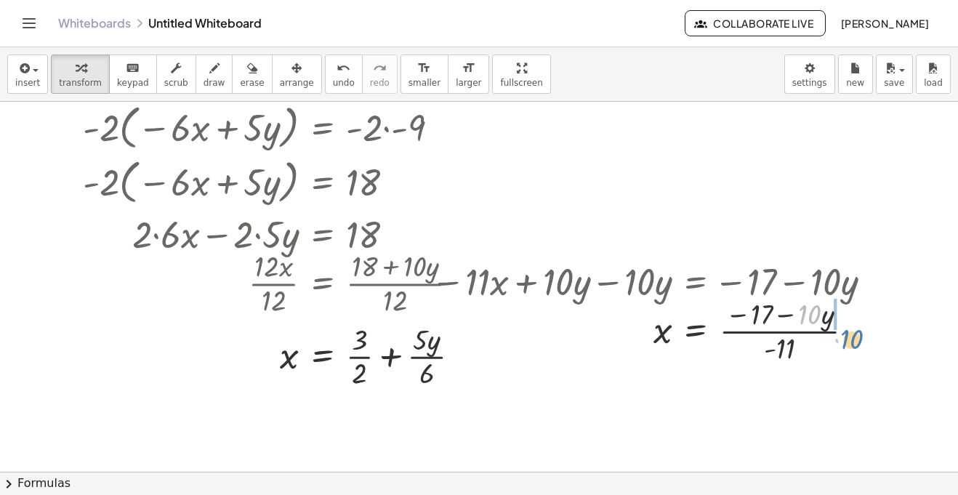
drag, startPoint x: 802, startPoint y: 316, endPoint x: 844, endPoint y: 338, distance: 47.4
click at [846, 339] on div at bounding box center [654, 330] width 461 height 73
click at [325, 63] on button "undo undo" at bounding box center [344, 73] width 38 height 39
click at [791, 318] on div at bounding box center [654, 330] width 461 height 73
drag, startPoint x: 806, startPoint y: 318, endPoint x: 857, endPoint y: 333, distance: 52.9
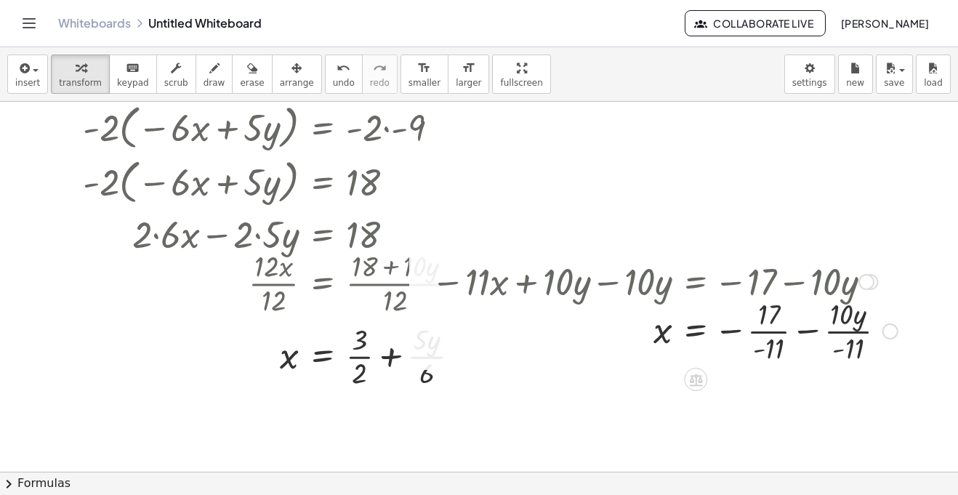
click at [765, 338] on div at bounding box center [664, 330] width 481 height 73
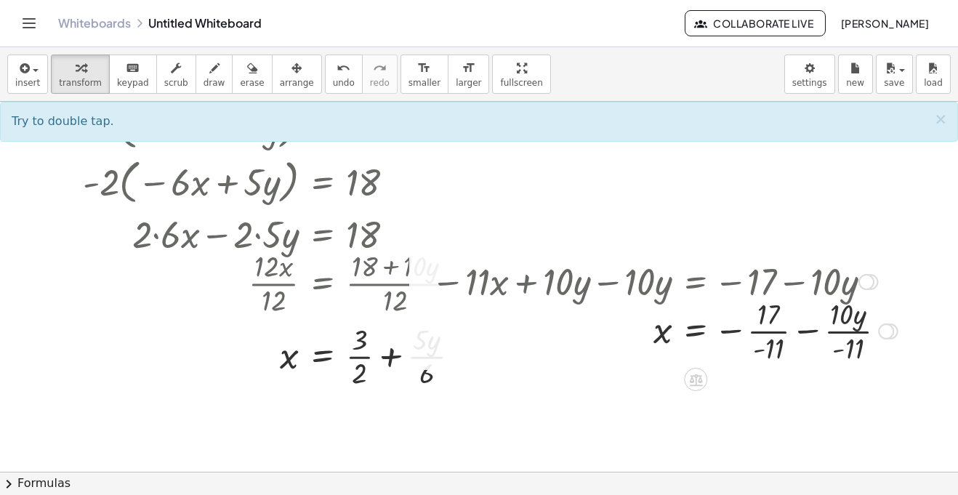
click at [767, 337] on div at bounding box center [664, 330] width 481 height 73
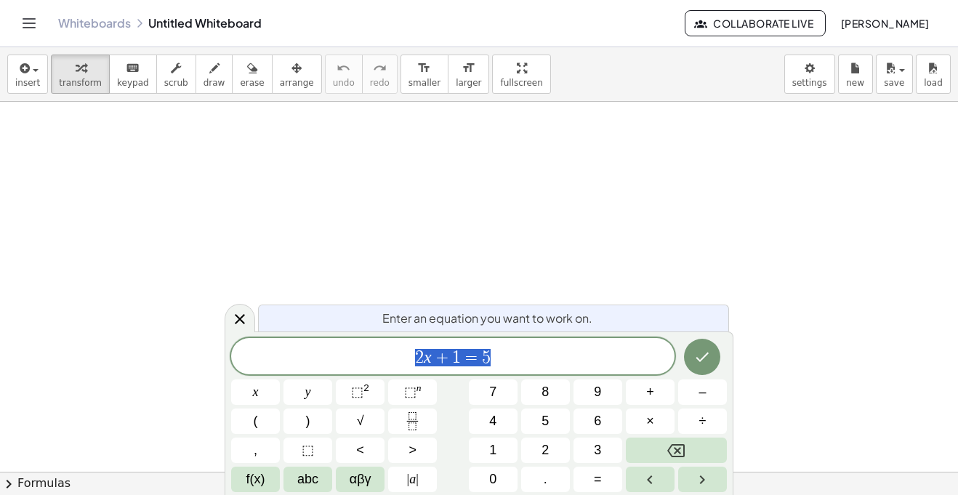
scroll to position [1, 0]
drag, startPoint x: 496, startPoint y: 360, endPoint x: 381, endPoint y: 368, distance: 115.0
click at [381, 368] on div "****** 2 x + 1 = 5" at bounding box center [452, 356] width 443 height 36
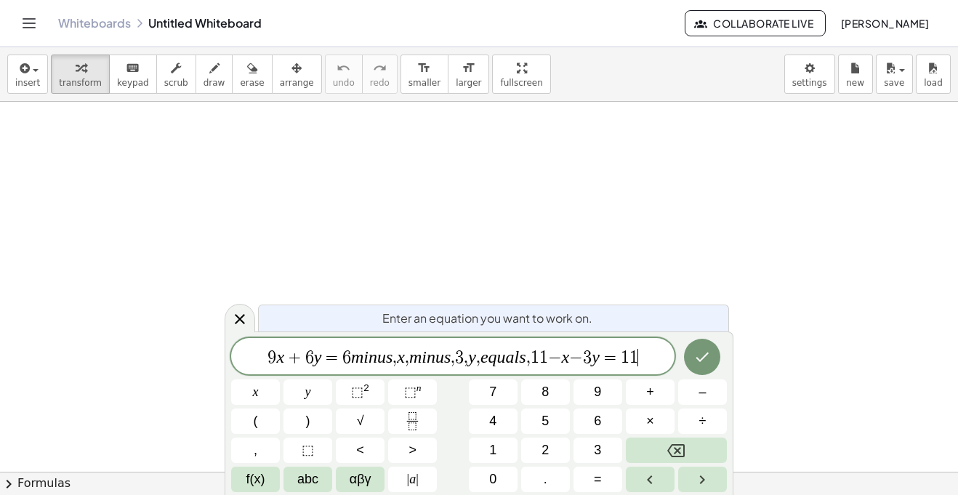
scroll to position [1, 0]
drag, startPoint x: 650, startPoint y: 360, endPoint x: 590, endPoint y: 360, distance: 59.6
click at [590, 360] on span "9 x + 6 y = 6 m i n u s , x , m i n u s , 3 , y , e q u a l s , 1 1 − x − 3 y =…" at bounding box center [452, 357] width 443 height 20
click at [387, 357] on var "s" at bounding box center [389, 356] width 7 height 19
click at [391, 356] on span "9 x + 6 y = 6 m i n u ​ s , x , m i n u s , 3 , y , e q u a l s , 1 1 − x − 3 y…" at bounding box center [452, 357] width 443 height 20
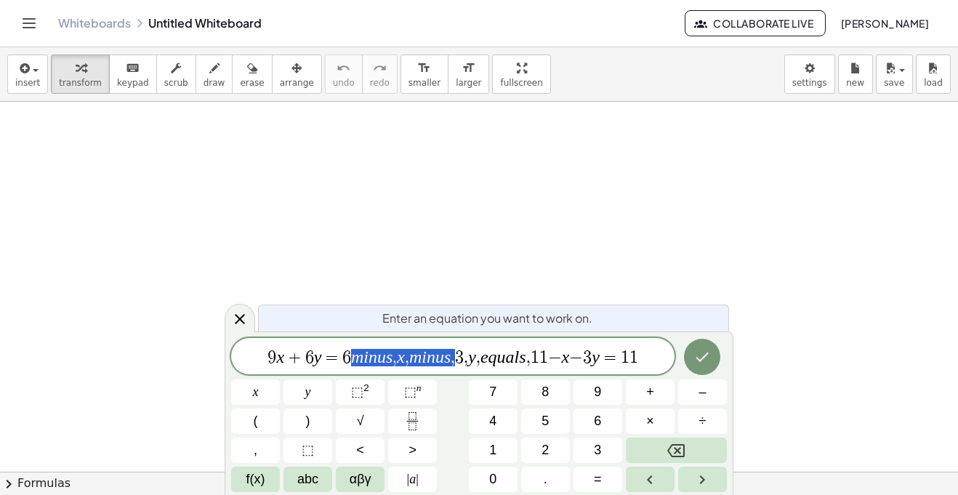
drag, startPoint x: 453, startPoint y: 356, endPoint x: 354, endPoint y: 357, distance: 98.8
drag, startPoint x: 482, startPoint y: 358, endPoint x: 403, endPoint y: 357, distance: 78.5
click at [403, 357] on span "9 x + 6 y = 6 3 , y , e q u a l s , 1 1 − x − 3 y = 1 1" at bounding box center [452, 357] width 443 height 20
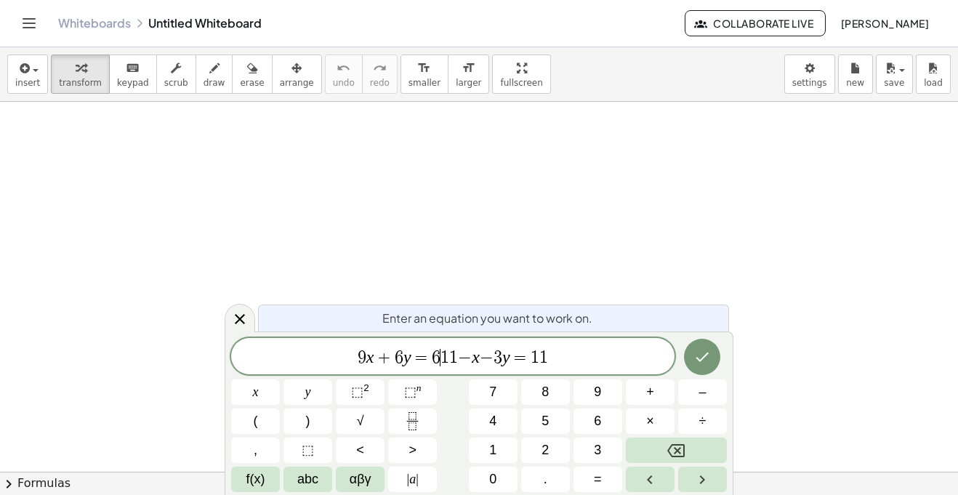
scroll to position [2, 0]
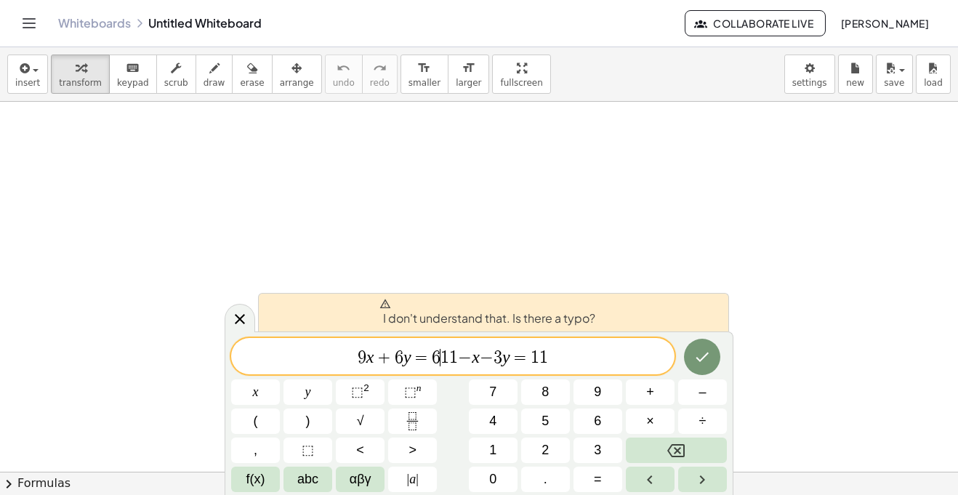
click at [445, 355] on span "1" at bounding box center [444, 357] width 9 height 17
click at [439, 356] on span "9 x + 6 y = 6 1 ​ 1 − x − 3 y = 1 1" at bounding box center [452, 357] width 443 height 20
drag, startPoint x: 553, startPoint y: 355, endPoint x: 443, endPoint y: 358, distance: 110.5
click at [443, 358] on span "9 x + 6 y = 6 1 1 − x − 3 y = 1 1" at bounding box center [452, 357] width 443 height 20
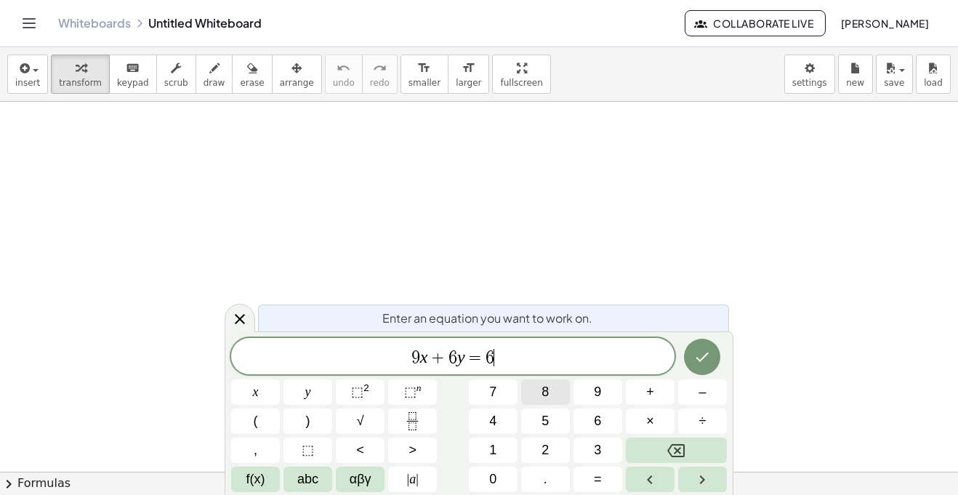
scroll to position [3, 0]
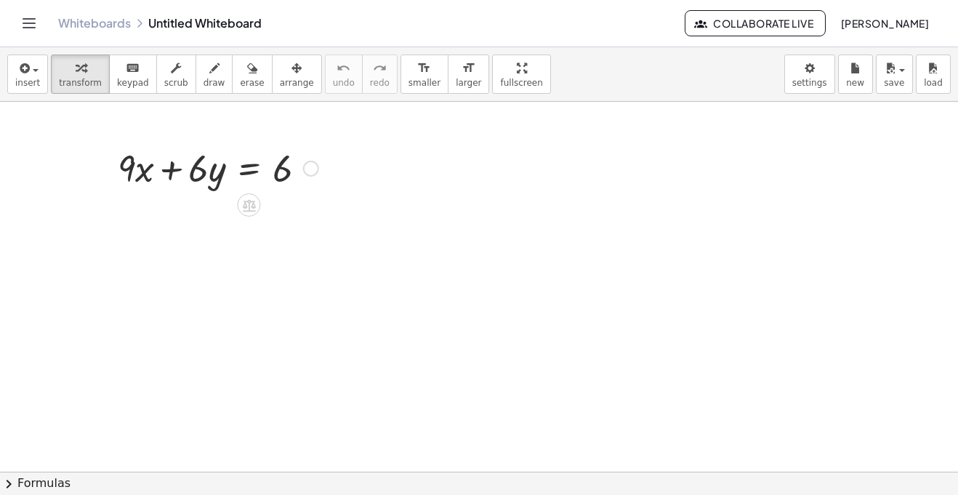
click at [315, 172] on div at bounding box center [311, 169] width 16 height 16
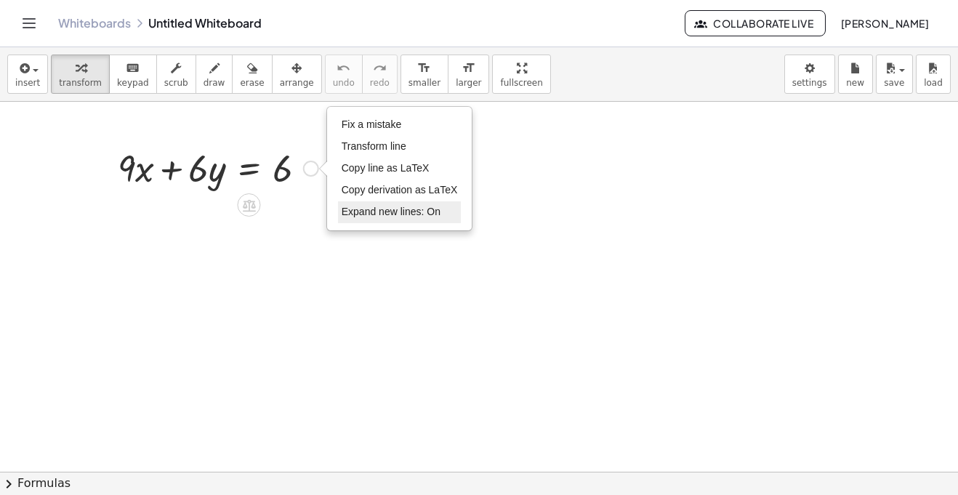
click at [429, 206] on span "Expand new lines: On" at bounding box center [391, 212] width 99 height 12
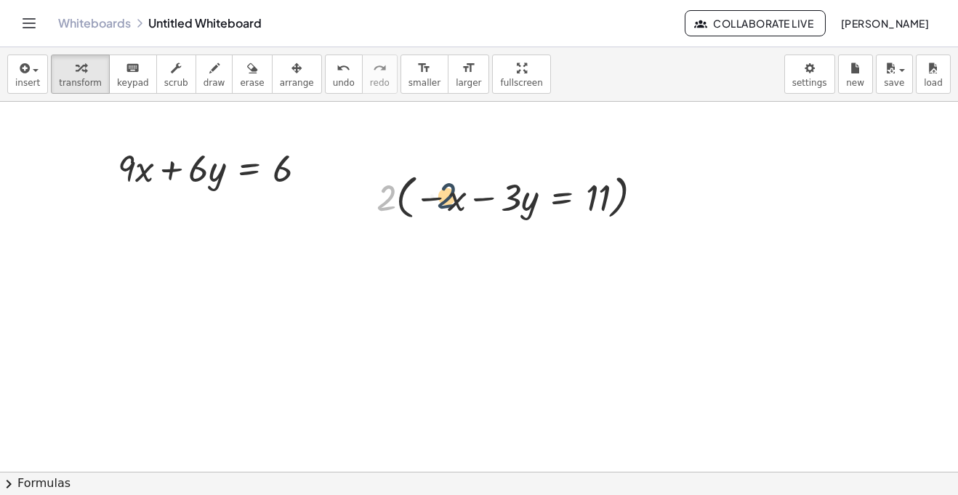
drag, startPoint x: 385, startPoint y: 198, endPoint x: 451, endPoint y: 198, distance: 66.1
click at [451, 198] on div at bounding box center [515, 196] width 292 height 55
drag, startPoint x: 391, startPoint y: 195, endPoint x: 480, endPoint y: 202, distance: 88.9
click at [480, 202] on div at bounding box center [515, 196] width 292 height 55
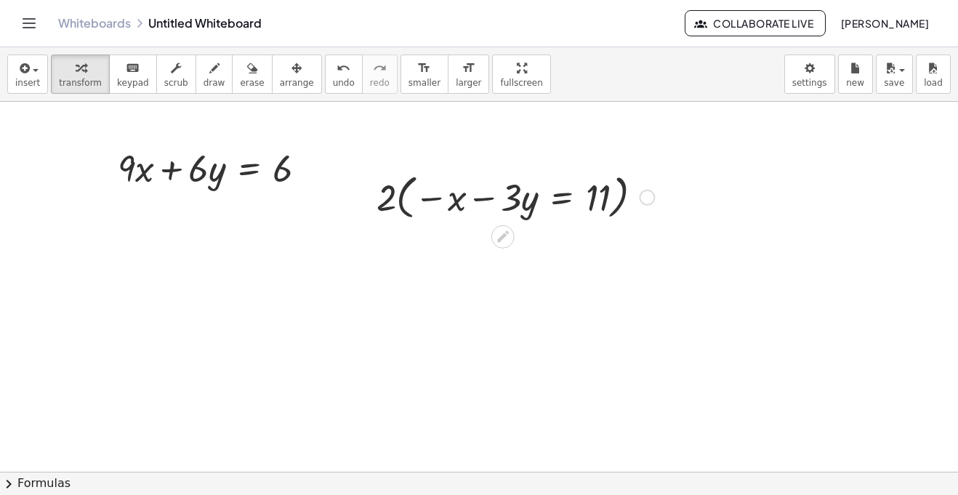
click at [429, 206] on div at bounding box center [515, 196] width 292 height 55
click at [646, 193] on div at bounding box center [647, 198] width 16 height 16
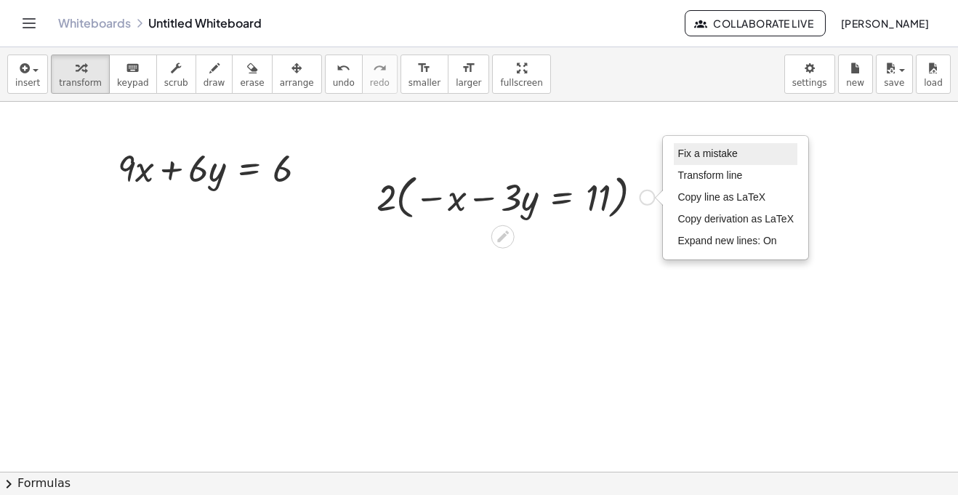
click at [684, 159] on span "Fix a mistake" at bounding box center [707, 154] width 60 height 12
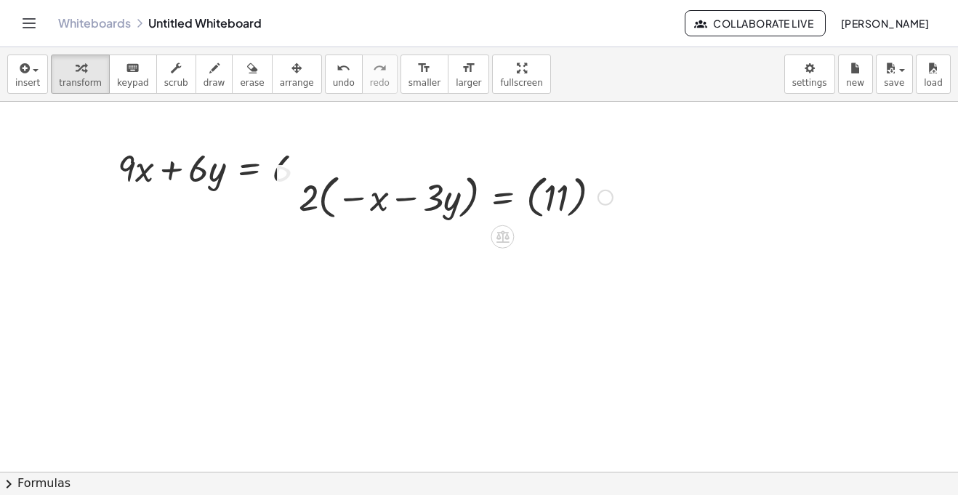
click at [610, 201] on div "Fix a mistake Transform line Copy line as LaTeX Copy derivation as LaTeX Expand…" at bounding box center [605, 198] width 16 height 16
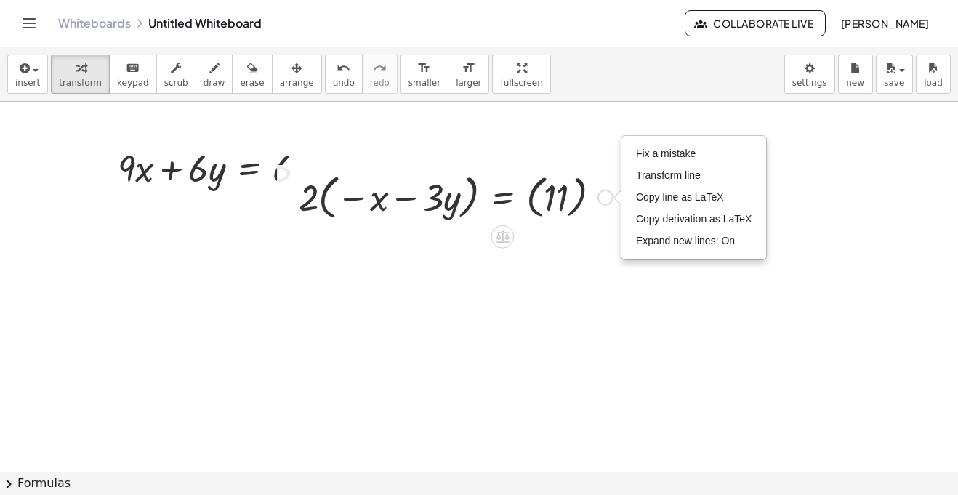
click at [629, 167] on div "Fix a mistake Transform line Copy line as LaTeX Copy derivation as LaTeX Expand…" at bounding box center [694, 198] width 144 height 122
click at [631, 164] on div "Fix a mistake Transform line Copy line as LaTeX Copy derivation as LaTeX Expand…" at bounding box center [694, 198] width 144 height 122
click at [649, 148] on span "Fix a mistake" at bounding box center [666, 154] width 60 height 12
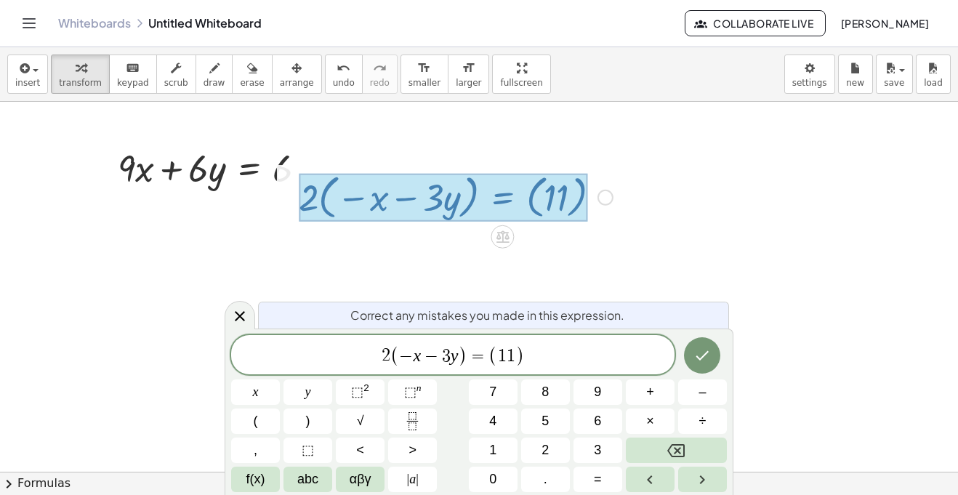
click at [490, 345] on span "(" at bounding box center [492, 355] width 9 height 21
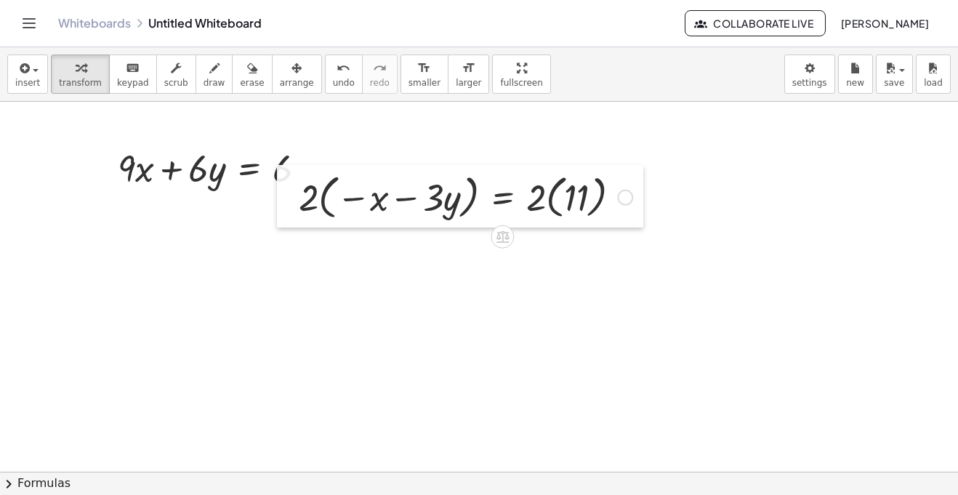
click at [286, 179] on div at bounding box center [288, 196] width 22 height 62
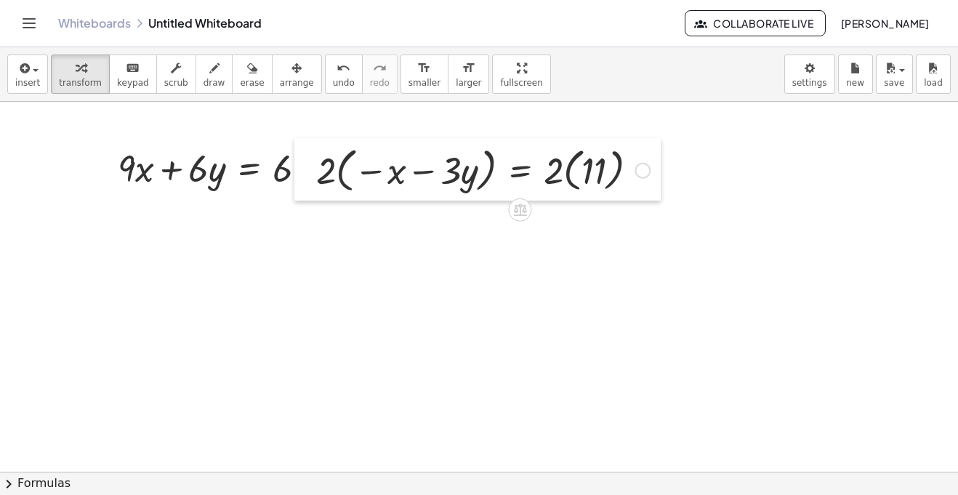
drag, startPoint x: 290, startPoint y: 179, endPoint x: 309, endPoint y: 153, distance: 32.3
click at [309, 153] on div at bounding box center [305, 169] width 22 height 62
click at [280, 172] on div at bounding box center [217, 166] width 215 height 49
click at [310, 166] on div "Fix a mistake Transform line Copy line as LaTeX Copy derivation as LaTeX Expand…" at bounding box center [311, 169] width 16 height 16
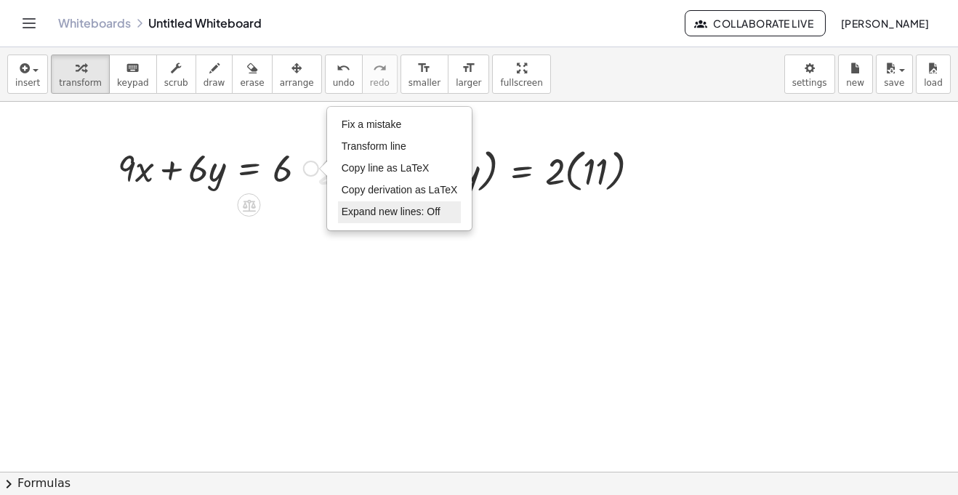
click at [416, 217] on span "Expand new lines: Off" at bounding box center [391, 212] width 99 height 12
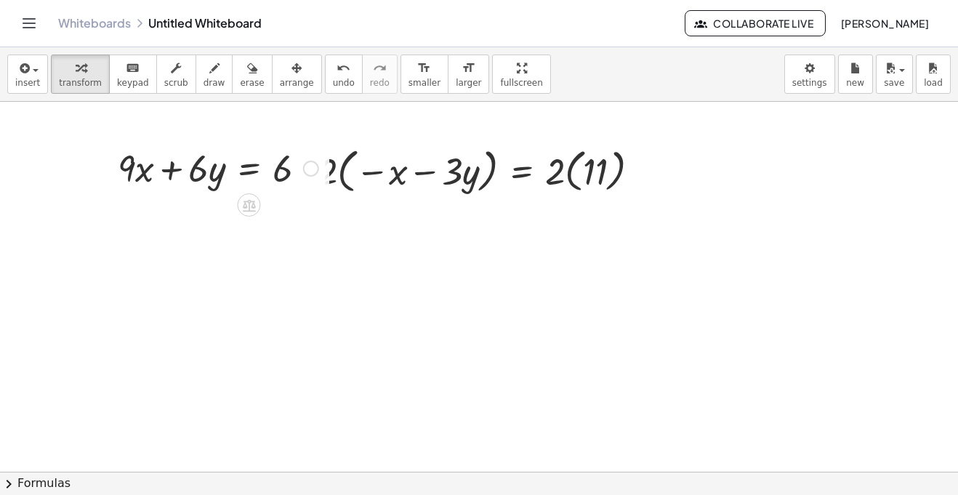
click at [306, 166] on div "Fix a mistake Transform line Copy line as LaTeX Copy derivation as LaTeX Expand…" at bounding box center [311, 169] width 16 height 16
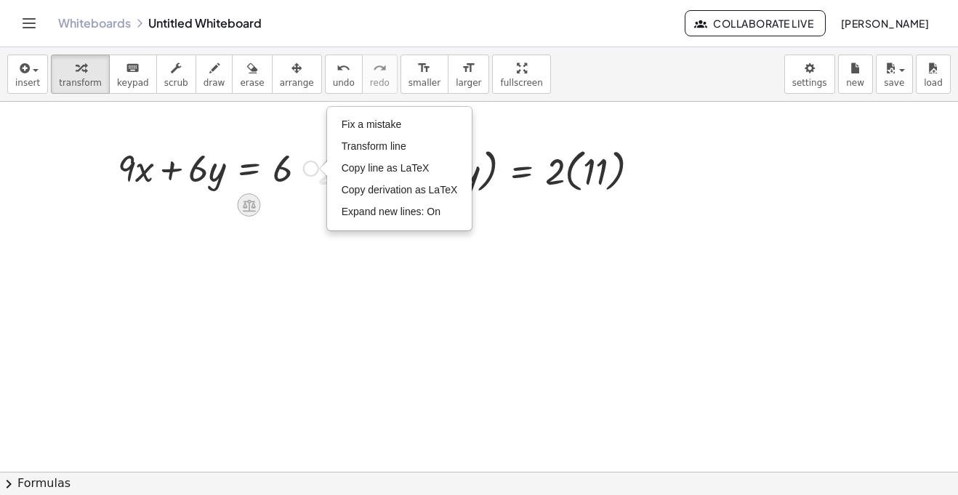
click at [246, 205] on icon at bounding box center [249, 205] width 13 height 12
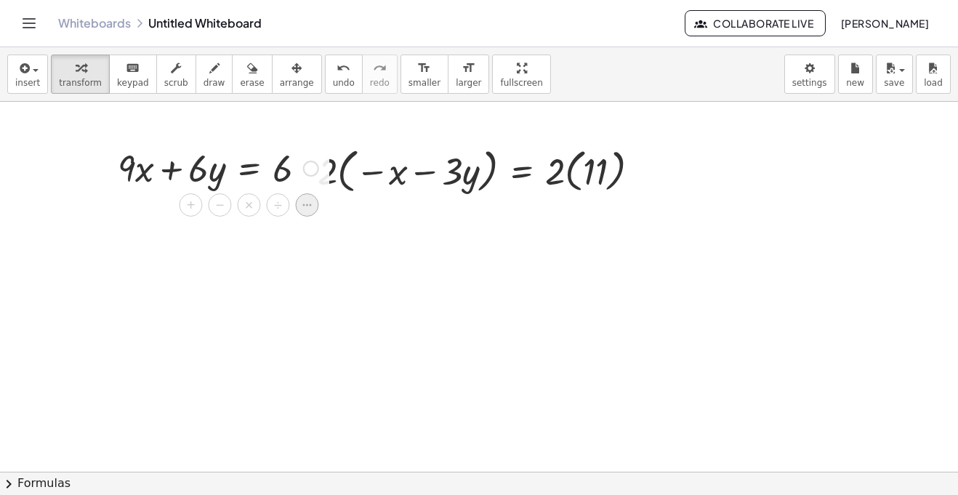
click at [312, 205] on icon at bounding box center [306, 204] width 13 height 13
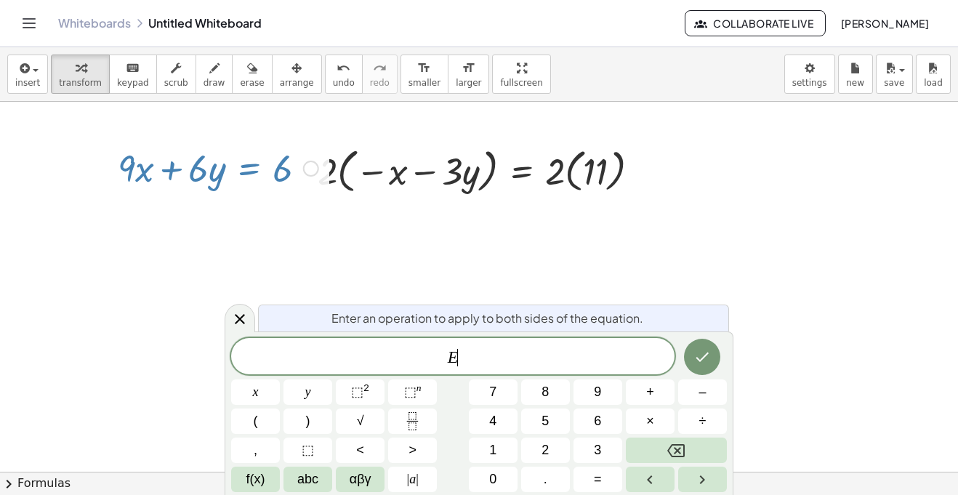
scroll to position [4, 0]
click at [244, 316] on icon at bounding box center [239, 318] width 17 height 17
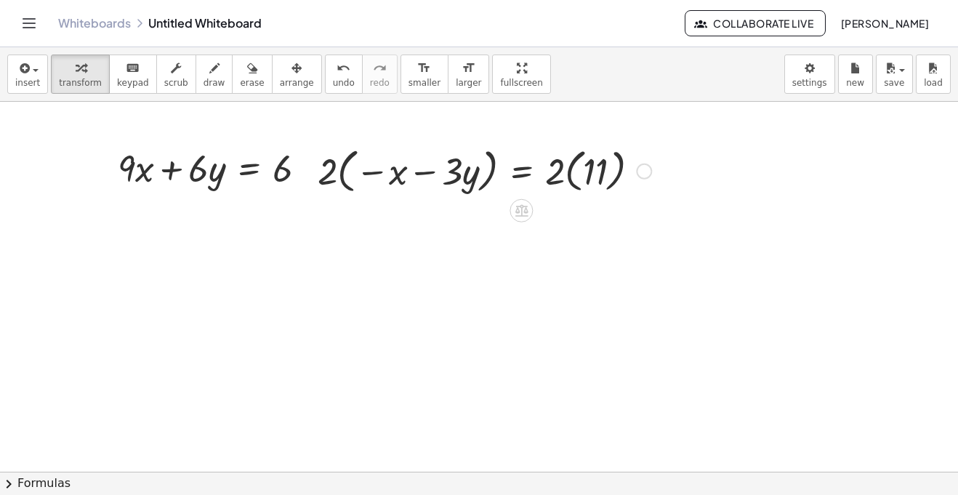
click at [337, 181] on div at bounding box center [484, 169] width 348 height 55
click at [332, 175] on div at bounding box center [484, 169] width 348 height 55
click at [323, 172] on div at bounding box center [484, 169] width 348 height 55
click at [352, 177] on div at bounding box center [484, 169] width 348 height 55
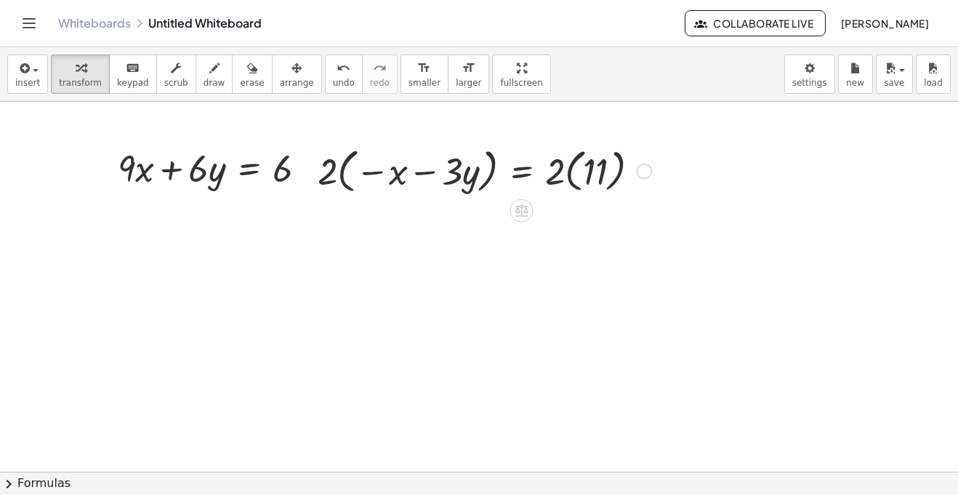
click at [352, 177] on div at bounding box center [484, 169] width 348 height 55
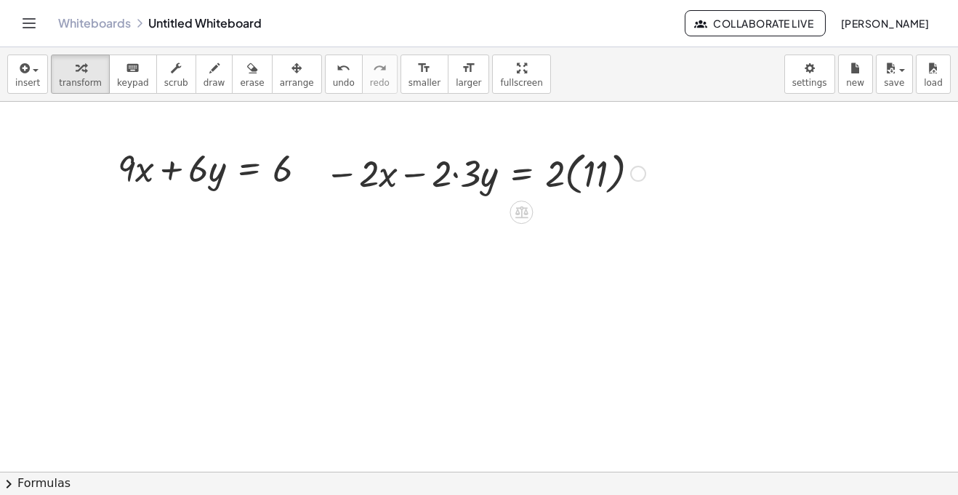
click at [552, 174] on div at bounding box center [484, 172] width 348 height 53
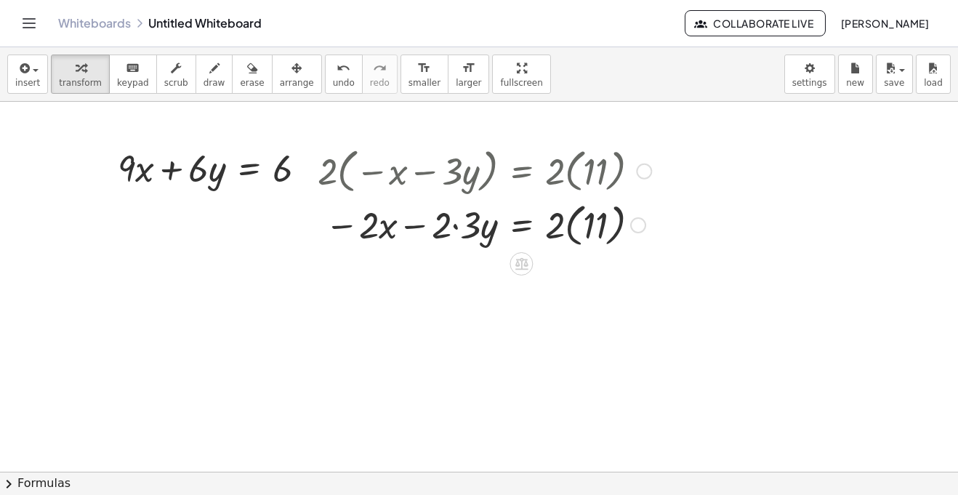
click at [552, 174] on div at bounding box center [484, 169] width 348 height 55
click at [570, 226] on div at bounding box center [484, 224] width 348 height 53
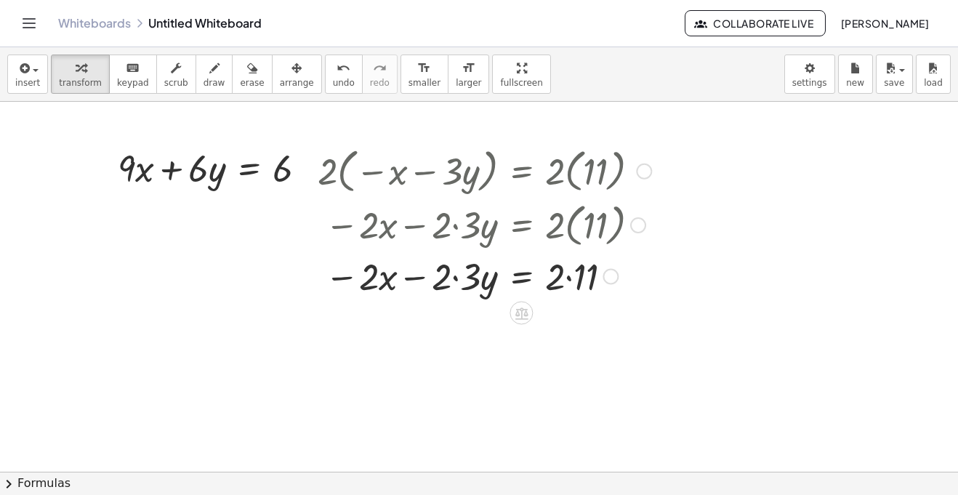
click at [559, 267] on div at bounding box center [484, 275] width 348 height 49
click at [563, 272] on div at bounding box center [484, 275] width 348 height 49
click at [573, 278] on div at bounding box center [484, 275] width 348 height 49
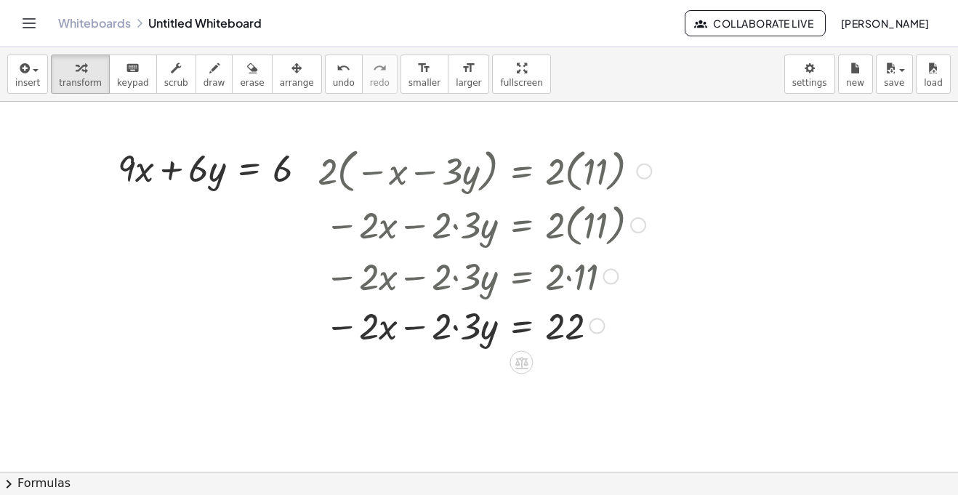
click at [468, 325] on div at bounding box center [484, 324] width 348 height 49
click at [196, 174] on div at bounding box center [217, 166] width 215 height 49
